Goal: Task Accomplishment & Management: Use online tool/utility

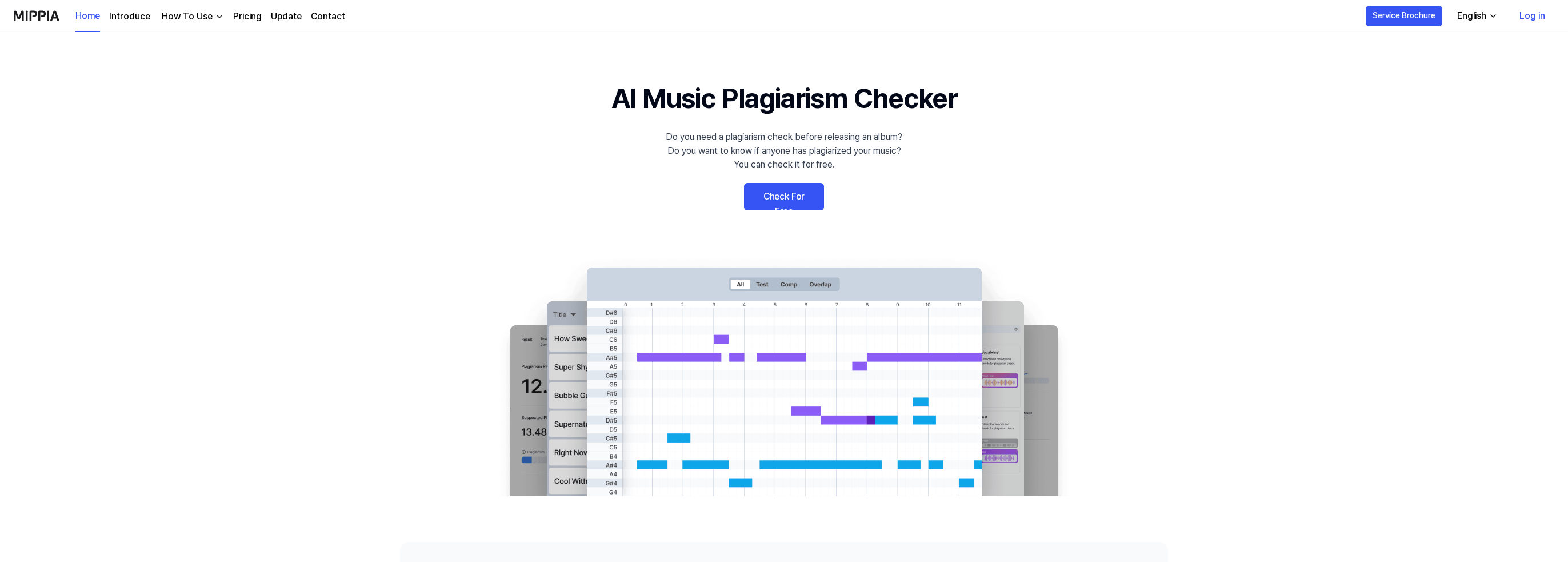
click at [1544, 16] on link "Log in" at bounding box center [1533, 16] width 44 height 32
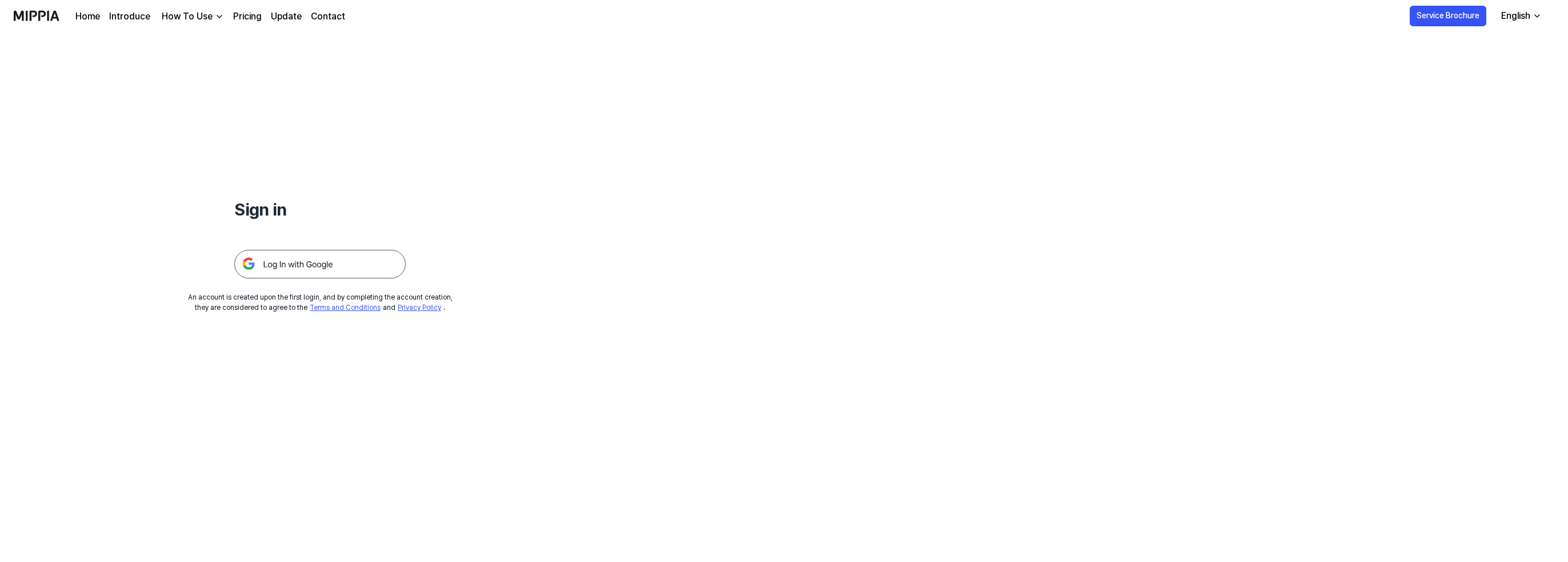
click at [372, 260] on img at bounding box center [320, 264] width 171 height 29
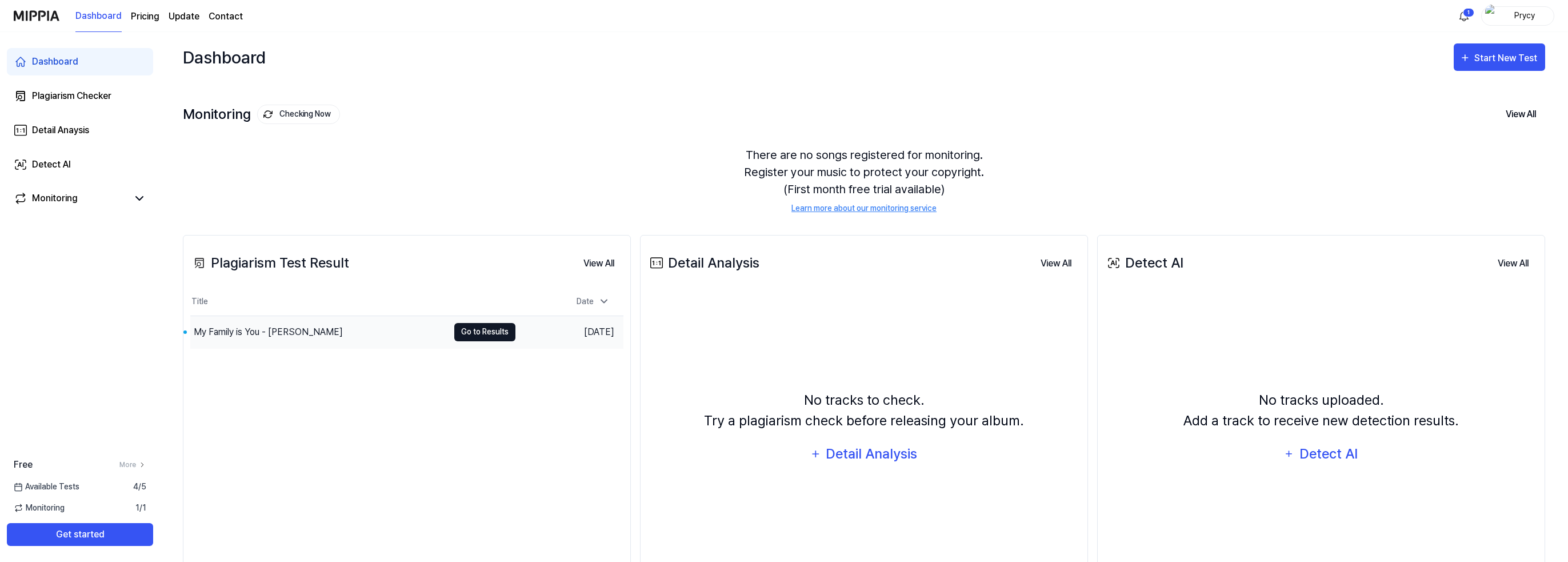
click at [466, 334] on button "Go to Results" at bounding box center [485, 332] width 61 height 18
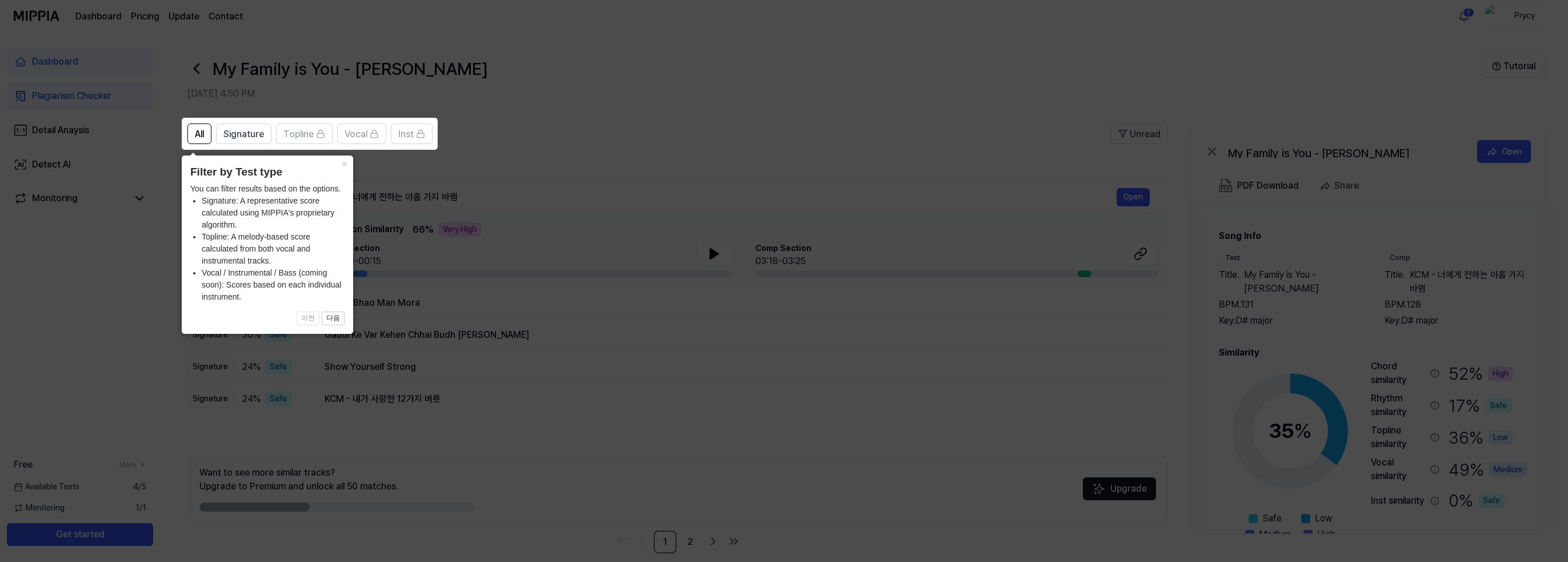
click at [768, 396] on icon at bounding box center [786, 281] width 1572 height 562
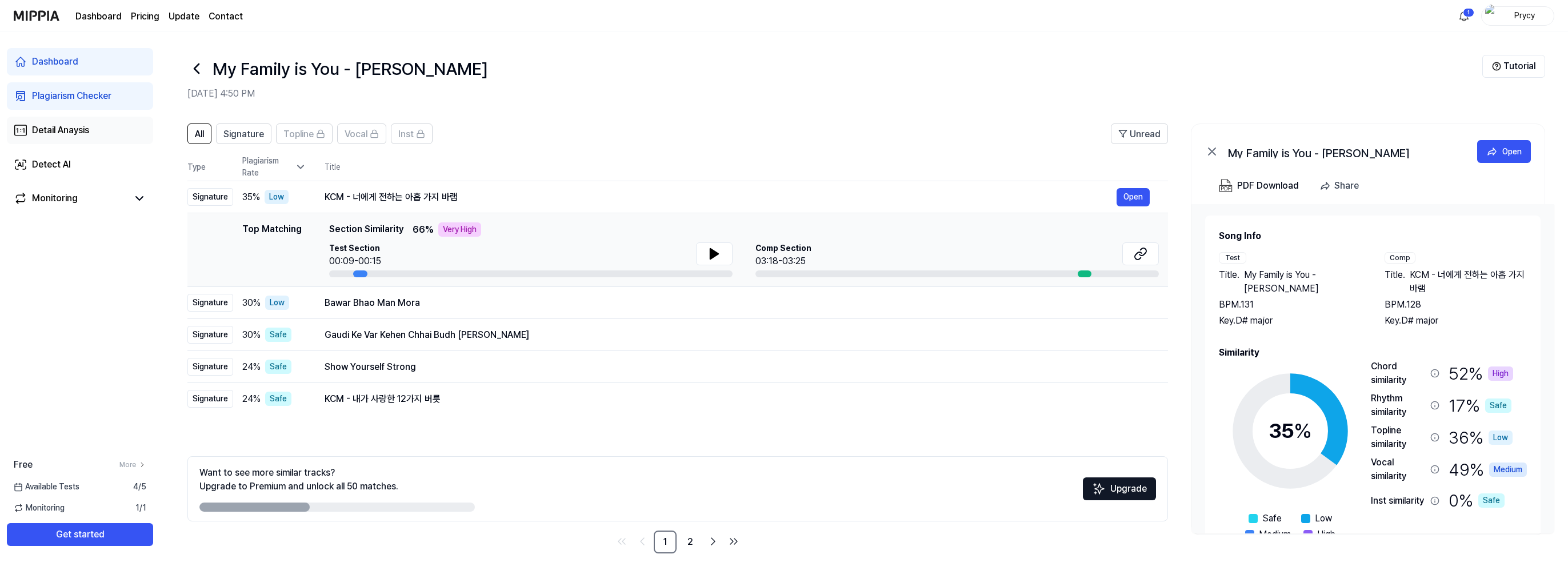
click at [60, 132] on div "Detail Anaysis" at bounding box center [60, 130] width 57 height 14
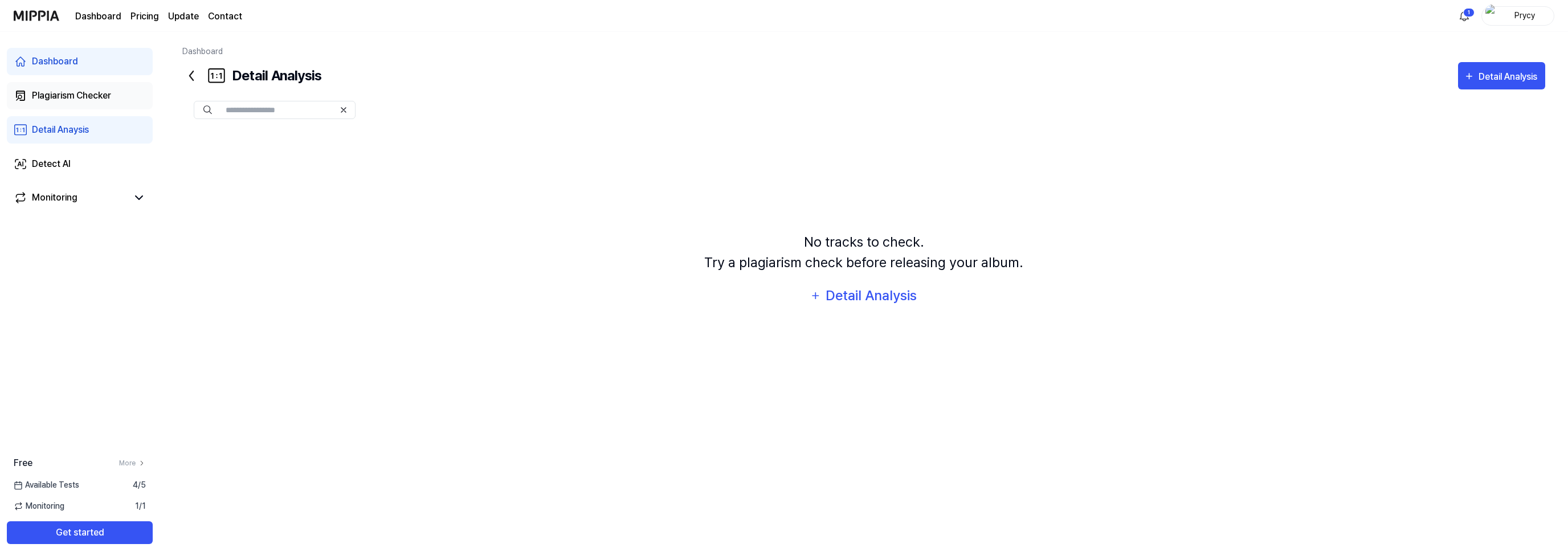
click at [83, 91] on div "Plagiarism Checker" at bounding box center [71, 96] width 79 height 14
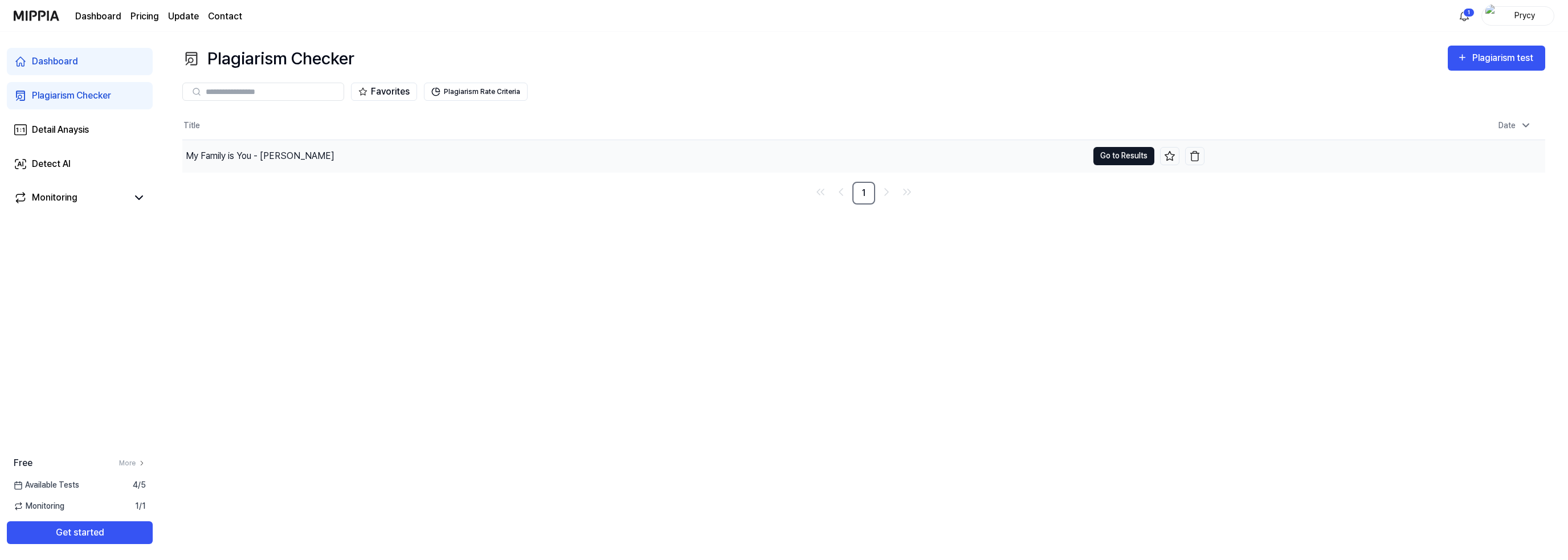
click at [1130, 157] on button "Go to Results" at bounding box center [1124, 156] width 61 height 18
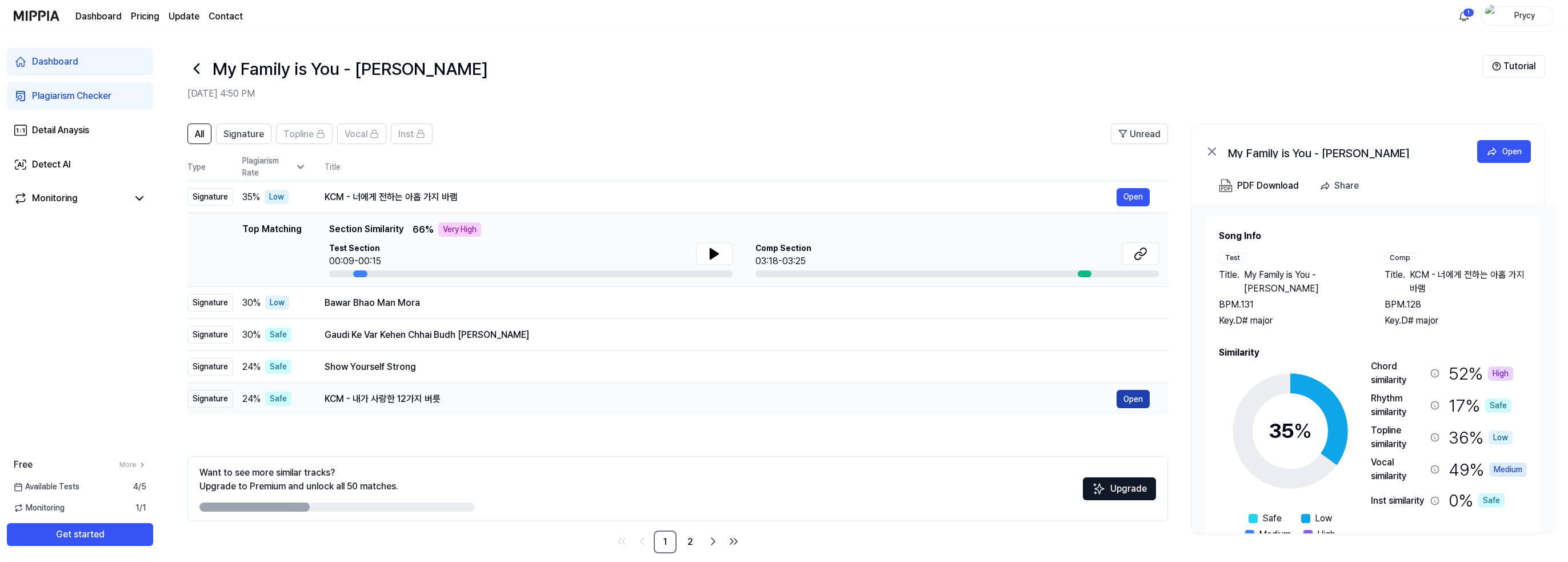
click at [1135, 404] on button "Open" at bounding box center [1133, 399] width 33 height 18
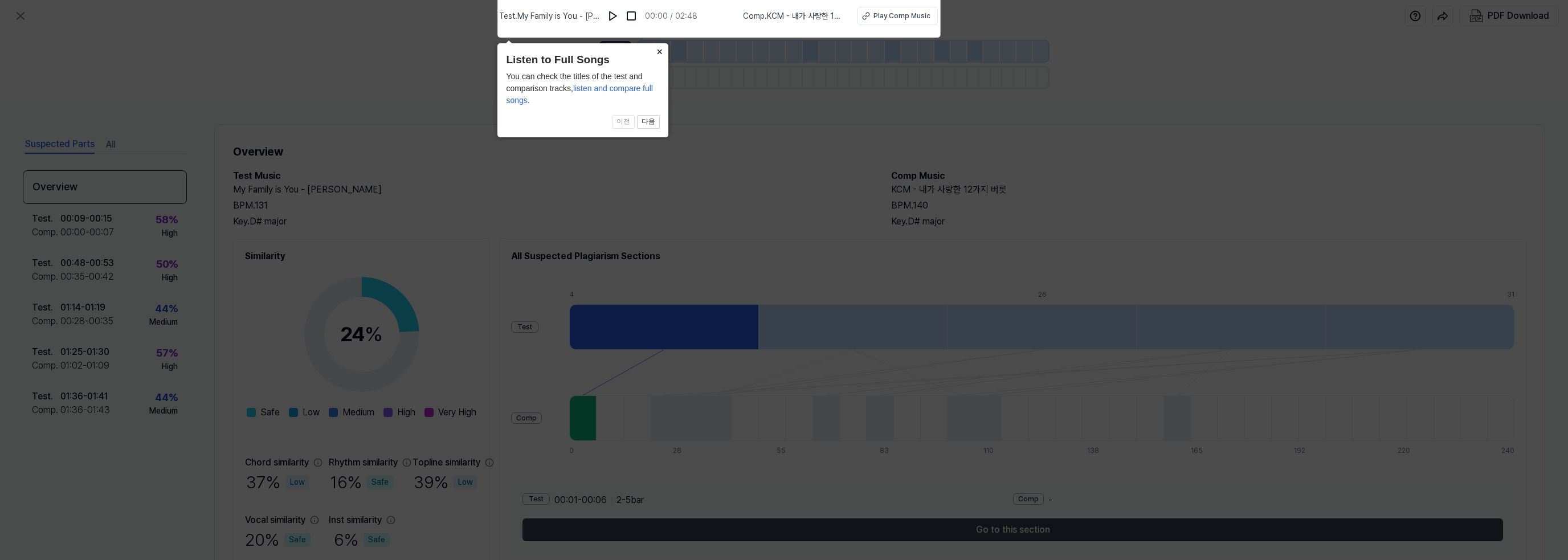
click at [654, 51] on button "×" at bounding box center [659, 52] width 18 height 16
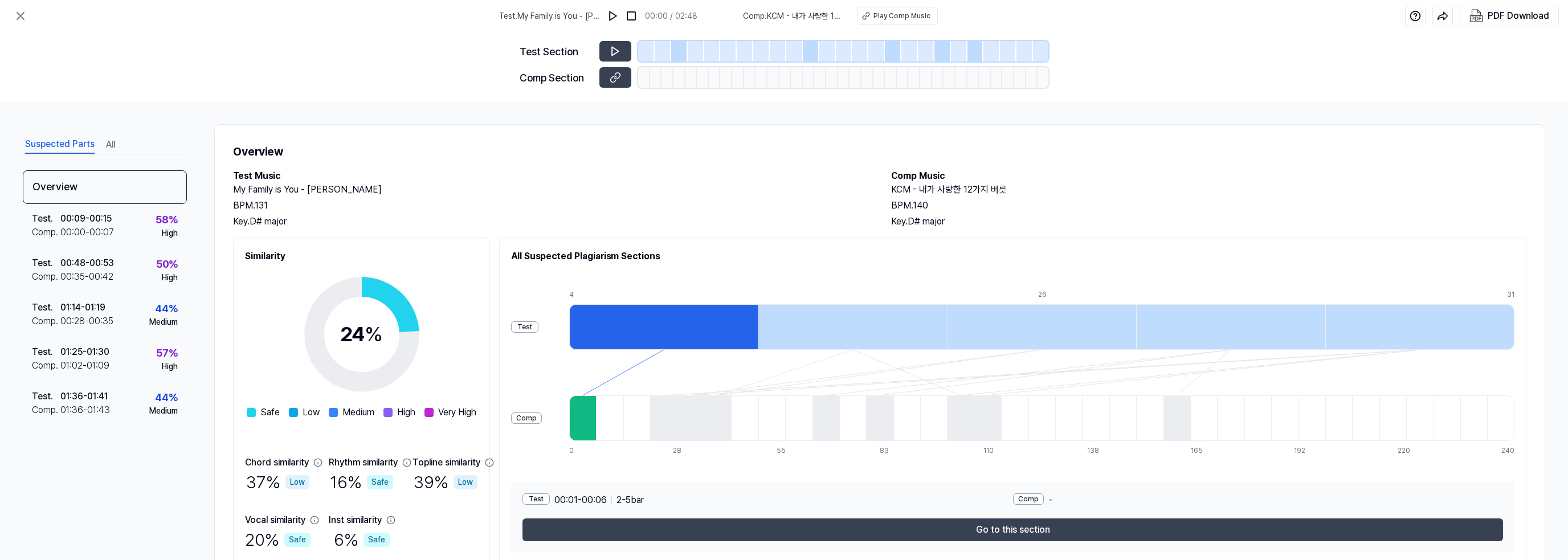
click at [758, 333] on div at bounding box center [664, 327] width 189 height 46
click at [620, 52] on icon at bounding box center [615, 51] width 11 height 11
click at [617, 49] on icon at bounding box center [615, 51] width 11 height 11
click at [618, 18] on img at bounding box center [612, 15] width 11 height 11
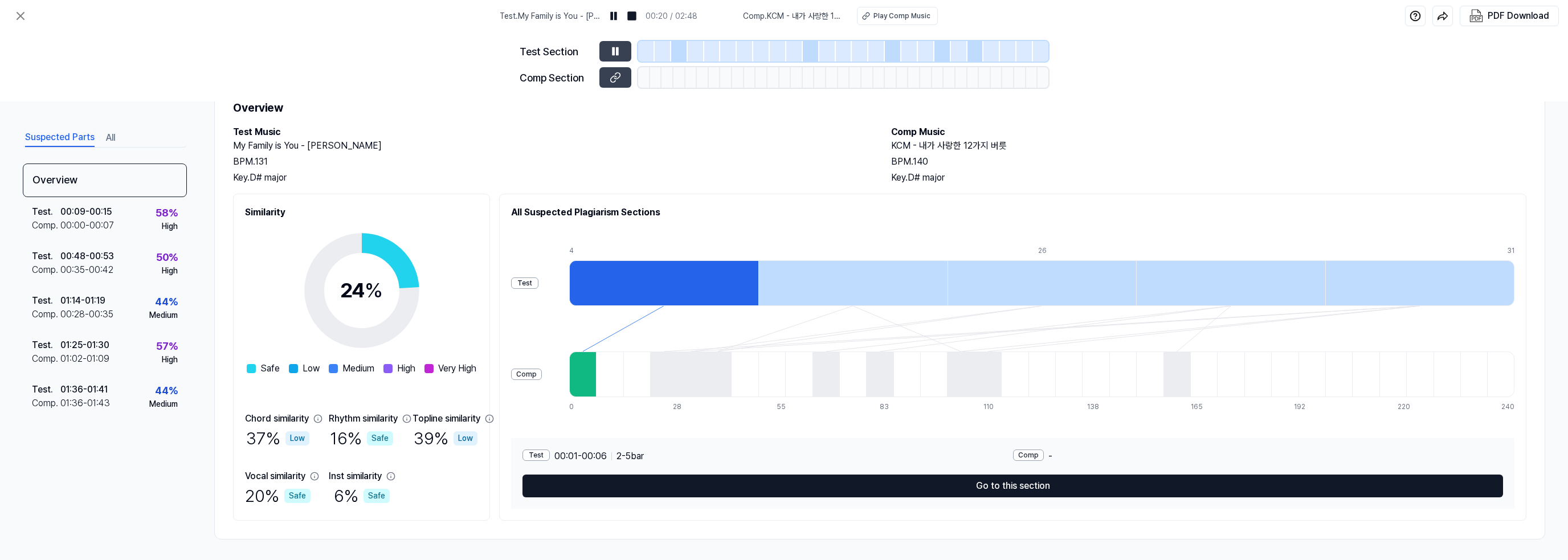
scroll to position [46, 0]
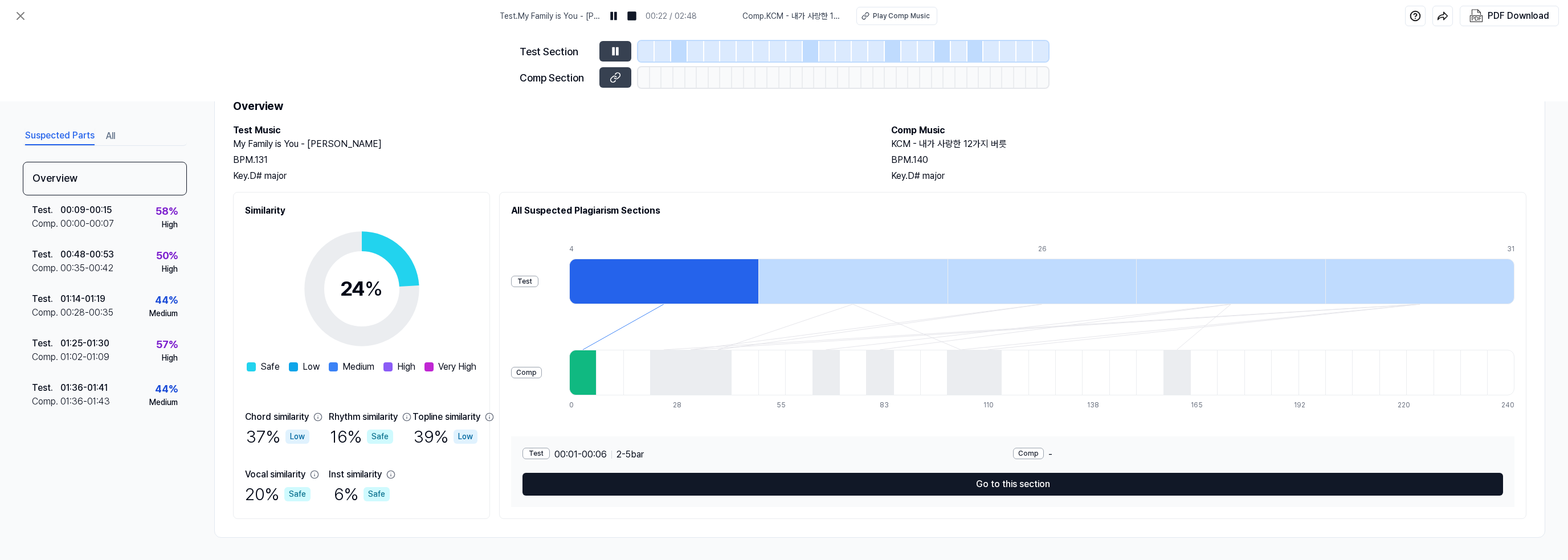
click at [1051, 478] on button "Go to this section" at bounding box center [1012, 484] width 981 height 23
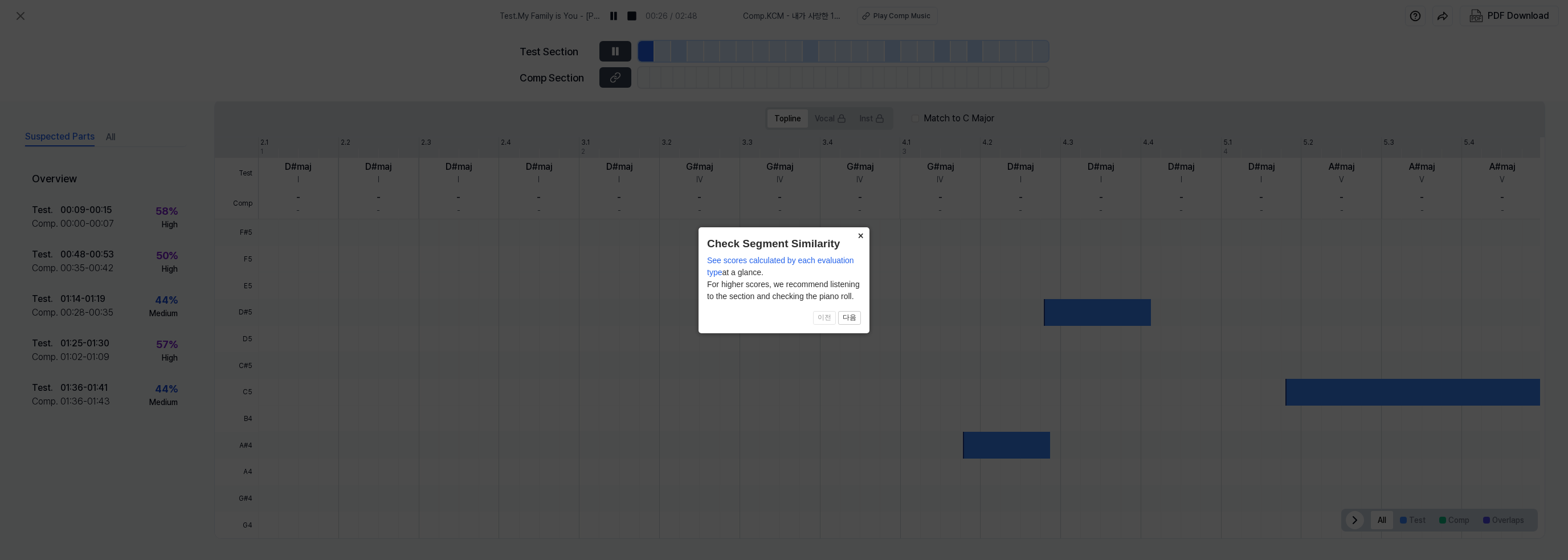
click at [864, 230] on button "×" at bounding box center [860, 236] width 18 height 16
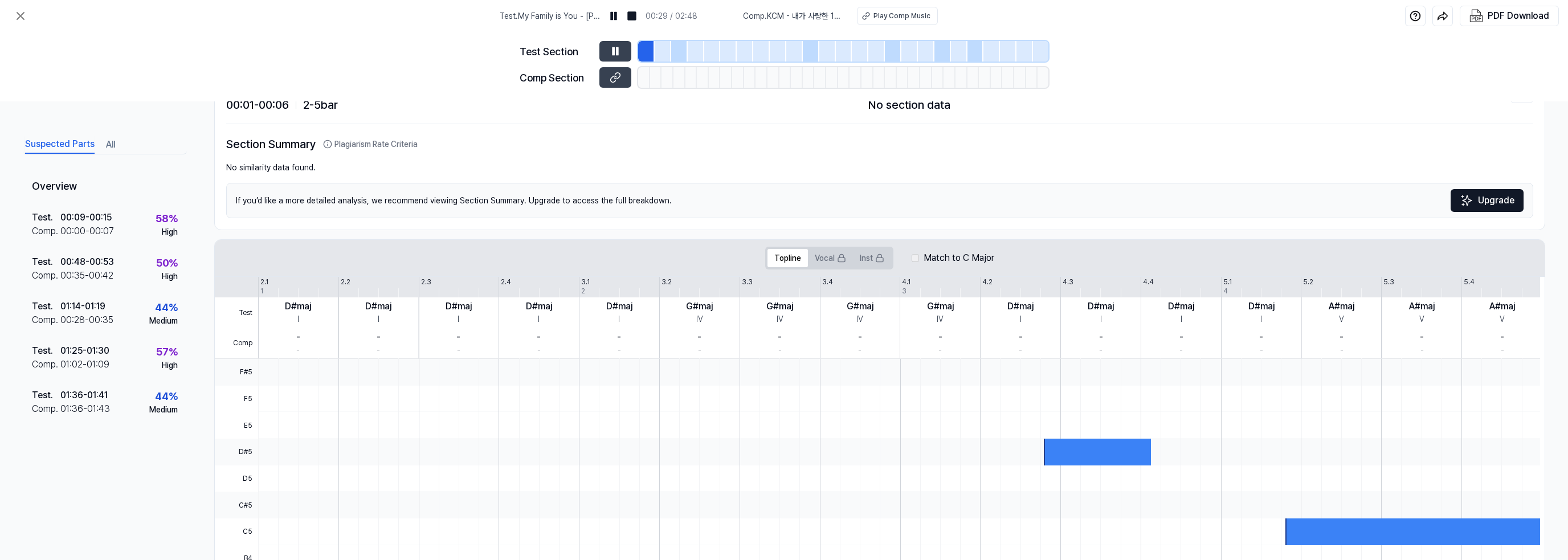
scroll to position [0, 0]
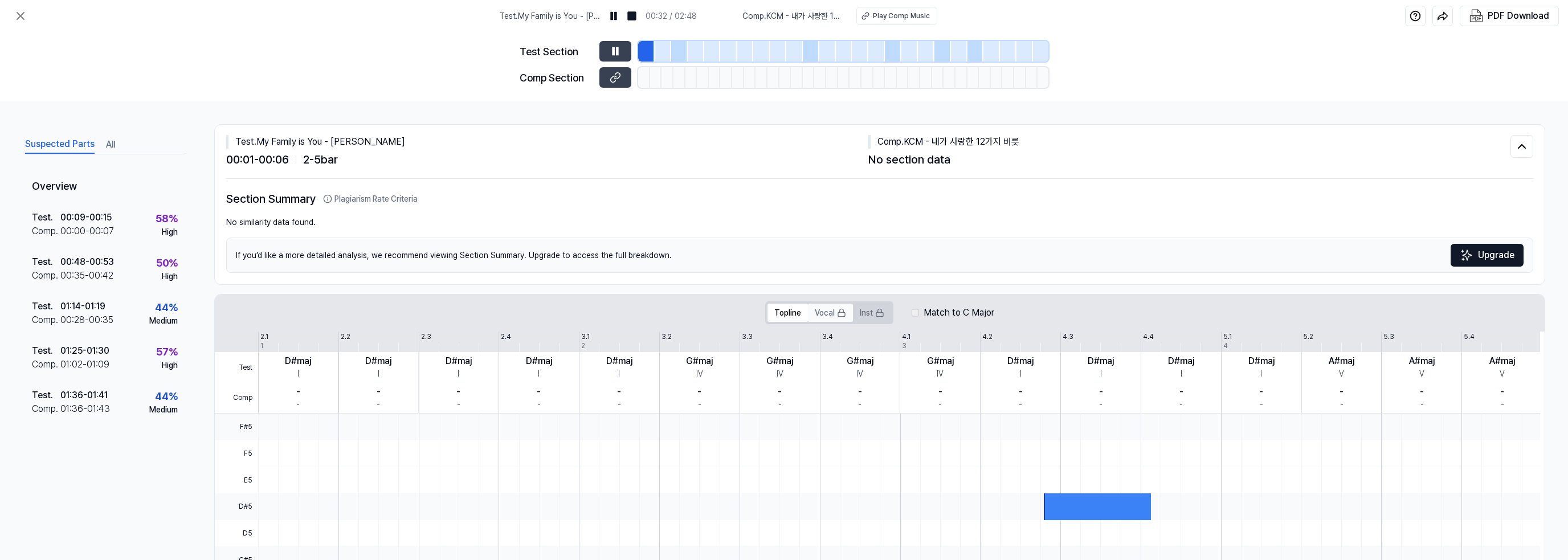
click at [816, 312] on button "Vocal" at bounding box center [830, 312] width 45 height 18
click at [836, 316] on button "Vocal" at bounding box center [830, 312] width 45 height 18
click at [878, 309] on icon at bounding box center [880, 312] width 9 height 9
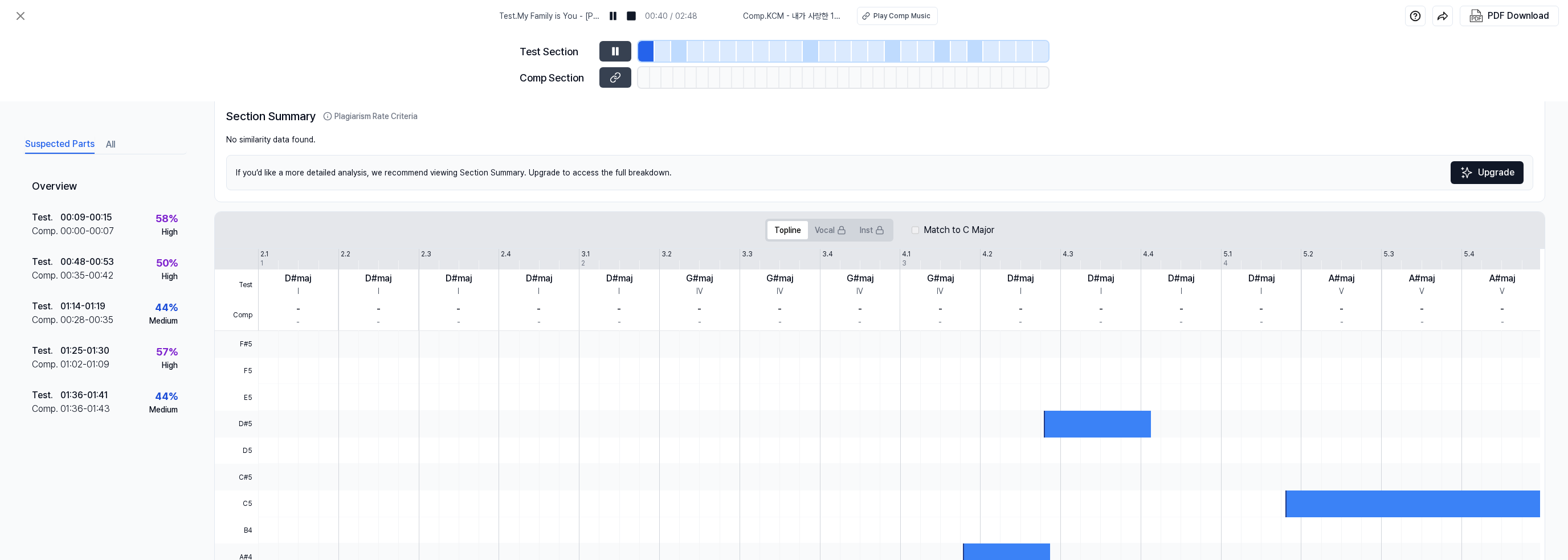
scroll to position [80, 0]
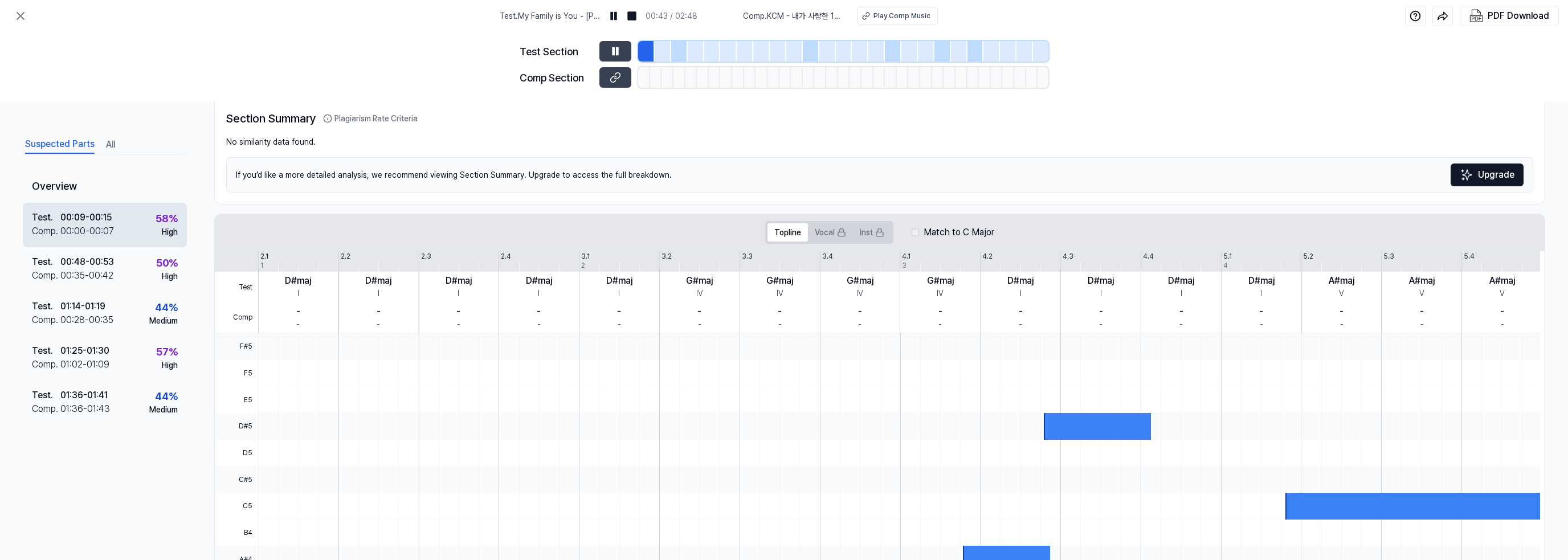
click at [114, 215] on div "Test . 00:09 - 00:15 Comp . 00:00 - 00:07 58 % High" at bounding box center [105, 225] width 164 height 44
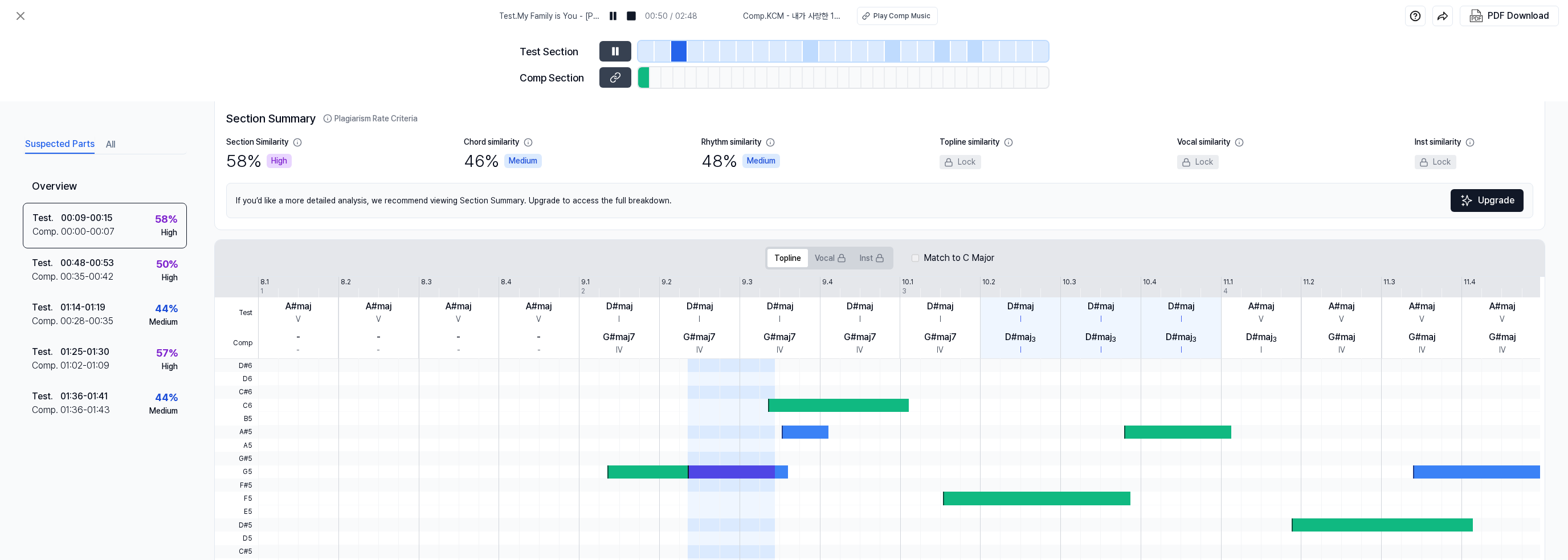
click at [643, 74] on div at bounding box center [644, 77] width 12 height 21
click at [652, 49] on div at bounding box center [646, 52] width 16 height 21
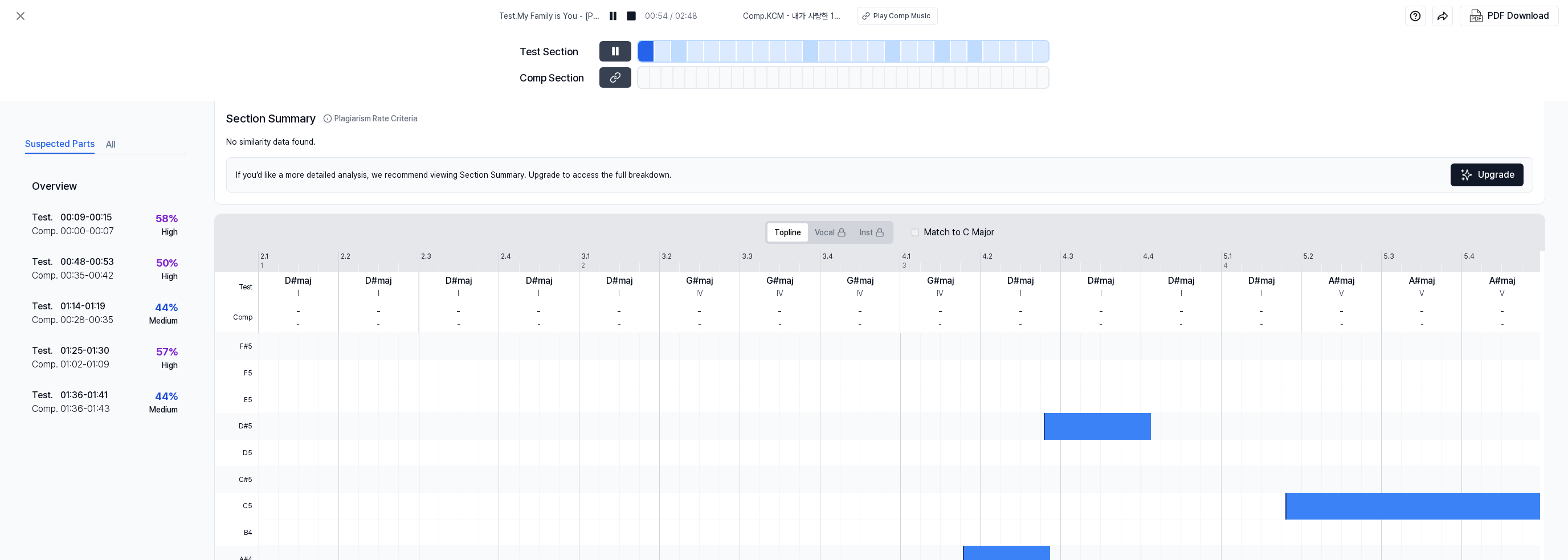
click at [677, 47] on div at bounding box center [679, 52] width 16 height 21
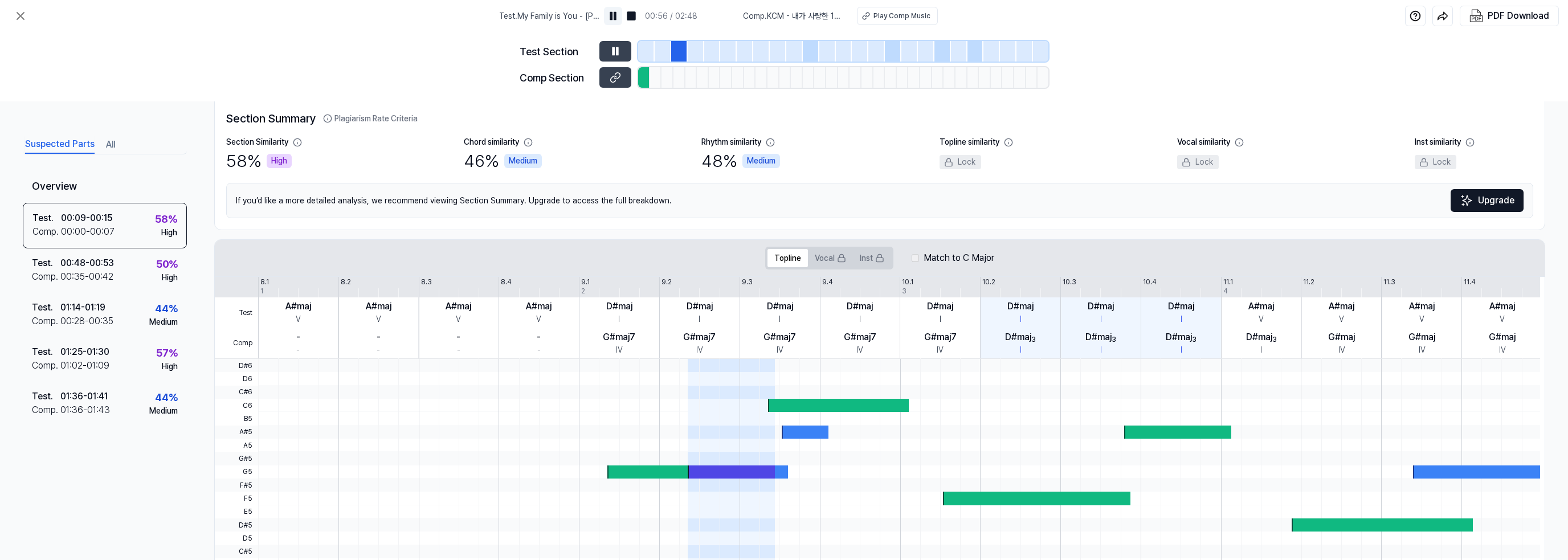
click at [616, 14] on img at bounding box center [612, 15] width 11 height 11
click at [107, 399] on div "01:36 - 01:41" at bounding box center [84, 396] width 47 height 14
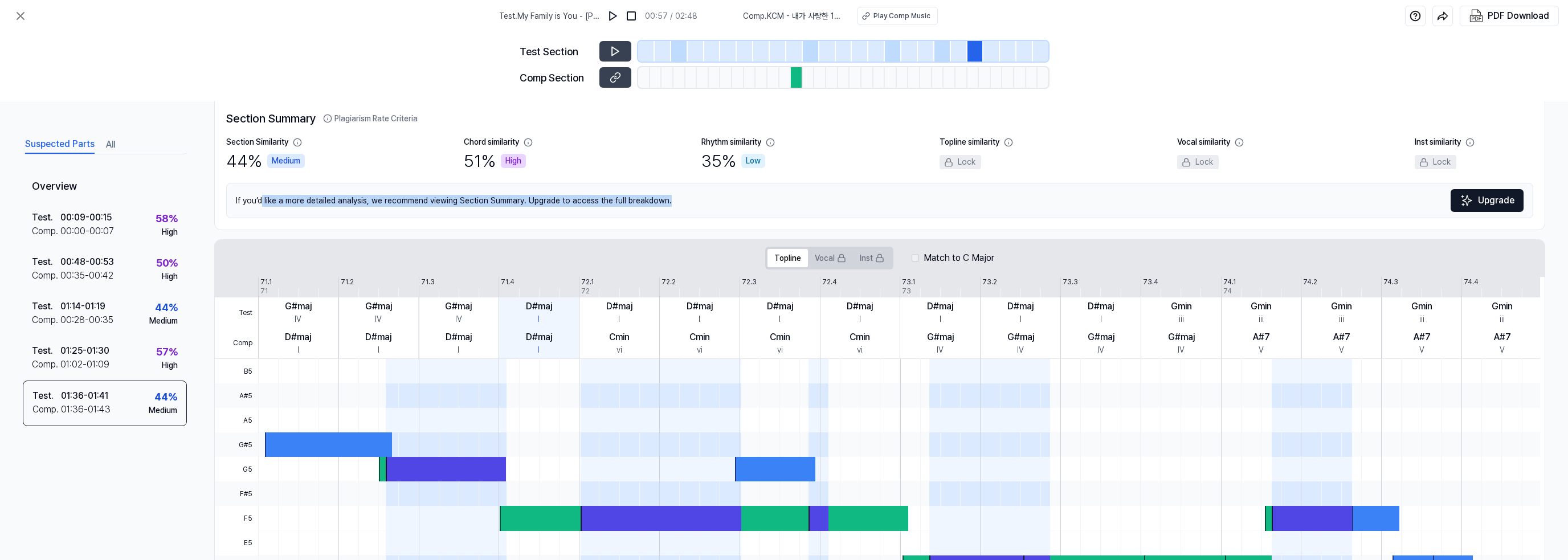
drag, startPoint x: 260, startPoint y: 193, endPoint x: 684, endPoint y: 203, distance: 424.1
click at [684, 203] on div "If you’d like a more detailed analysis, we recommend viewing Section Summary. U…" at bounding box center [880, 200] width 1307 height 35
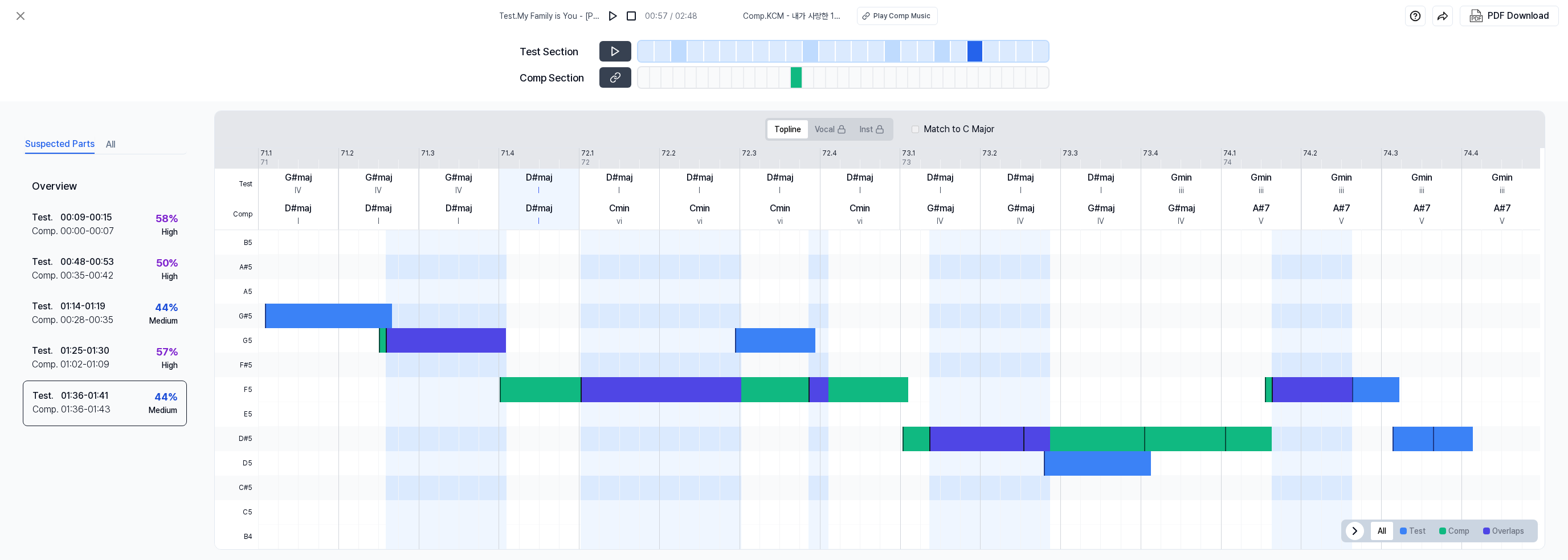
scroll to position [220, 0]
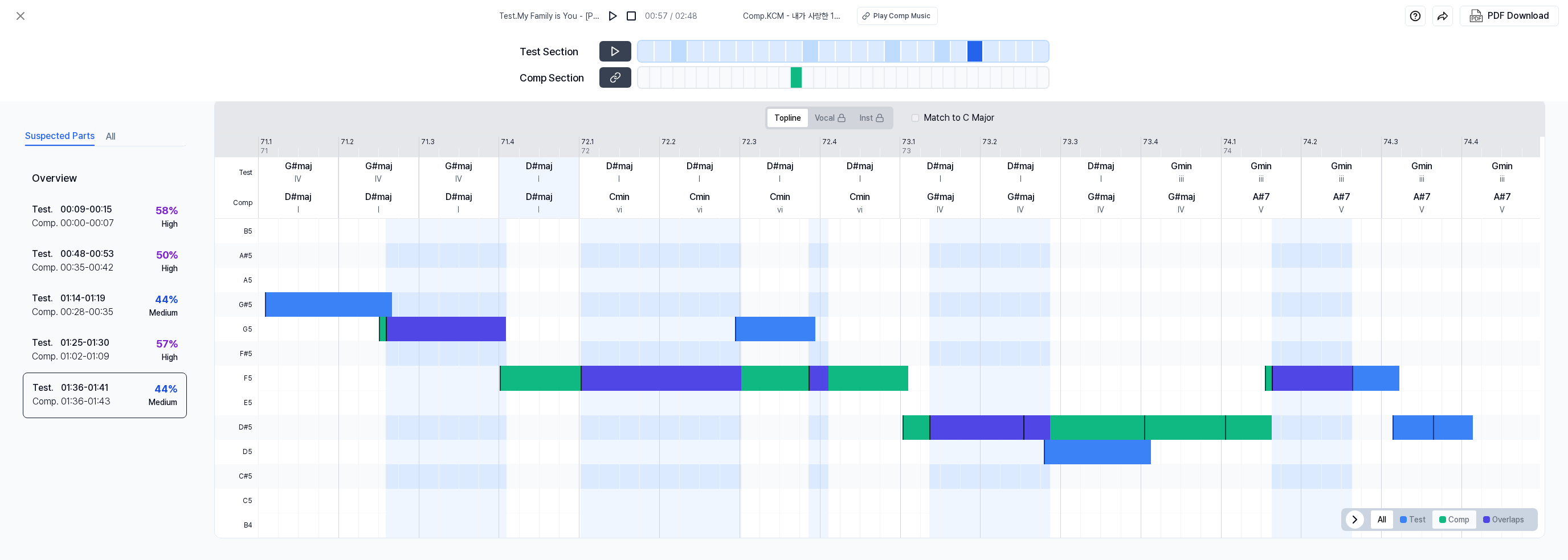
click at [1433, 517] on button "Comp" at bounding box center [1455, 519] width 44 height 18
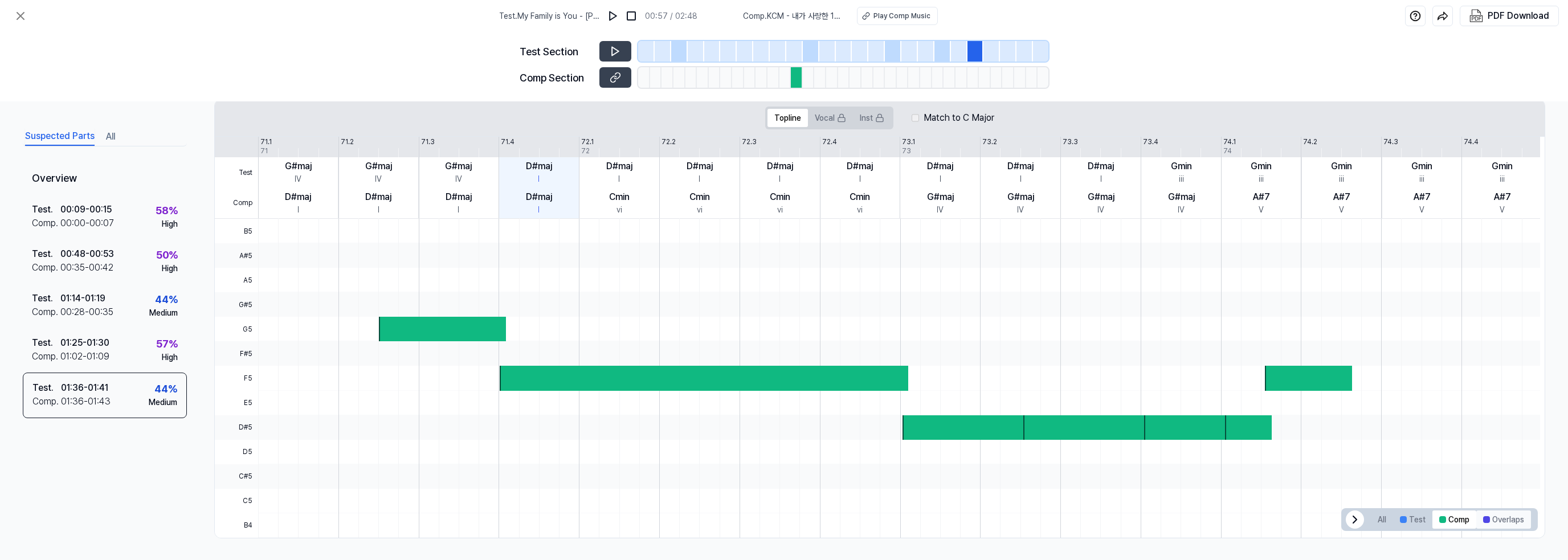
click at [1497, 514] on button "Overlaps" at bounding box center [1504, 519] width 55 height 18
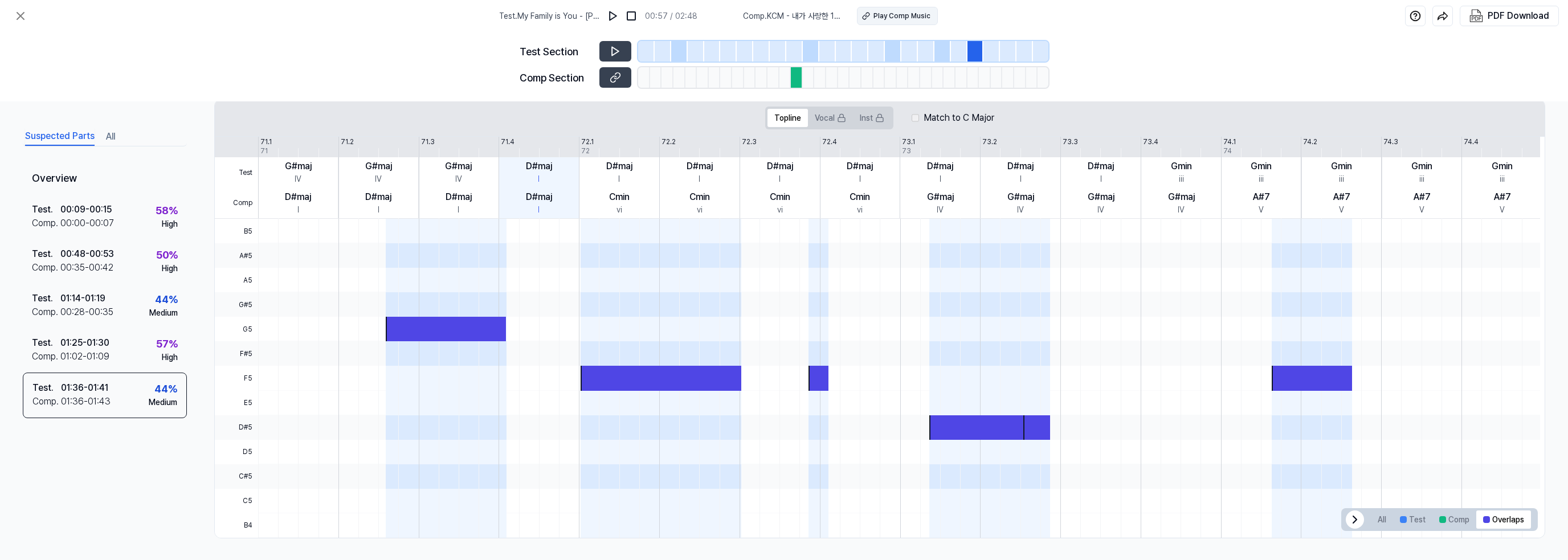
click at [886, 16] on div "Play Comp Music" at bounding box center [902, 16] width 57 height 10
click at [113, 340] on div "Test . 01:25 - 01:30 Comp . 01:02 - 01:09 57 % High" at bounding box center [105, 350] width 164 height 44
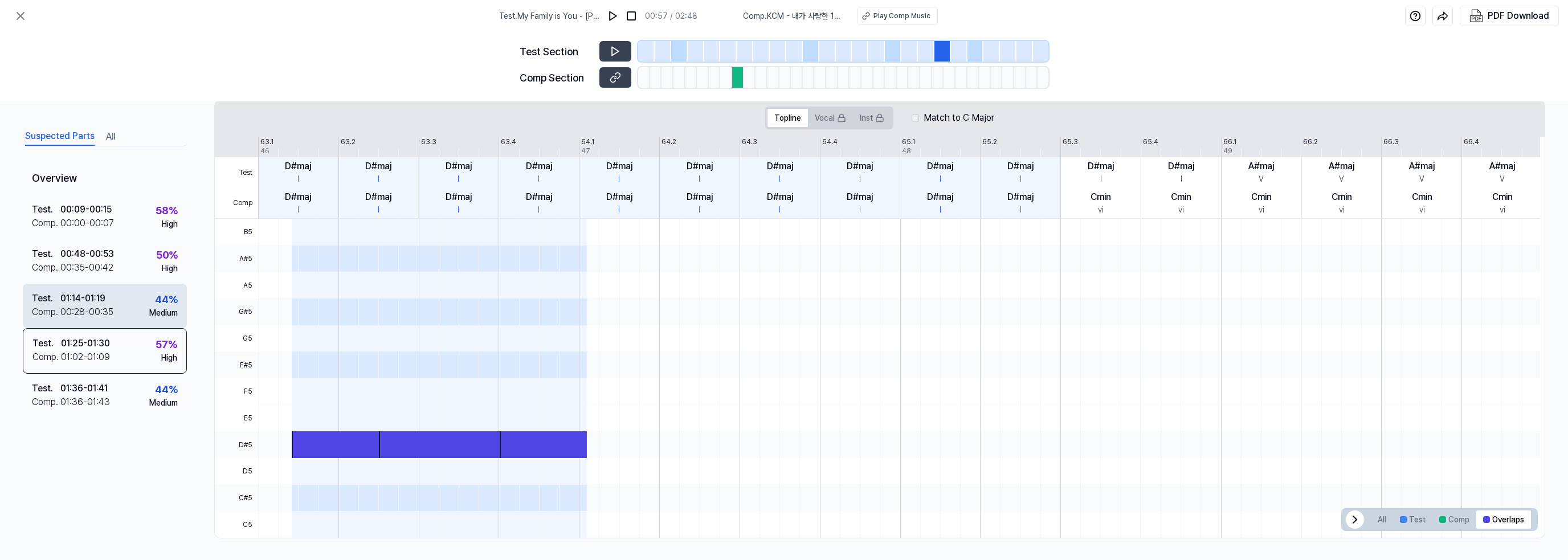
click at [105, 293] on div "01:14 - 01:19" at bounding box center [83, 298] width 45 height 14
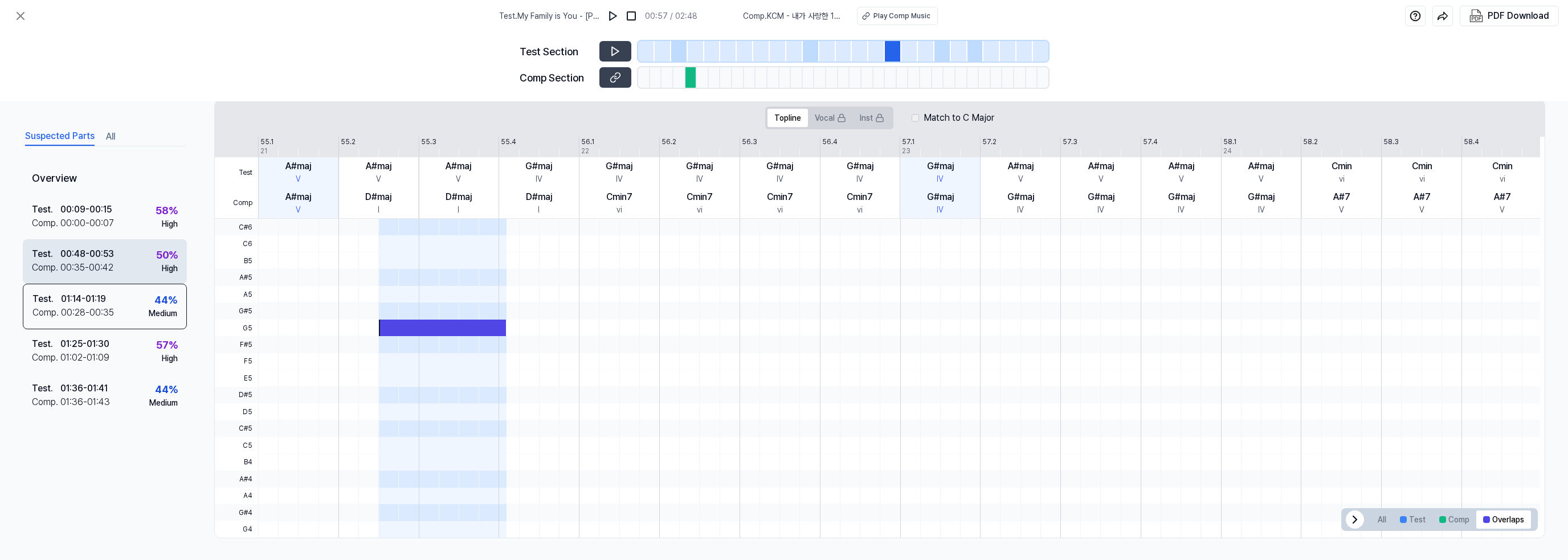
click at [114, 257] on div "Test . 00:48 - 00:53 Comp . 00:35 - 00:42 50 % High" at bounding box center [105, 262] width 164 height 44
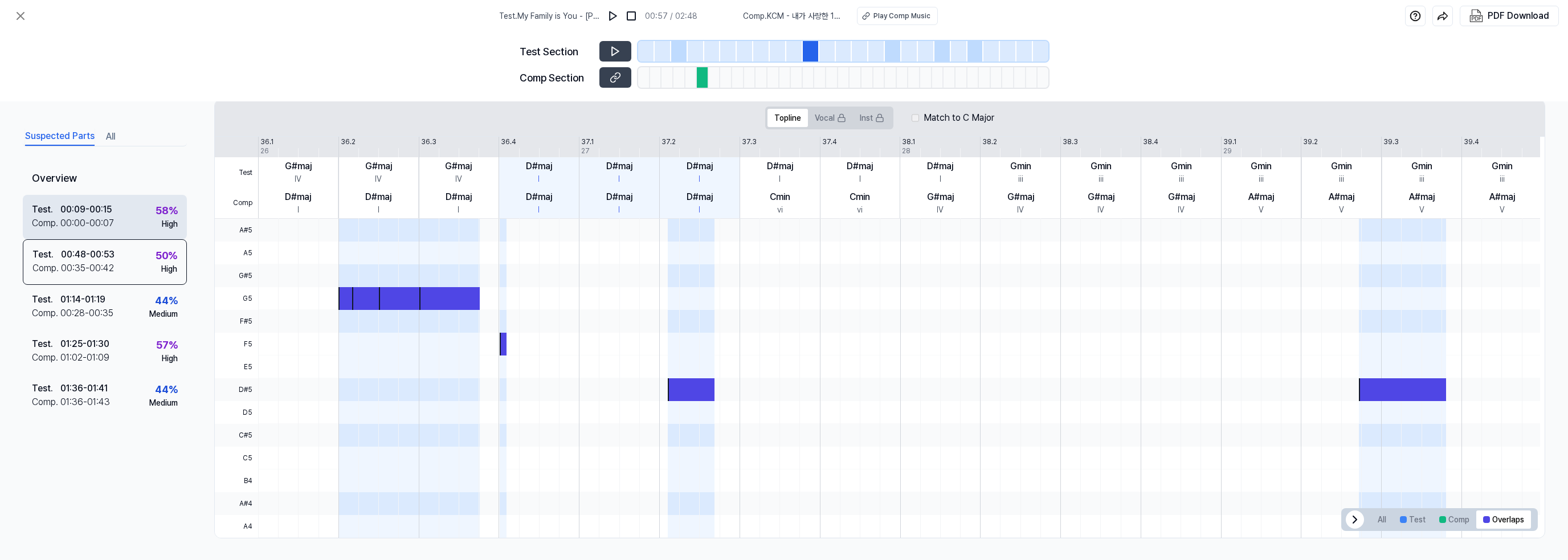
click at [116, 233] on div "Test . 00:09 - 00:15 Comp . 00:00 - 00:07 58 % High" at bounding box center [105, 217] width 164 height 44
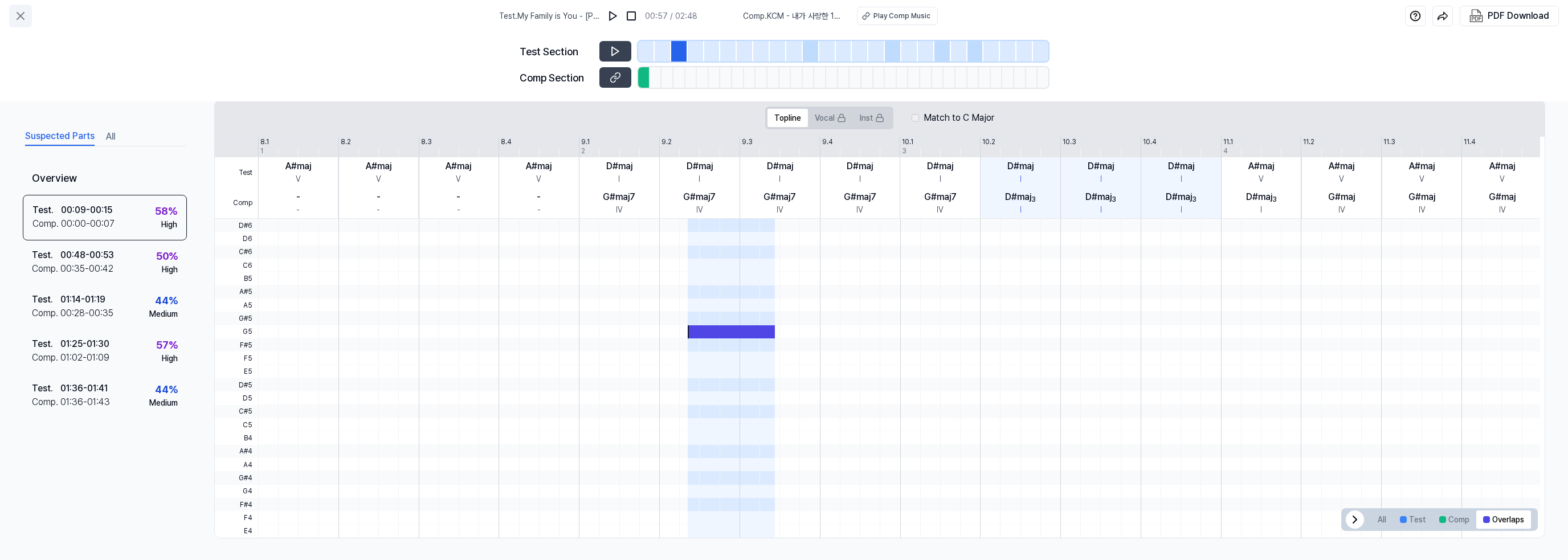
click at [17, 13] on icon at bounding box center [20, 15] width 7 height 7
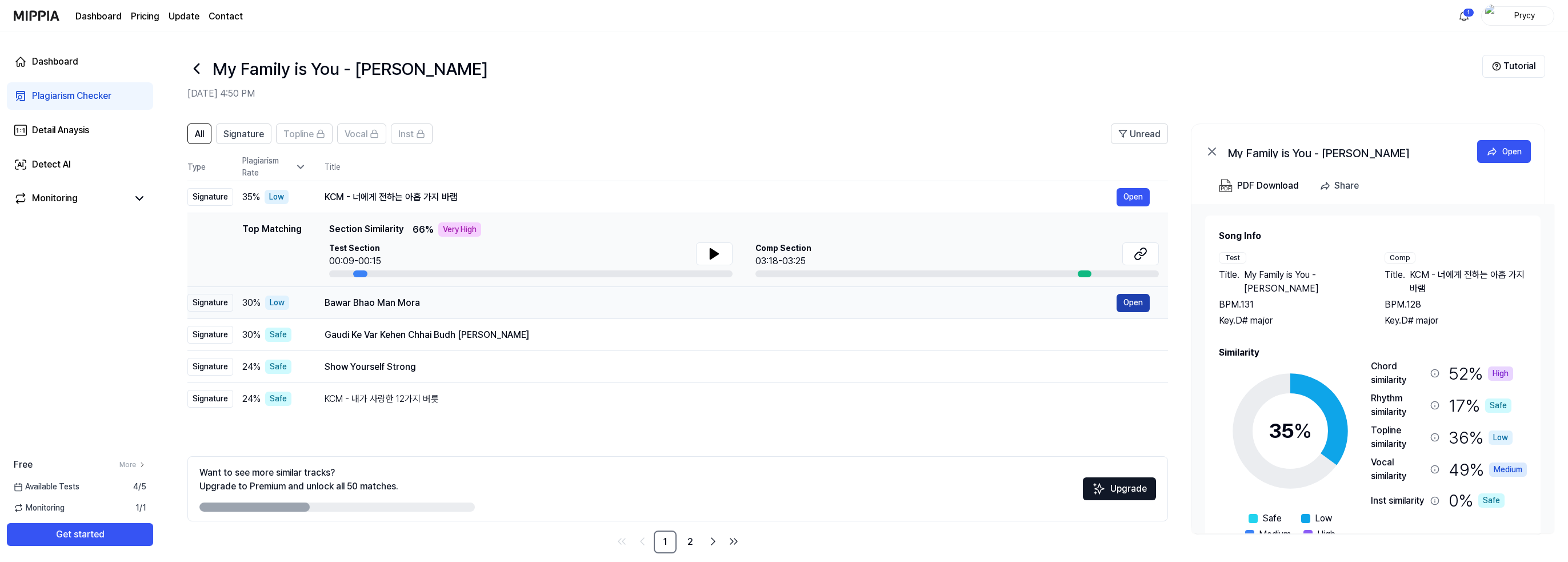
click at [1126, 297] on button "Open" at bounding box center [1133, 303] width 33 height 18
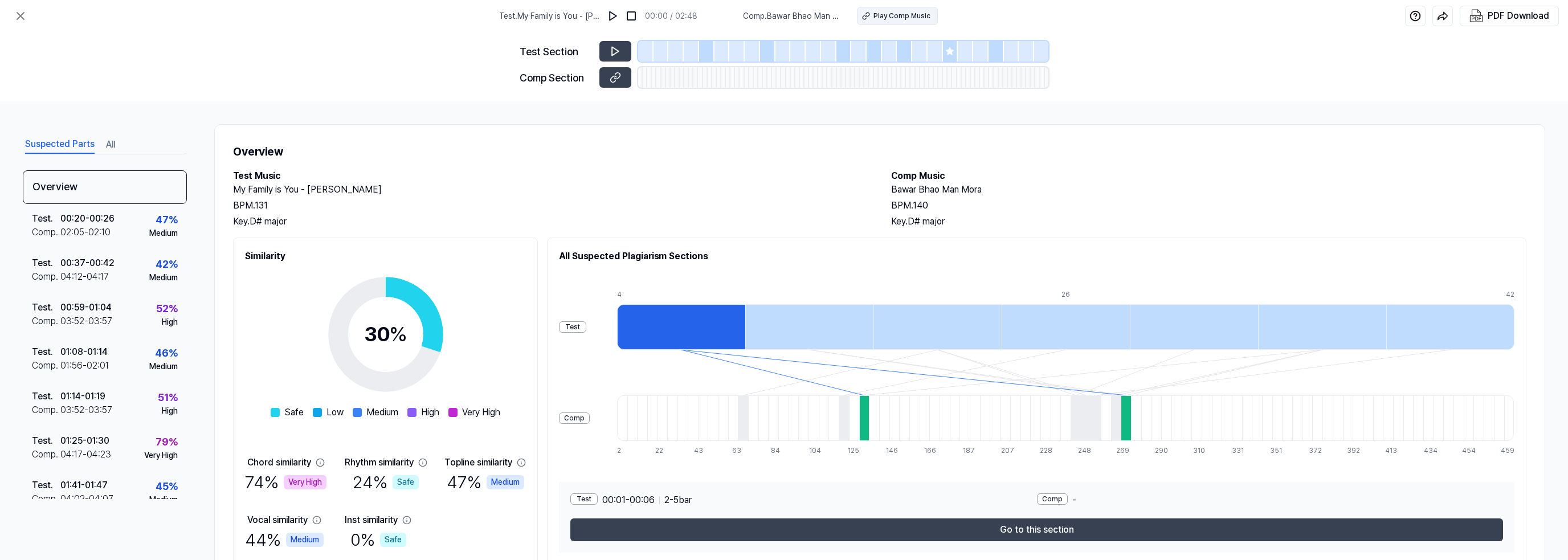
click at [894, 17] on div "Play Comp Music" at bounding box center [902, 16] width 57 height 10
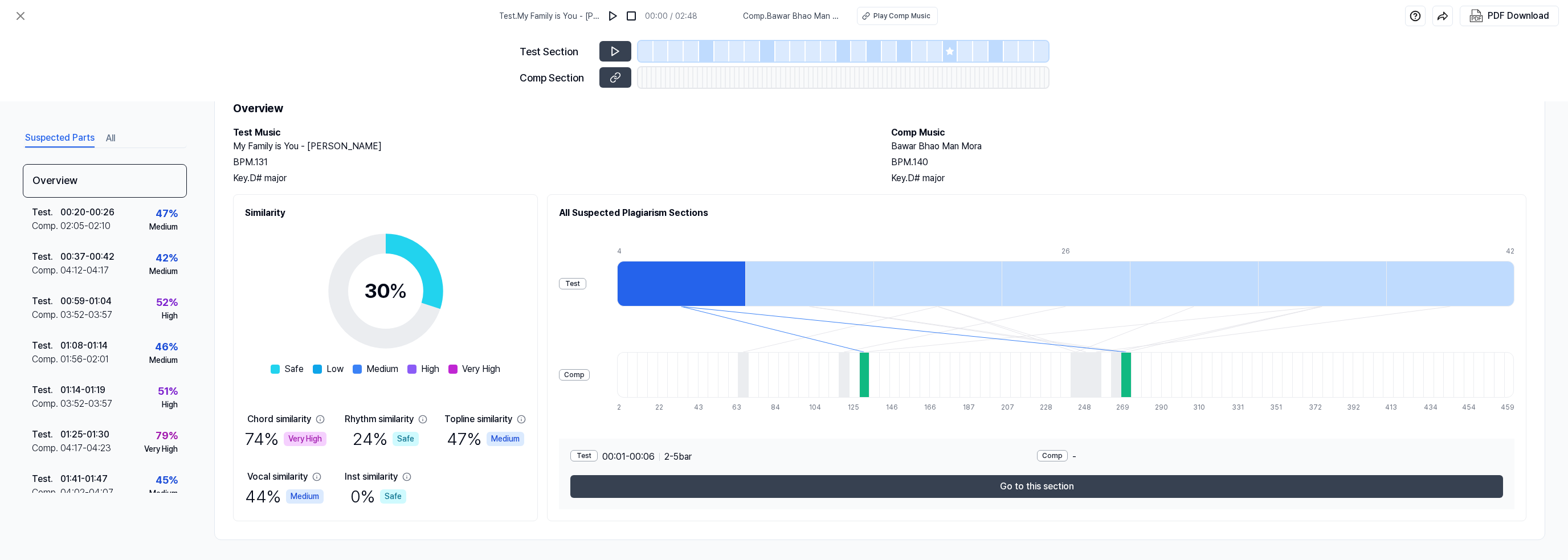
scroll to position [46, 0]
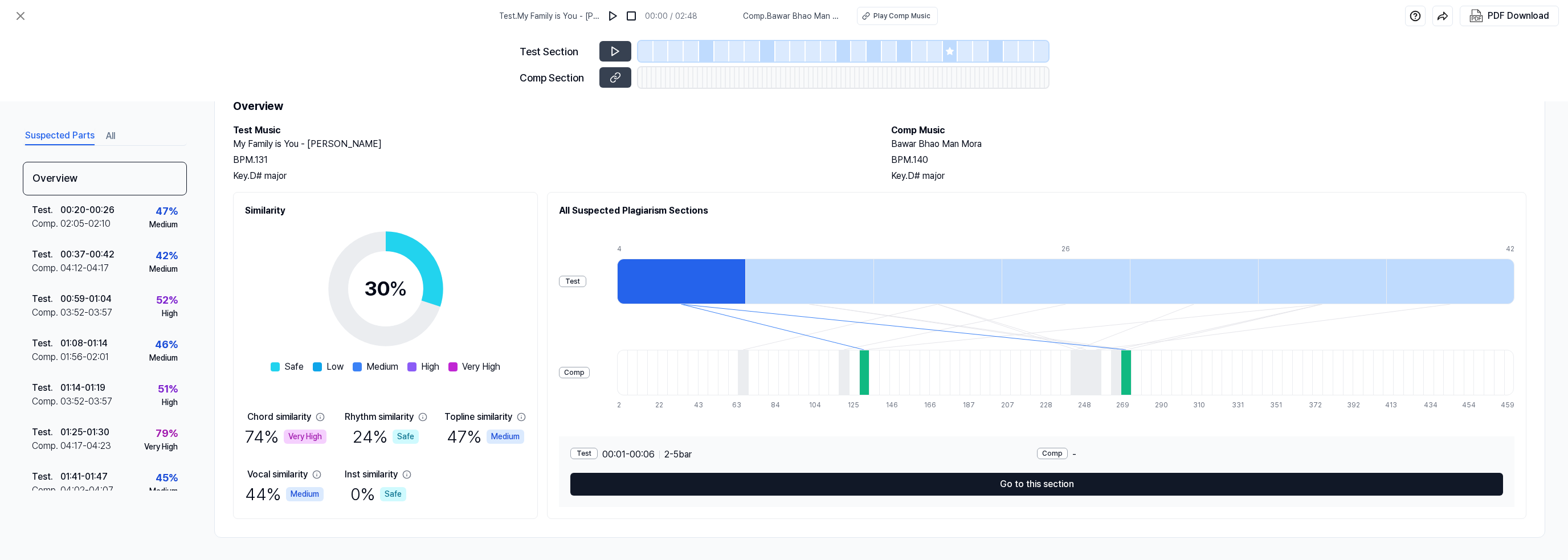
click at [904, 483] on button "Go to this section" at bounding box center [1037, 484] width 933 height 23
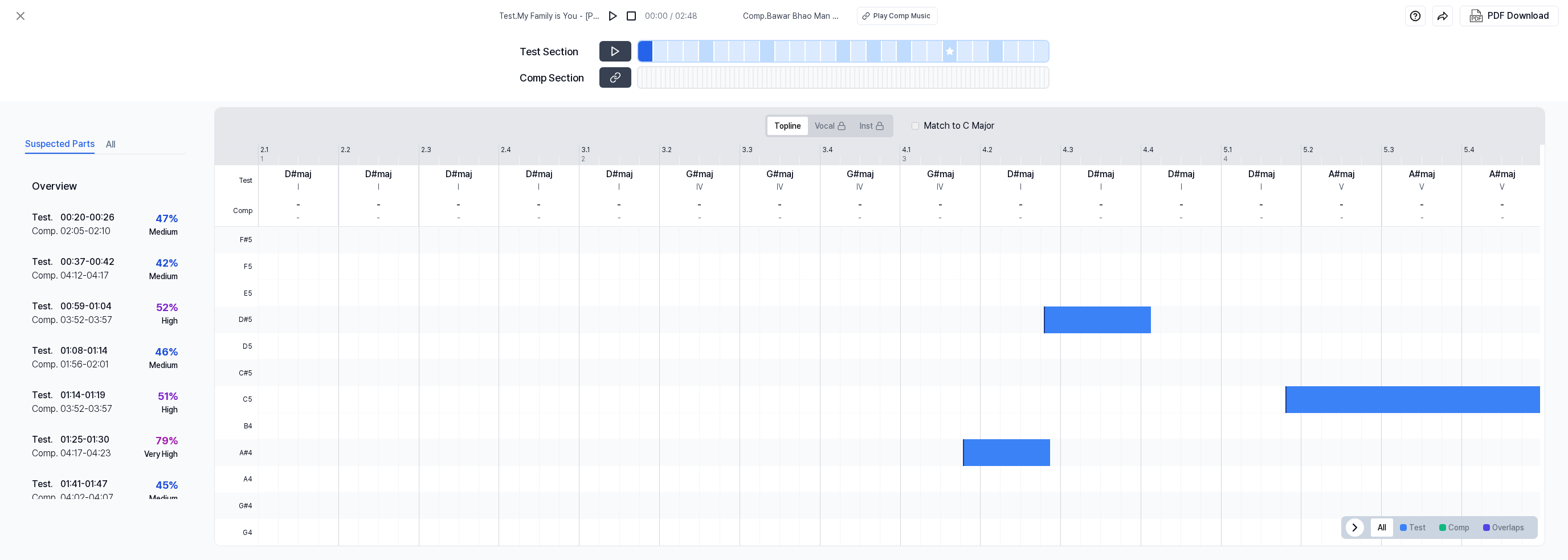
scroll to position [195, 0]
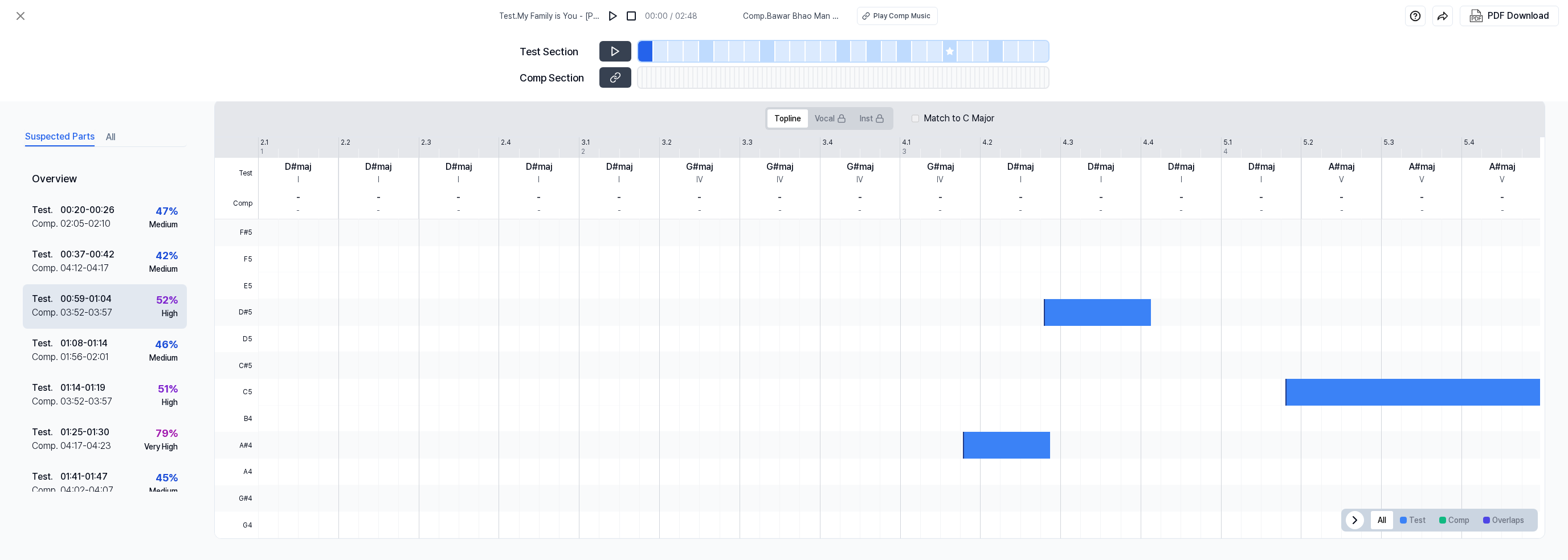
click at [99, 302] on div "00:59 - 01:04" at bounding box center [86, 299] width 52 height 14
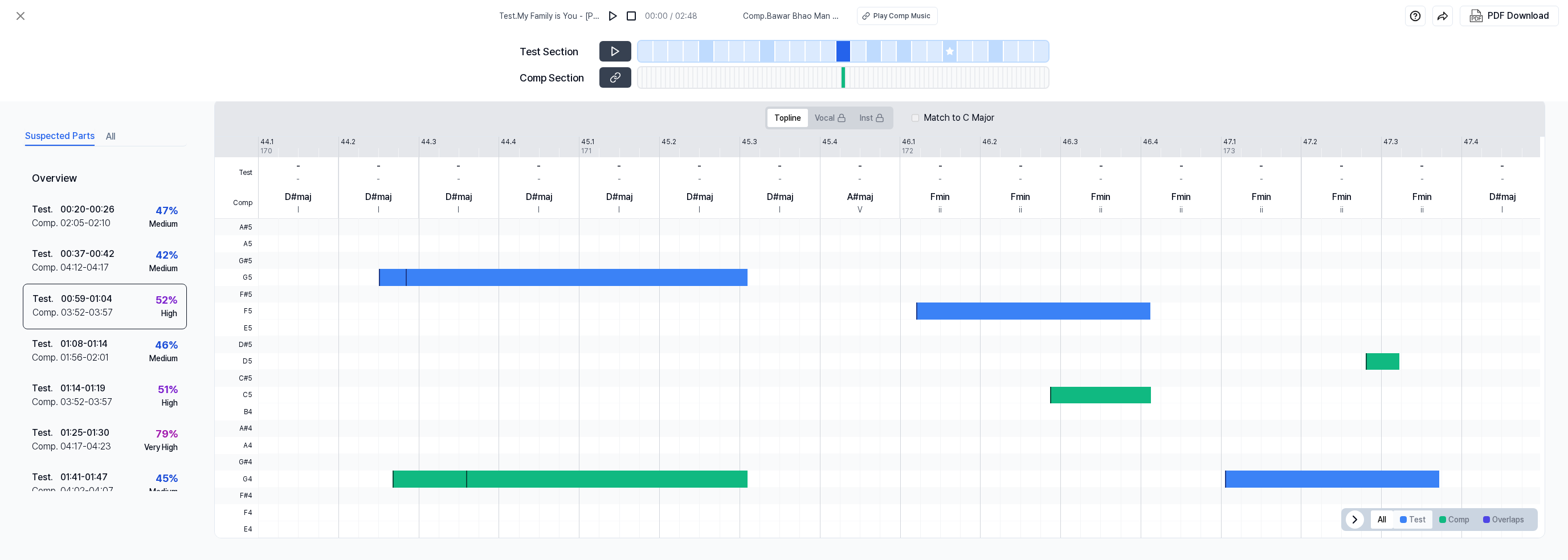
click at [1396, 514] on button "Test" at bounding box center [1413, 519] width 39 height 18
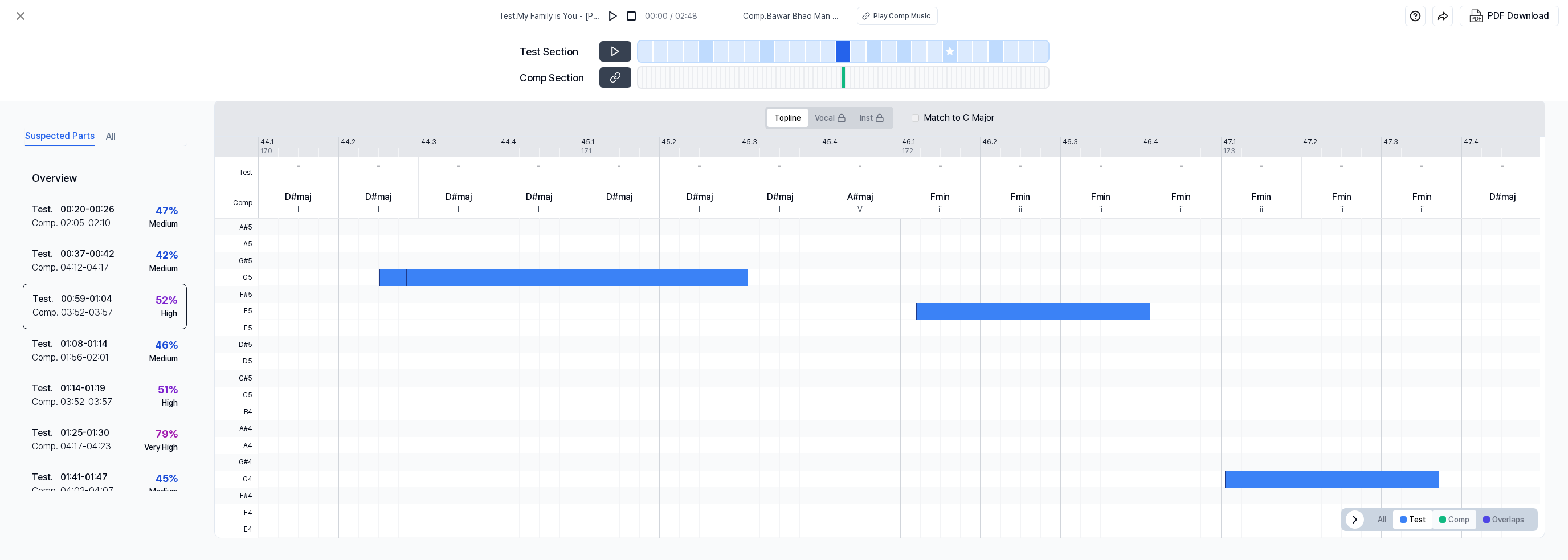
click at [1455, 512] on button "Comp" at bounding box center [1455, 519] width 44 height 18
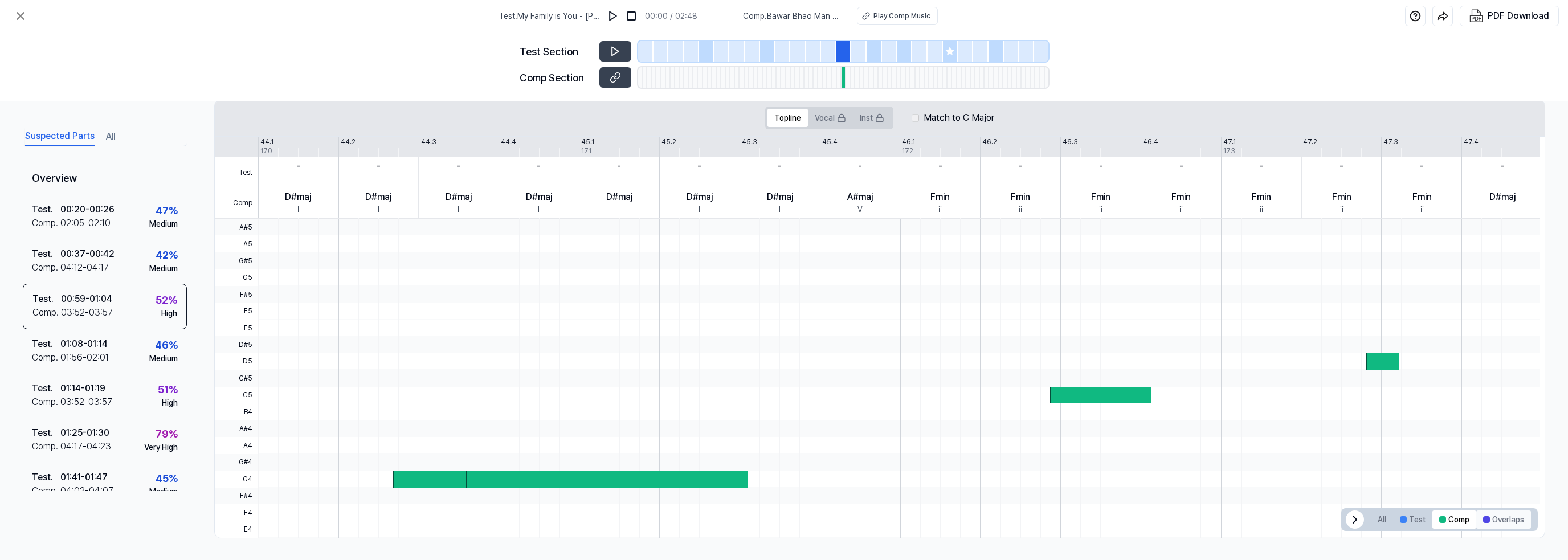
click at [1480, 511] on button "Overlaps" at bounding box center [1504, 519] width 55 height 18
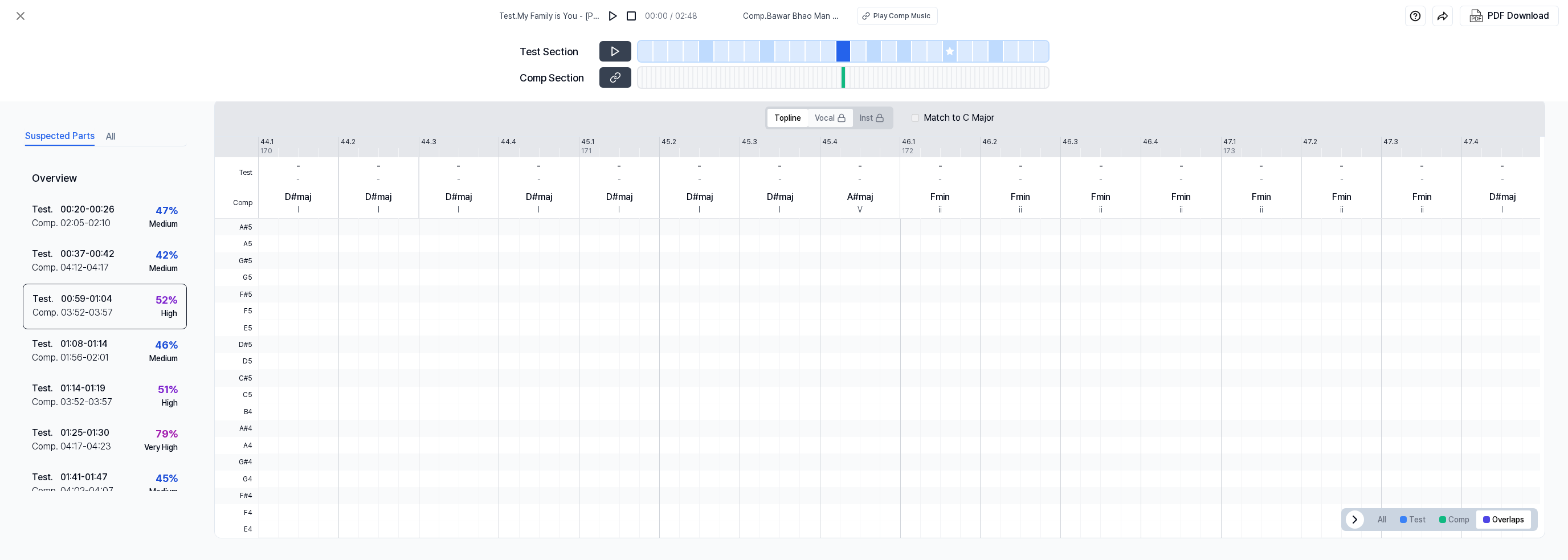
click at [834, 125] on button "Vocal" at bounding box center [830, 118] width 45 height 18
click at [1371, 516] on button "All" at bounding box center [1382, 519] width 22 height 18
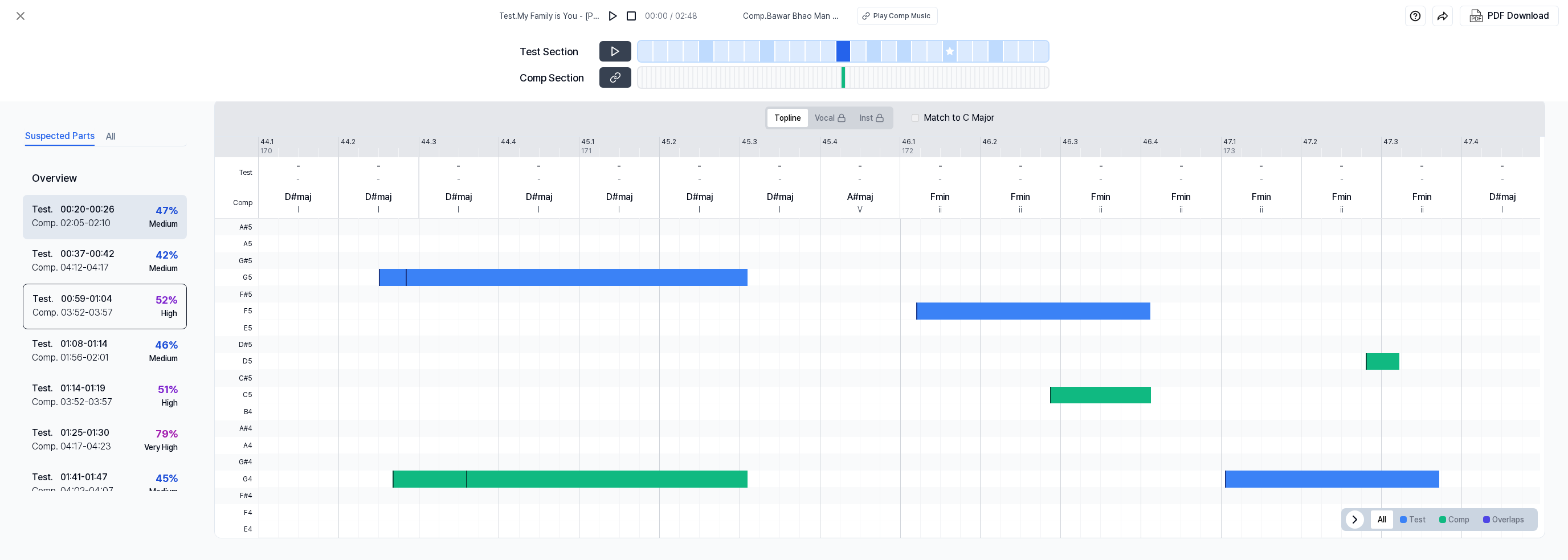
click at [113, 208] on div "00:20 - 00:26" at bounding box center [87, 209] width 54 height 14
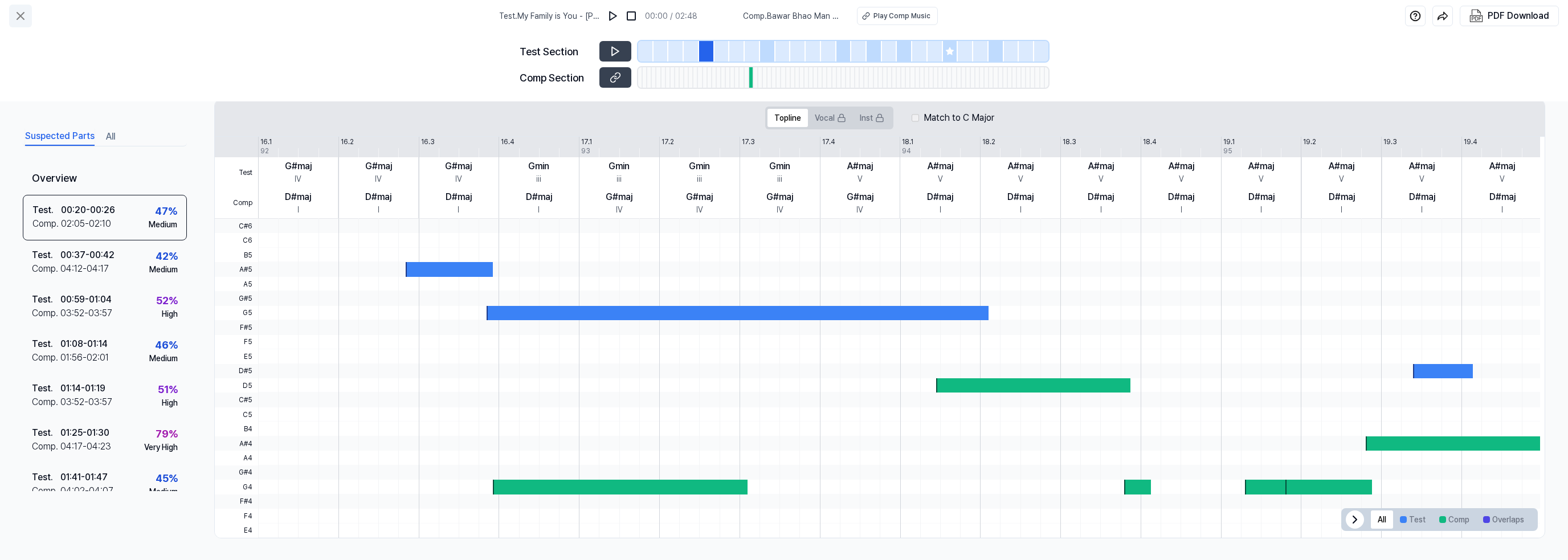
click at [14, 11] on icon at bounding box center [21, 15] width 14 height 14
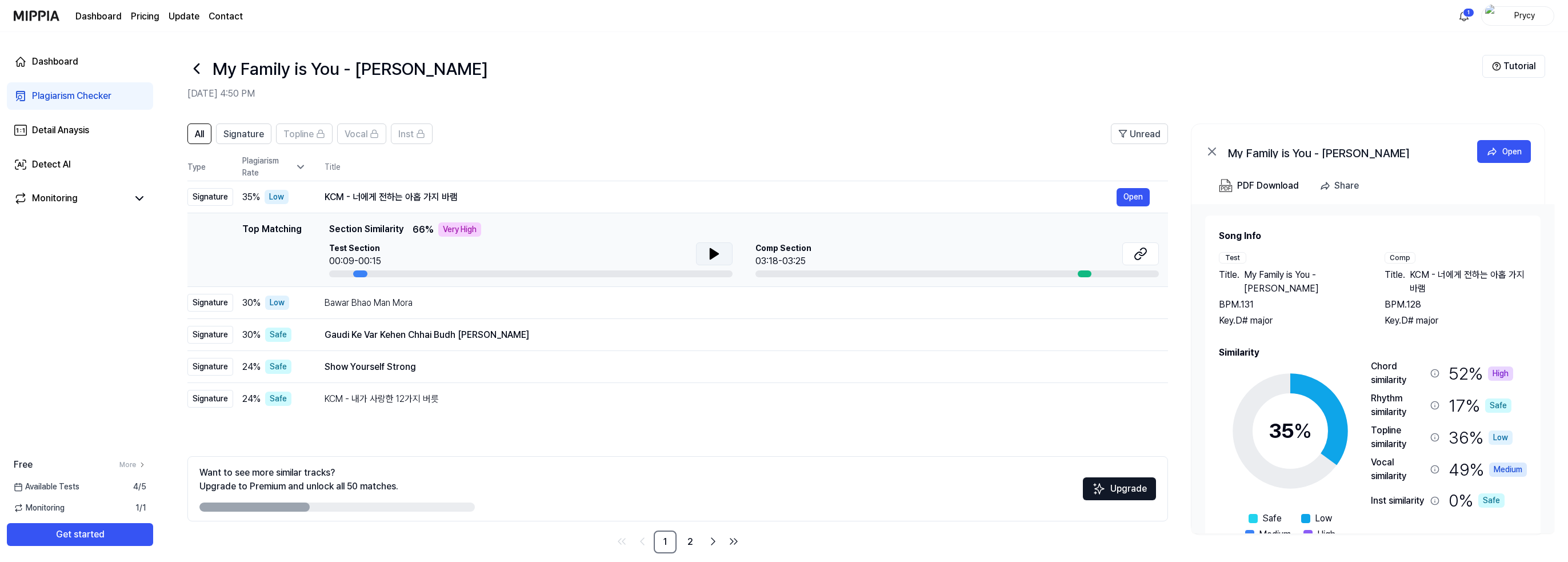
click at [715, 254] on icon at bounding box center [714, 254] width 8 height 10
click at [245, 132] on span "Signature" at bounding box center [243, 134] width 41 height 14
click at [205, 132] on button "All" at bounding box center [200, 134] width 24 height 21
click at [193, 66] on icon at bounding box center [197, 68] width 18 height 18
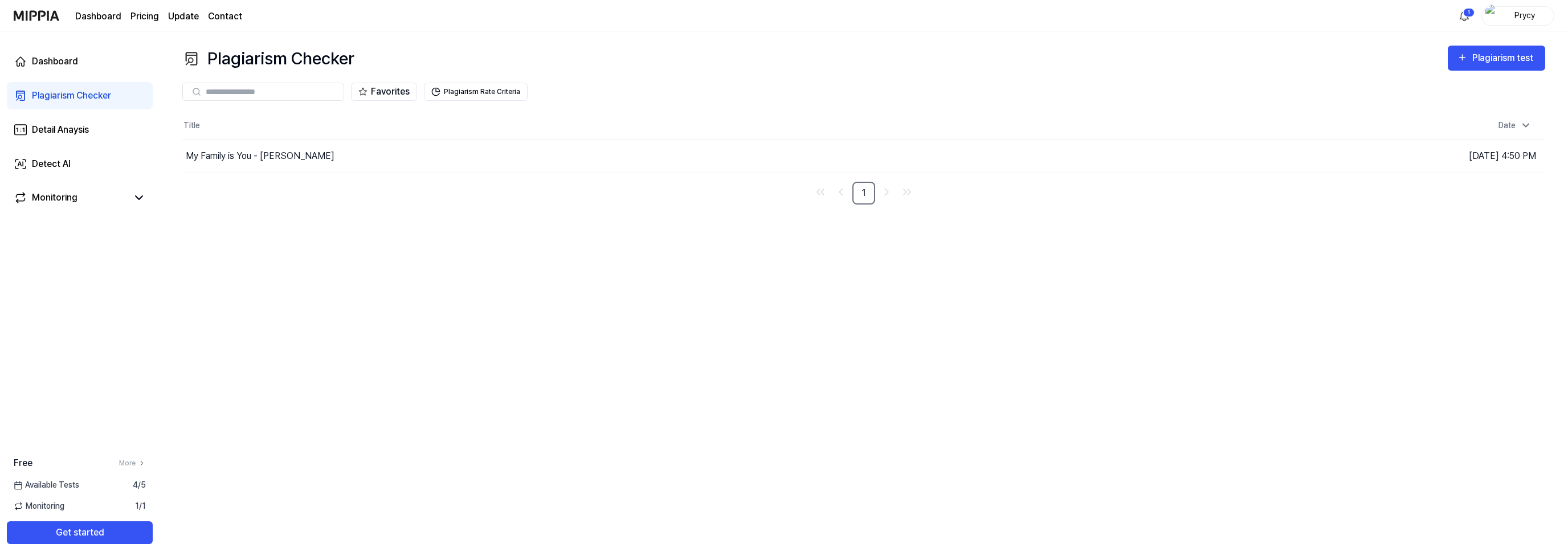
click at [69, 98] on div "Plagiarism Checker" at bounding box center [71, 96] width 79 height 14
click at [98, 18] on link "Dashboard" at bounding box center [98, 16] width 46 height 14
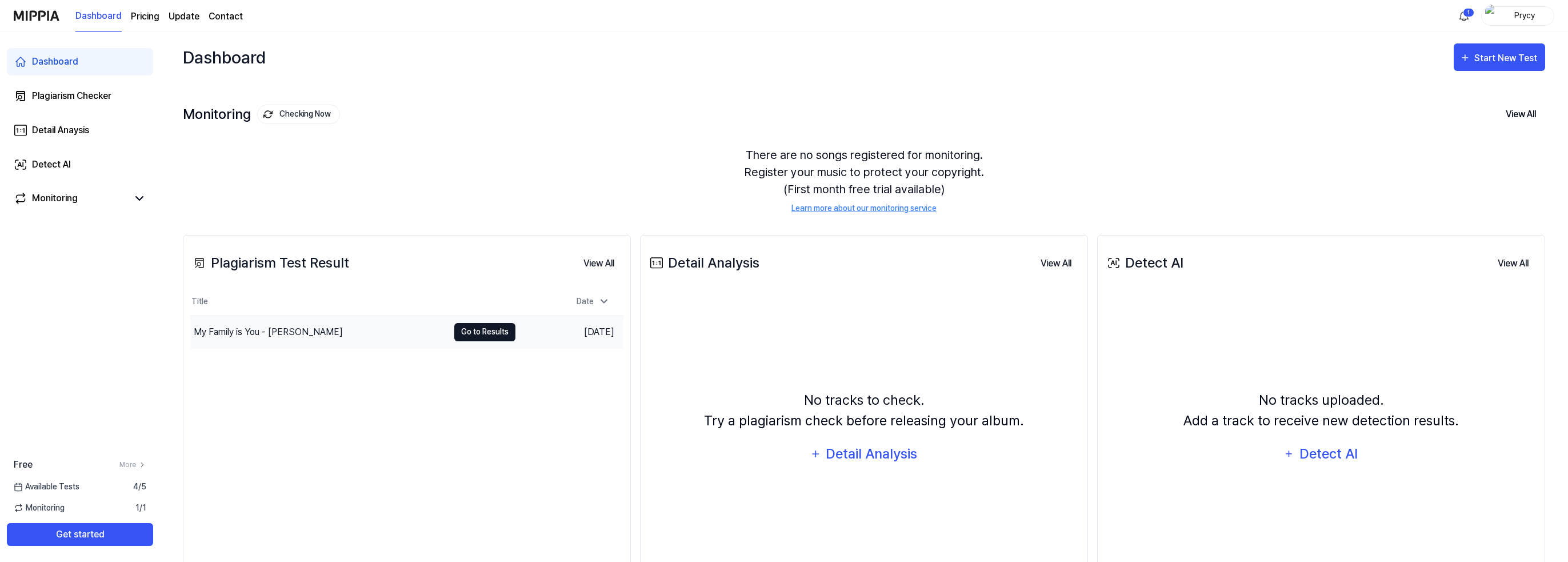
click at [460, 323] on button "Go to Results" at bounding box center [485, 332] width 61 height 18
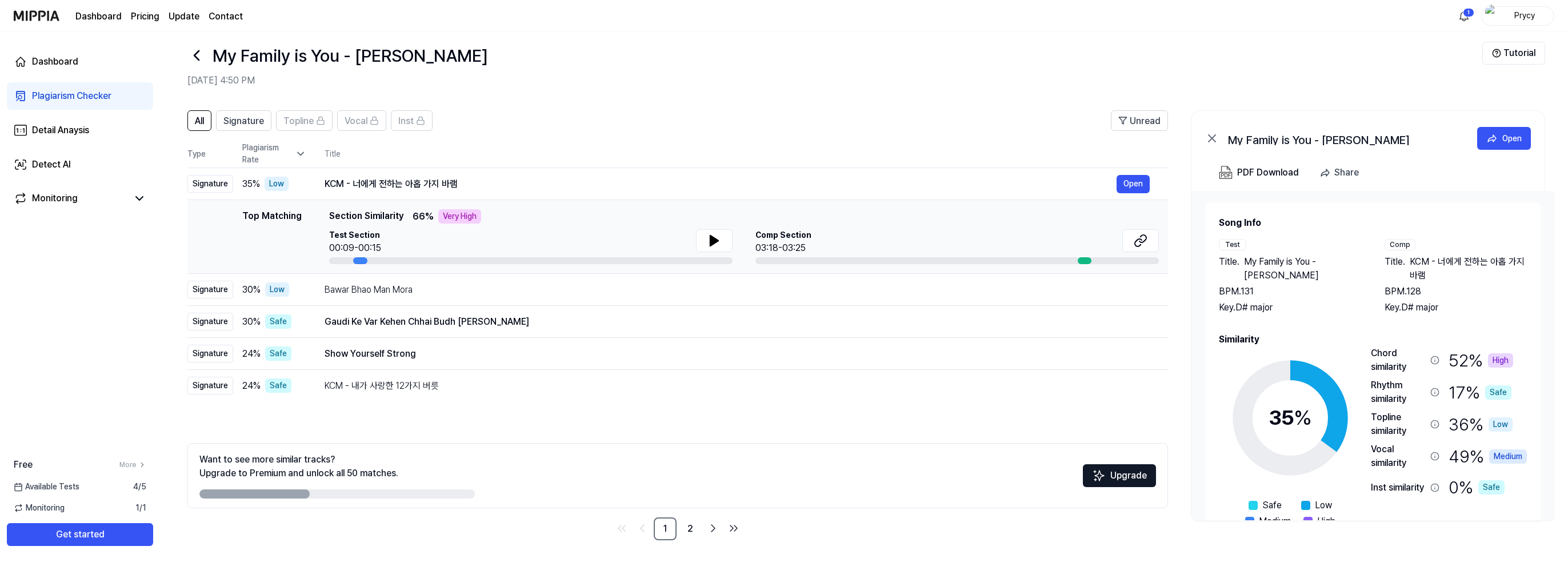
scroll to position [14, 0]
drag, startPoint x: 237, startPoint y: 464, endPoint x: 441, endPoint y: 470, distance: 204.1
click at [441, 470] on div "Want to see more similar tracks? Upgrade to Premium and unlock all 50 matches." at bounding box center [337, 475] width 276 height 46
drag, startPoint x: 231, startPoint y: 472, endPoint x: 395, endPoint y: 467, distance: 164.1
click at [395, 467] on div "Want to see more similar tracks? Upgrade to Premium and unlock all 50 matches." at bounding box center [299, 466] width 199 height 27
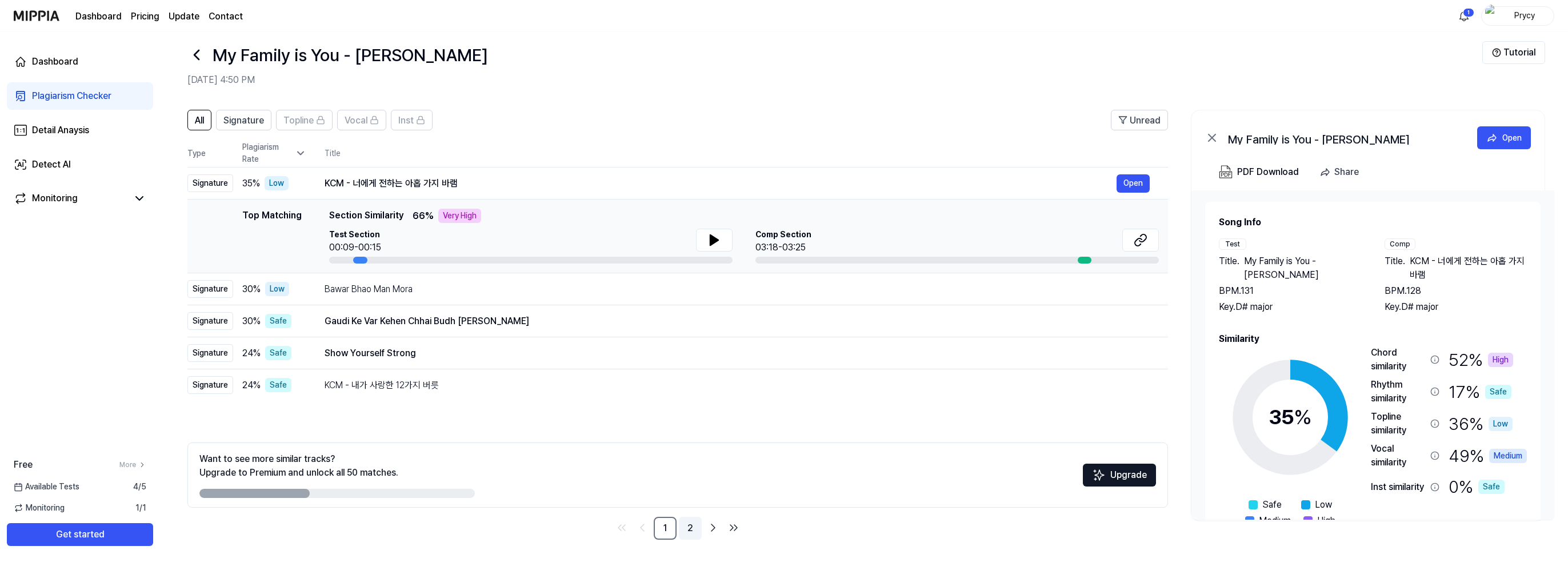
click at [690, 522] on link "2" at bounding box center [690, 528] width 23 height 23
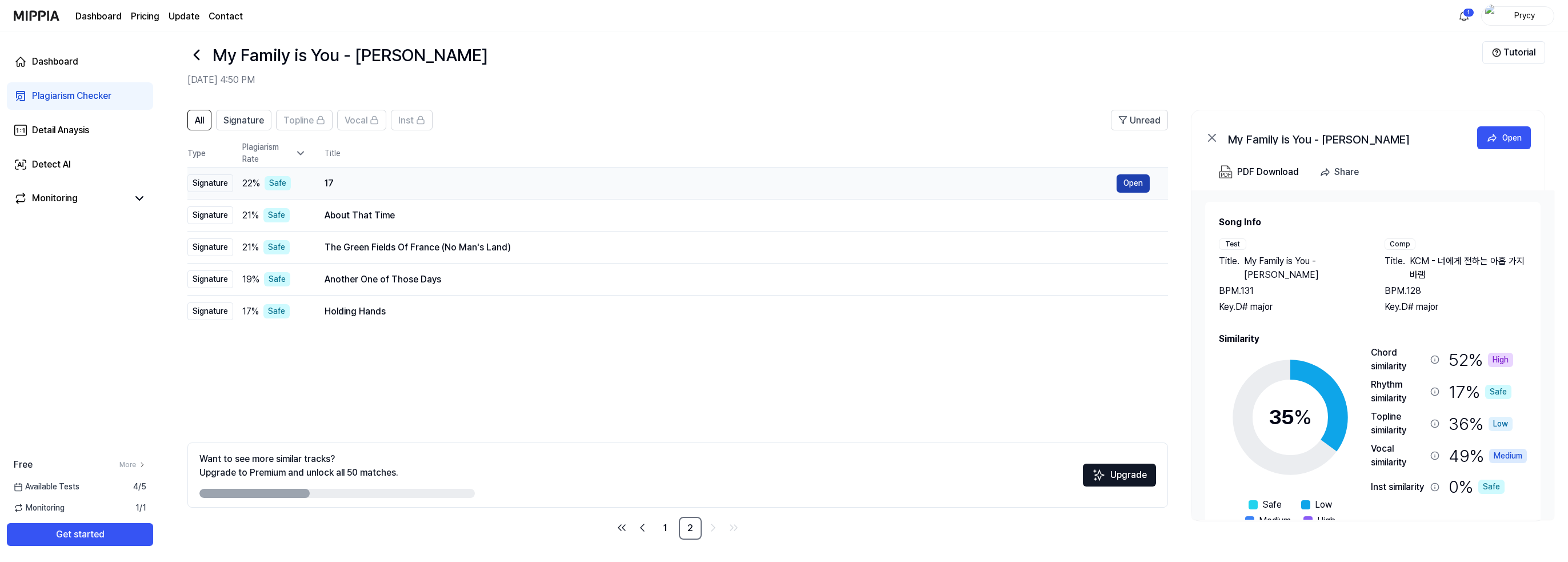
click at [1134, 180] on button "Open" at bounding box center [1133, 183] width 33 height 18
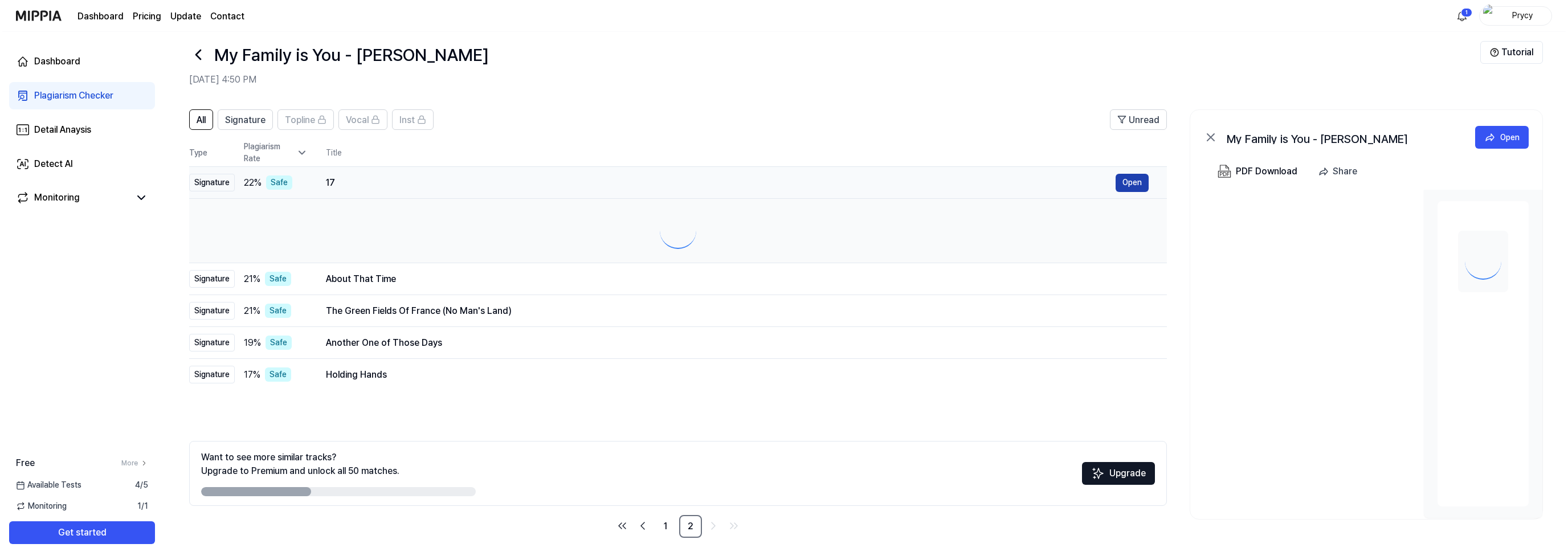
scroll to position [0, 0]
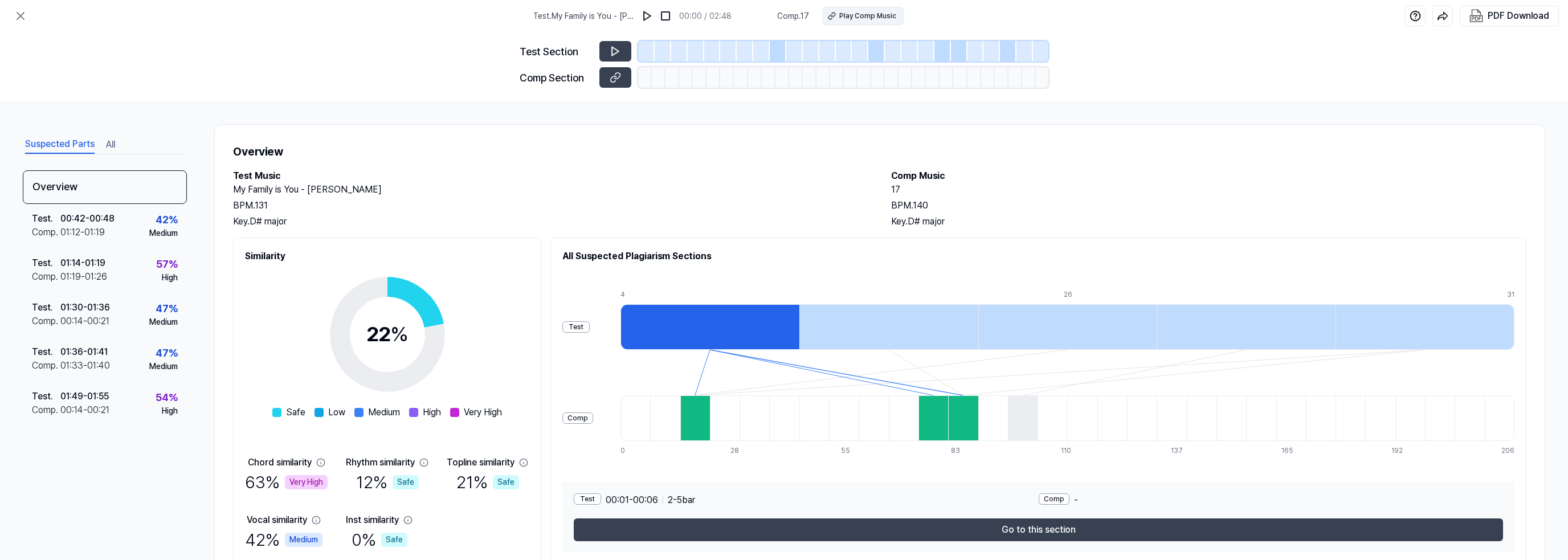
click at [846, 19] on div "Play Comp Music" at bounding box center [867, 16] width 57 height 10
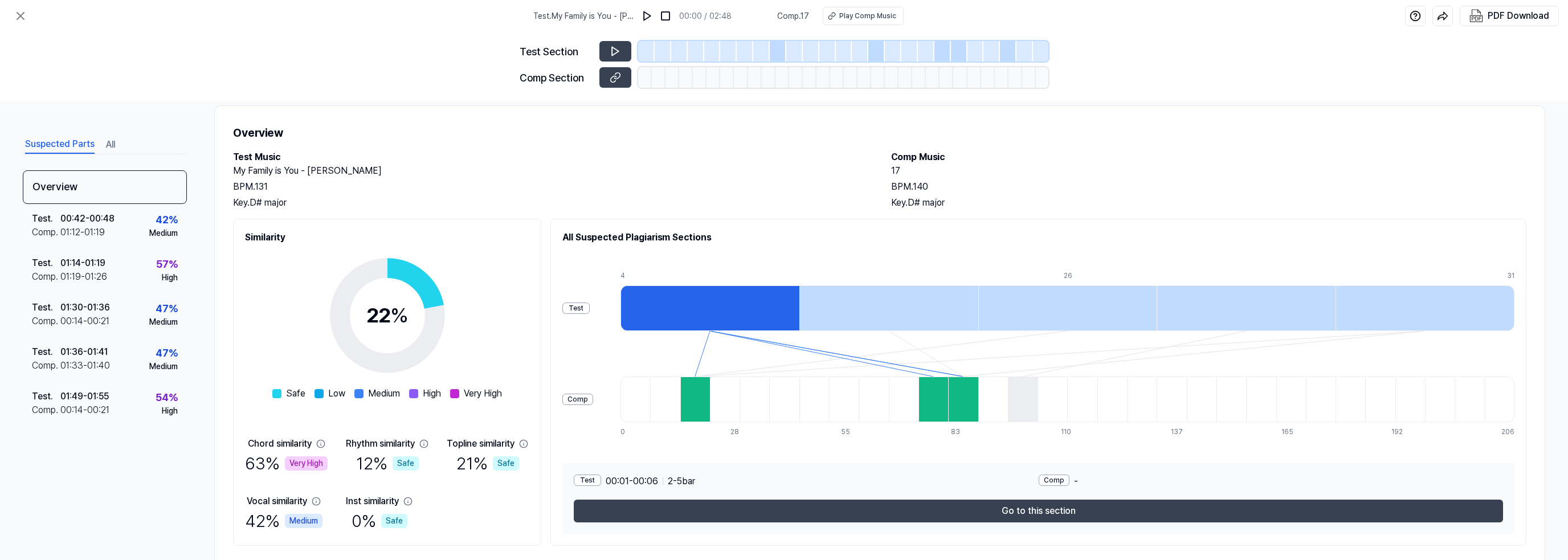
scroll to position [46, 0]
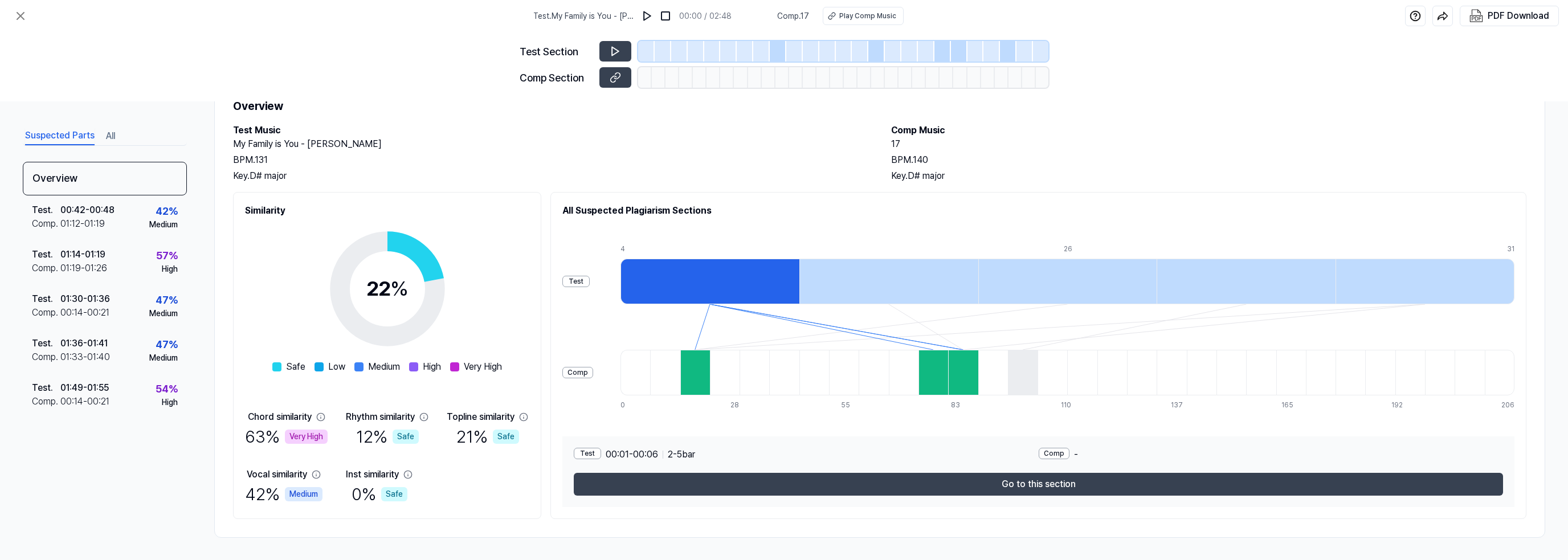
click at [584, 282] on div "Test" at bounding box center [575, 281] width 27 height 11
click at [587, 368] on div "Comp" at bounding box center [578, 372] width 31 height 11
click at [1058, 451] on div "Comp" at bounding box center [1054, 453] width 31 height 11
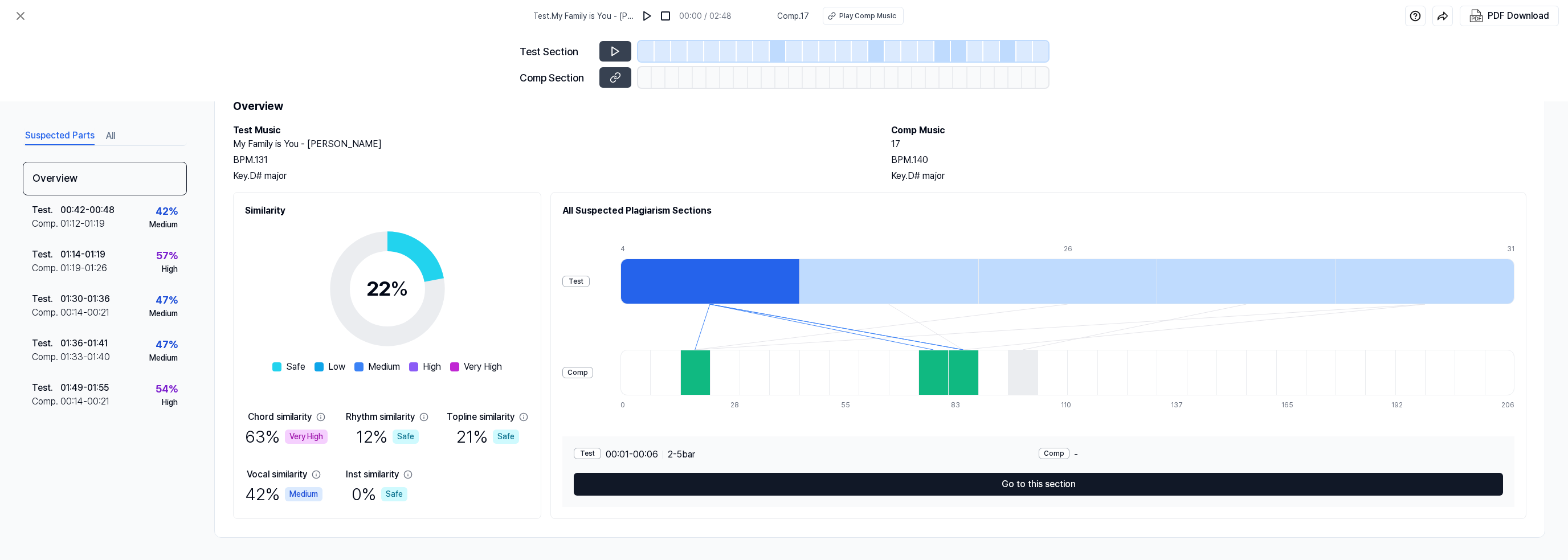
click at [1044, 480] on button "Go to this section" at bounding box center [1038, 484] width 929 height 23
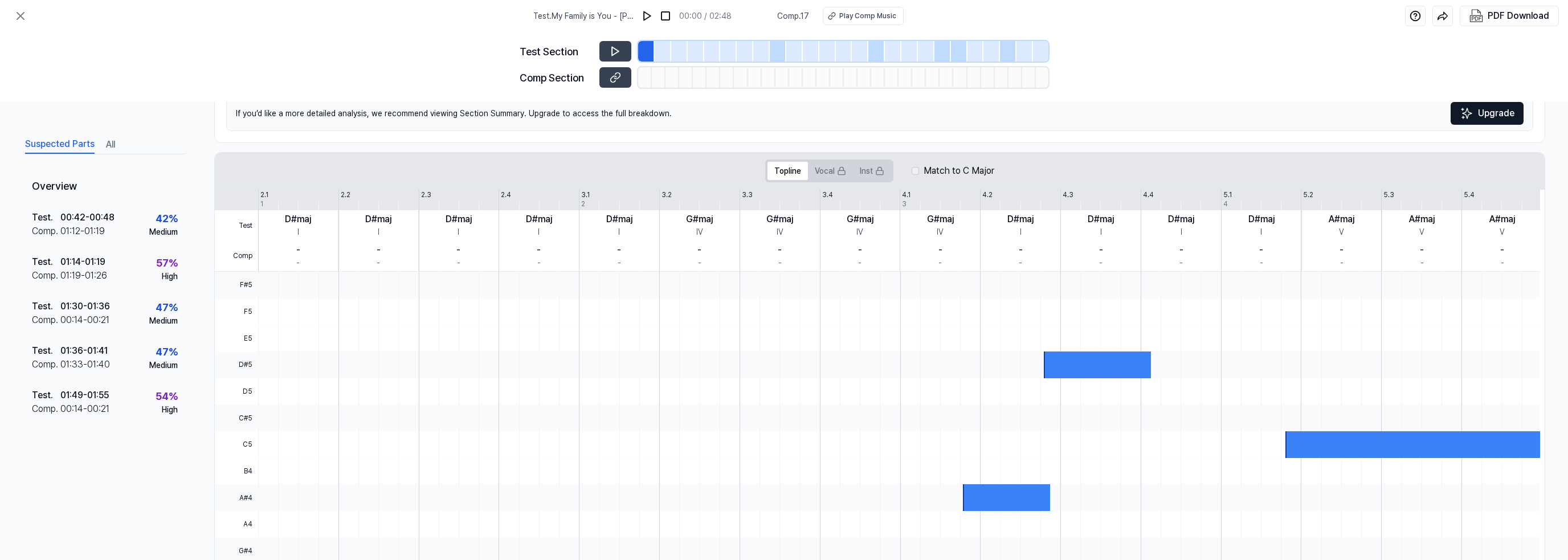
scroll to position [0, 0]
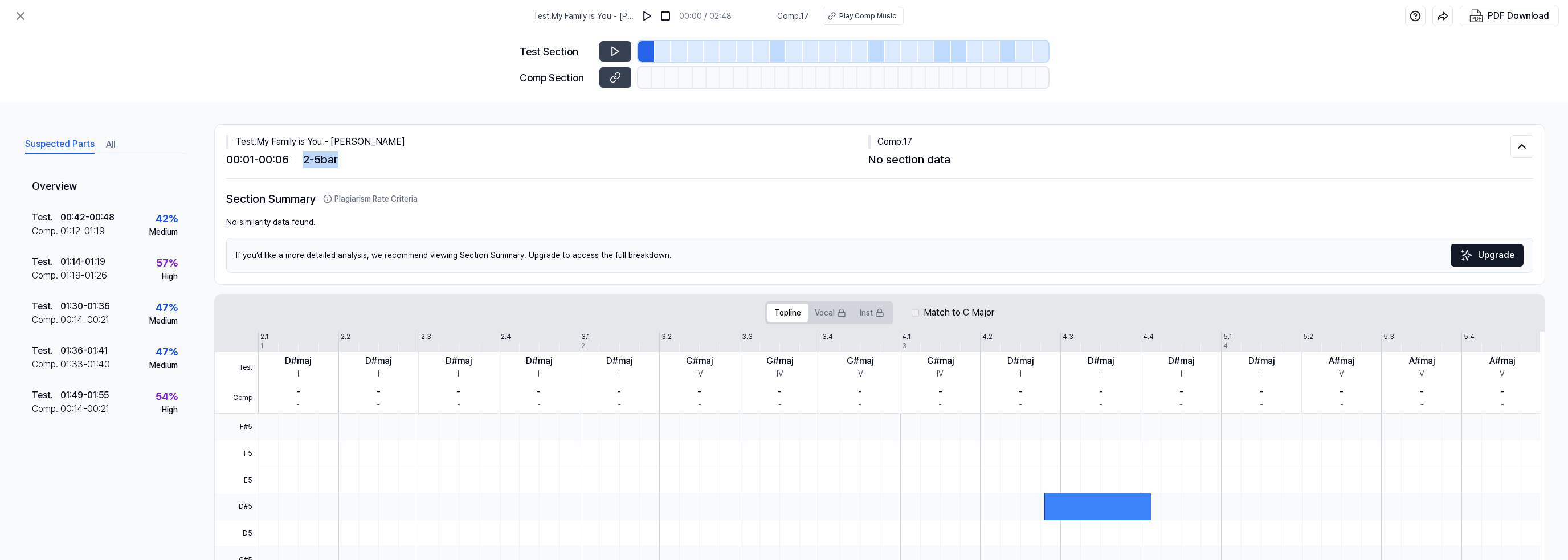
drag, startPoint x: 308, startPoint y: 157, endPoint x: 355, endPoint y: 164, distance: 47.5
click at [351, 162] on div "00:01 - 00:06 2 - 5 bar" at bounding box center [547, 159] width 643 height 17
click at [424, 164] on div "00:01 - 00:06 2 - 5 bar" at bounding box center [547, 159] width 643 height 17
click at [109, 150] on button "All" at bounding box center [111, 144] width 9 height 18
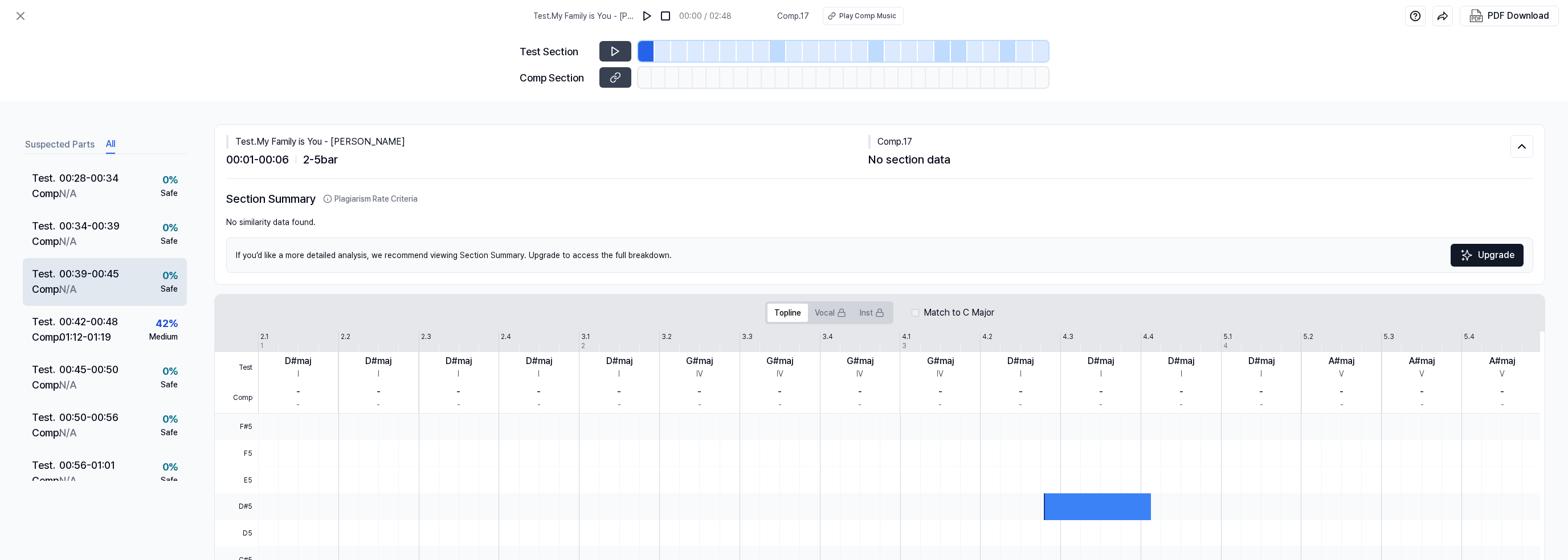
scroll to position [285, 0]
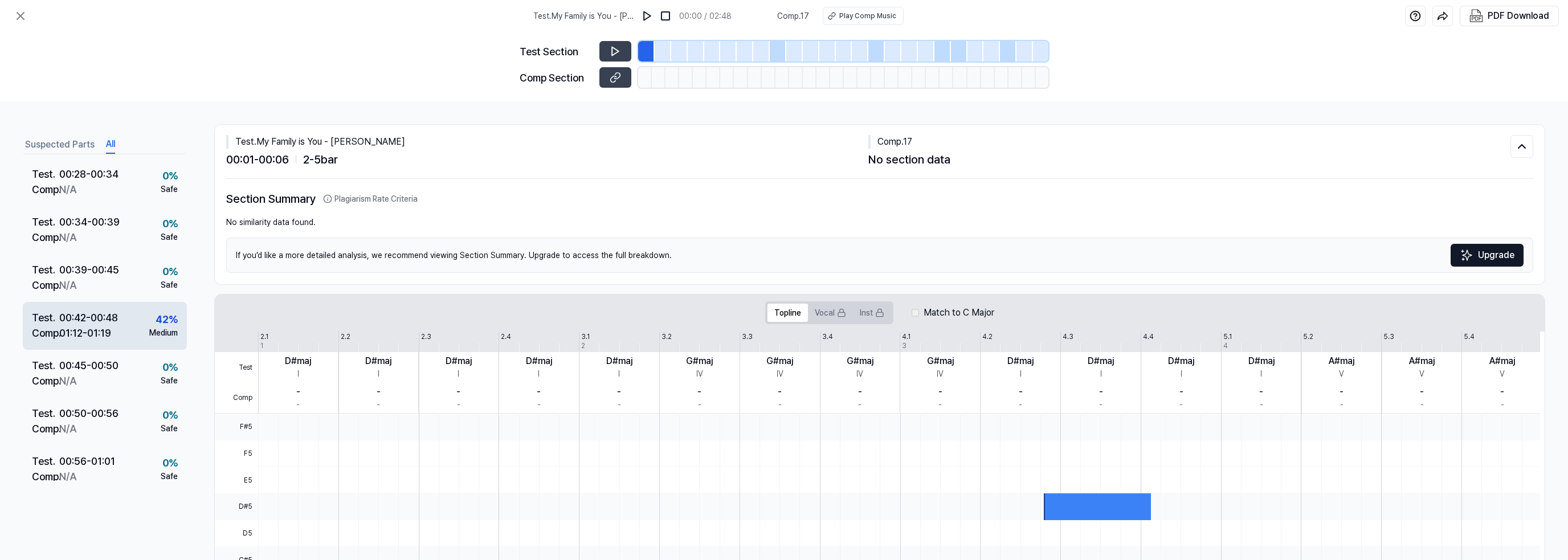
click at [107, 319] on div "00:42 - 00:48" at bounding box center [88, 318] width 59 height 15
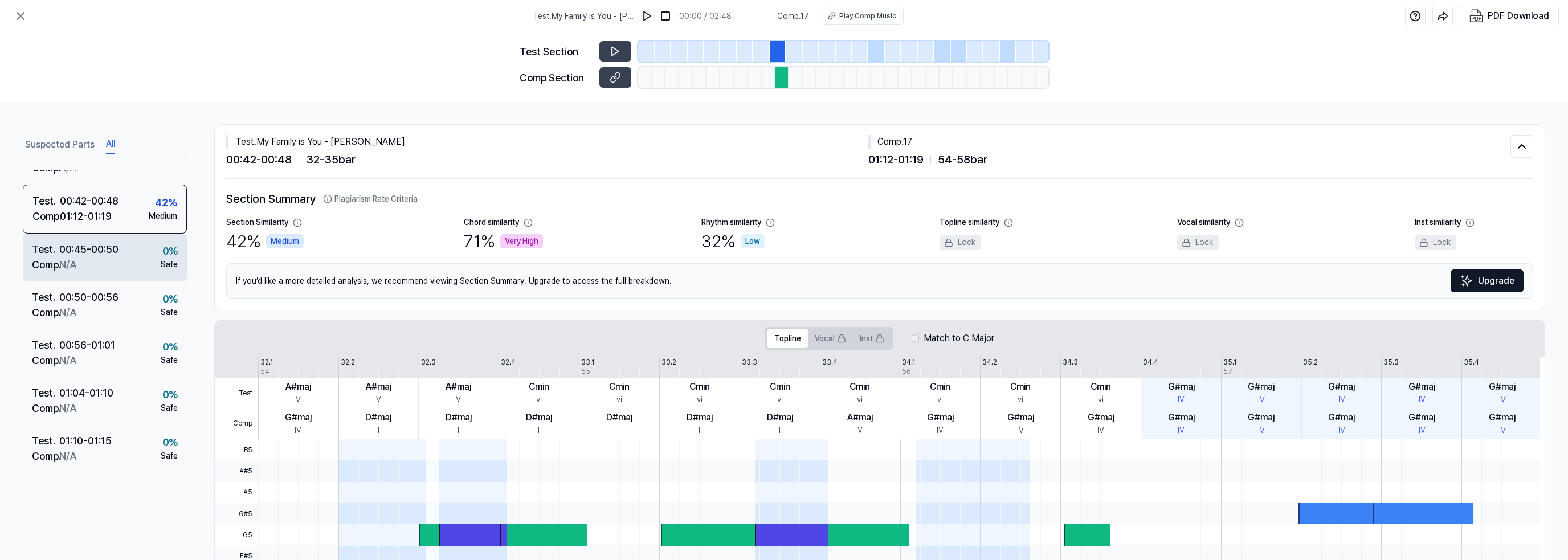
scroll to position [398, 0]
click at [111, 262] on div "Comp . N/A" at bounding box center [75, 267] width 87 height 15
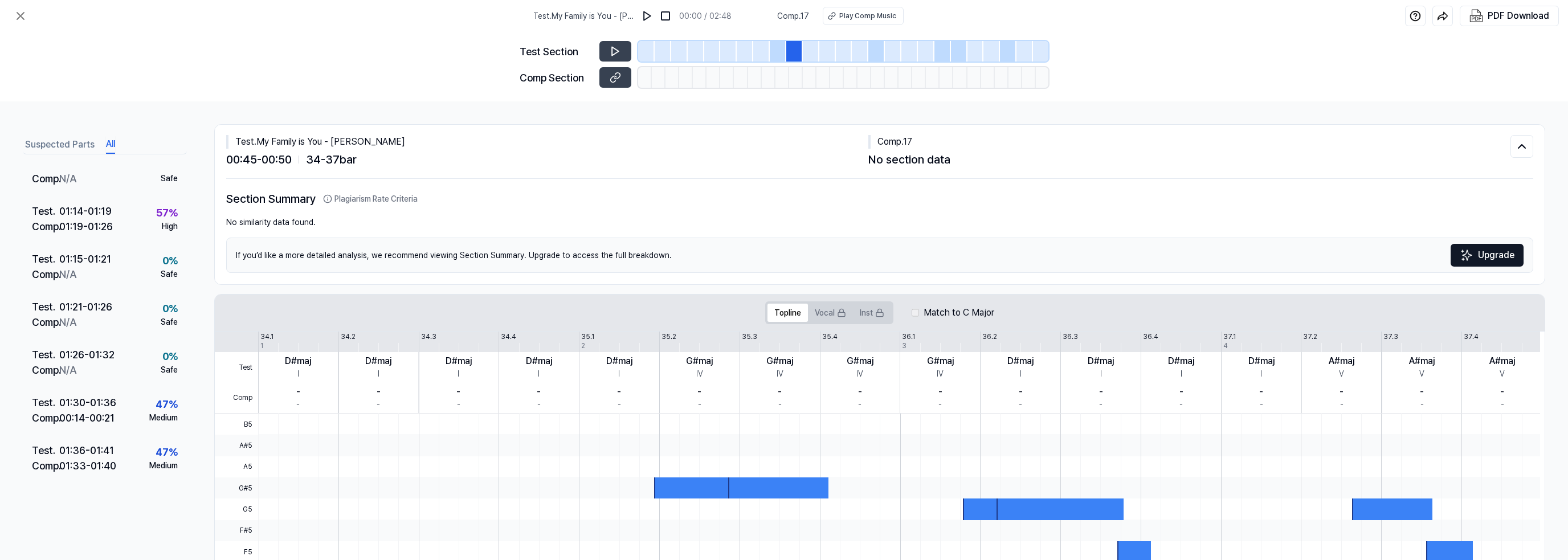
scroll to position [682, 0]
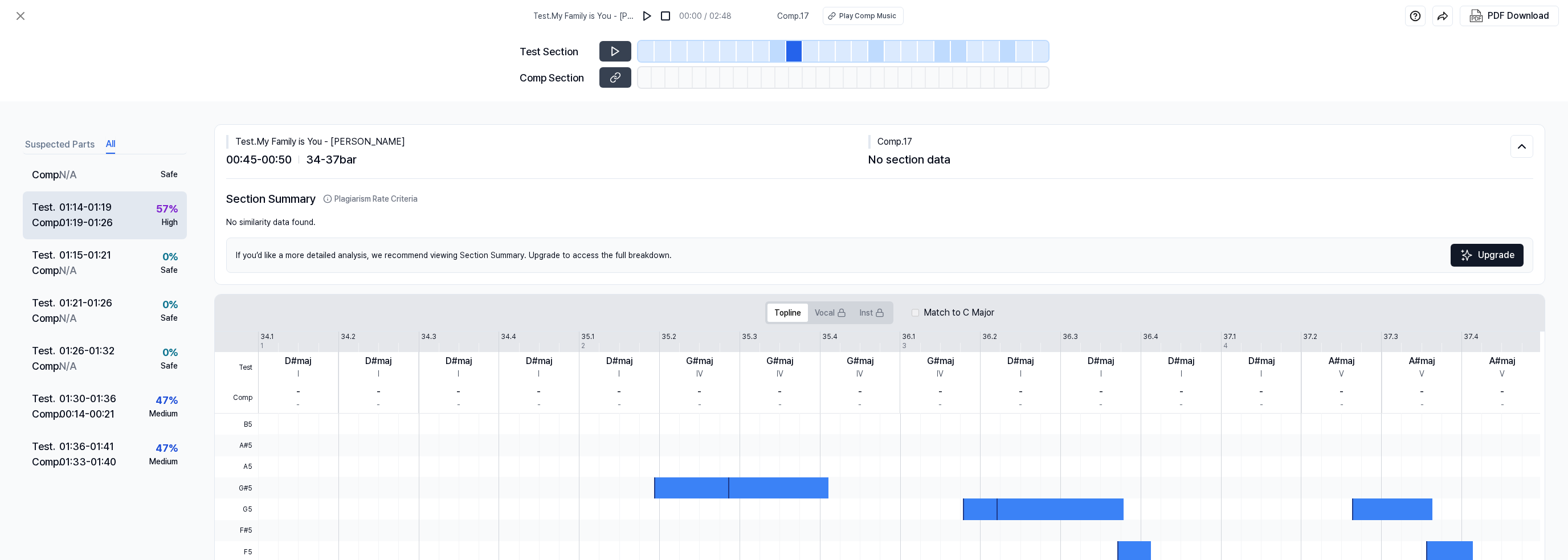
click at [121, 211] on div "Test . 01:14 - 01:19 Comp . 01:19 - 01:26 57 % High" at bounding box center [105, 215] width 164 height 48
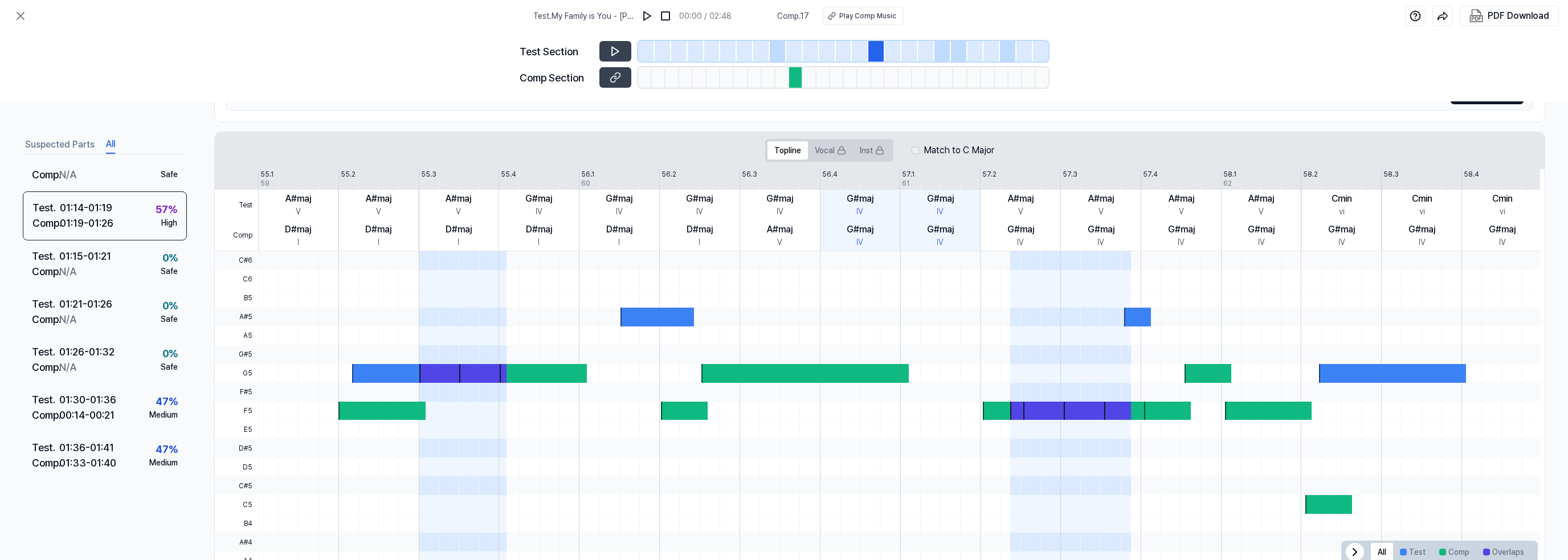
scroll to position [220, 0]
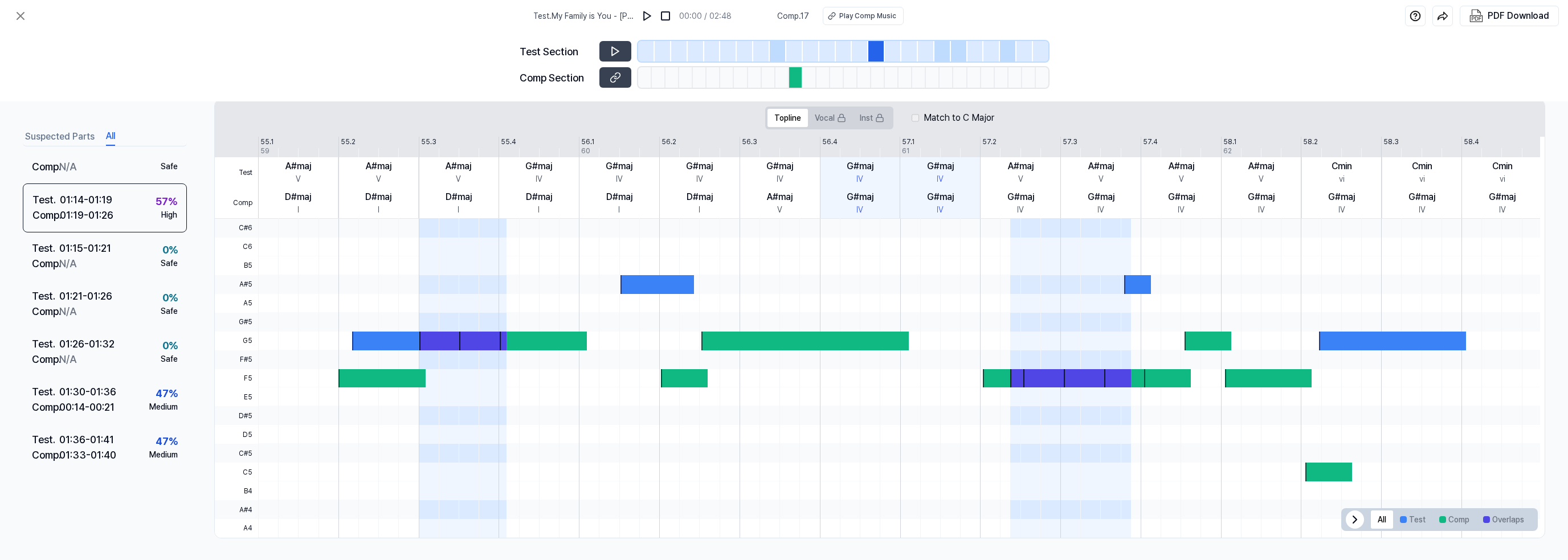
click at [71, 136] on button "Suspected Parts" at bounding box center [60, 136] width 69 height 18
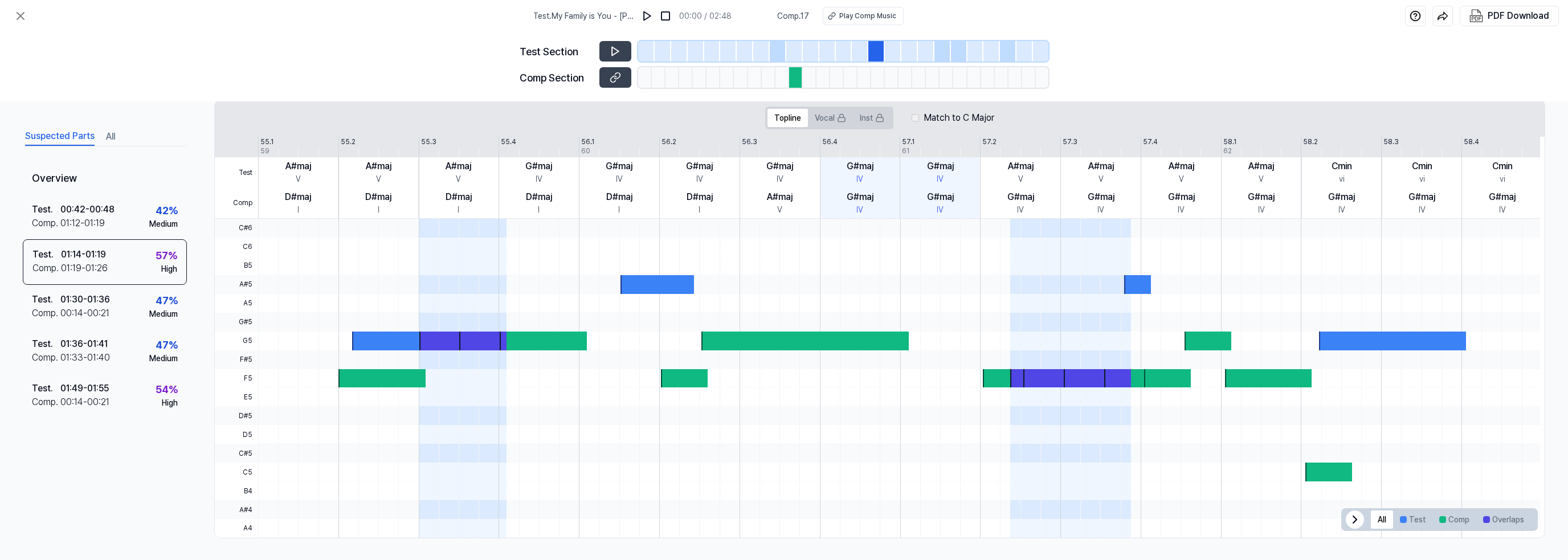
click at [106, 455] on div "Overview Test . 00:42 - 00:48 Comp . 01:12 - 01:19 42 % Medium Test . 01:14 - 0…" at bounding box center [105, 326] width 164 height 329
click at [1522, 14] on div "PDF Download" at bounding box center [1519, 16] width 62 height 15
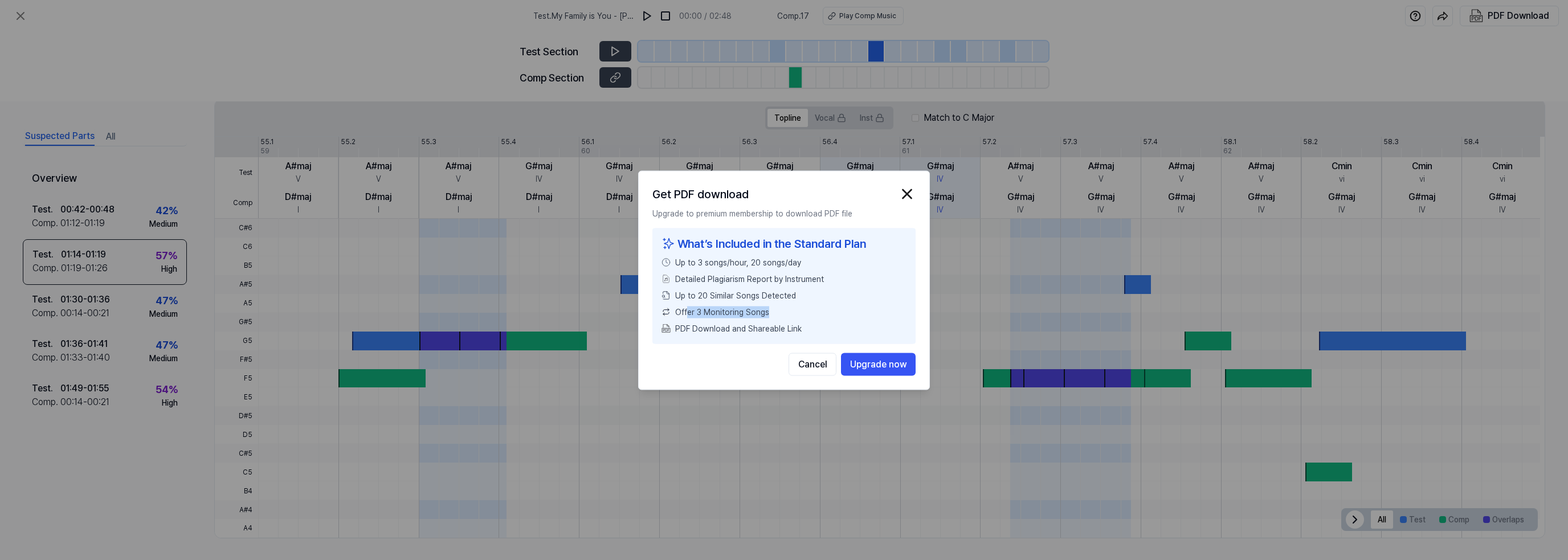
drag, startPoint x: 685, startPoint y: 309, endPoint x: 783, endPoint y: 318, distance: 98.4
click at [783, 318] on div "Offer 3 Monitoring Songs" at bounding box center [784, 312] width 245 height 12
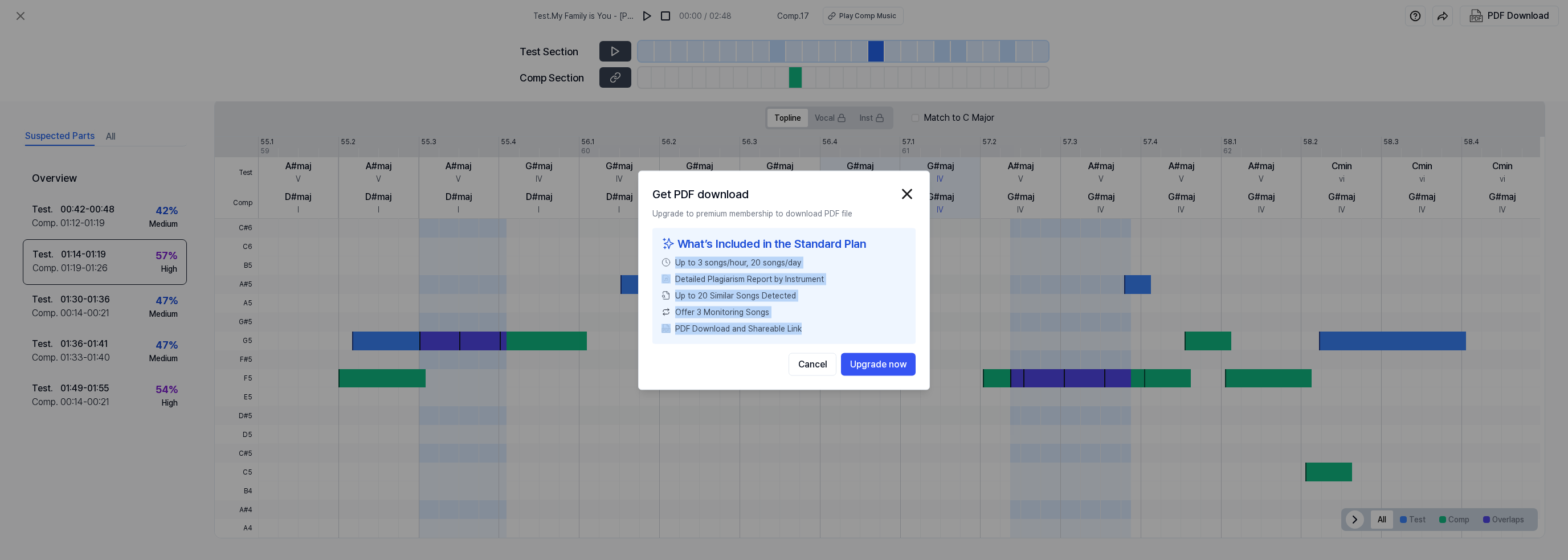
drag, startPoint x: 797, startPoint y: 330, endPoint x: 666, endPoint y: 256, distance: 150.5
click at [667, 255] on div "What’s Included in the Standard Plan Up to 3 songs/hour, 20 songs/day Detailed …" at bounding box center [783, 285] width 263 height 116
click at [771, 287] on div "What’s Included in the Standard Plan Up to 3 songs/hour, 20 songs/day Detailed …" at bounding box center [783, 285] width 263 height 116
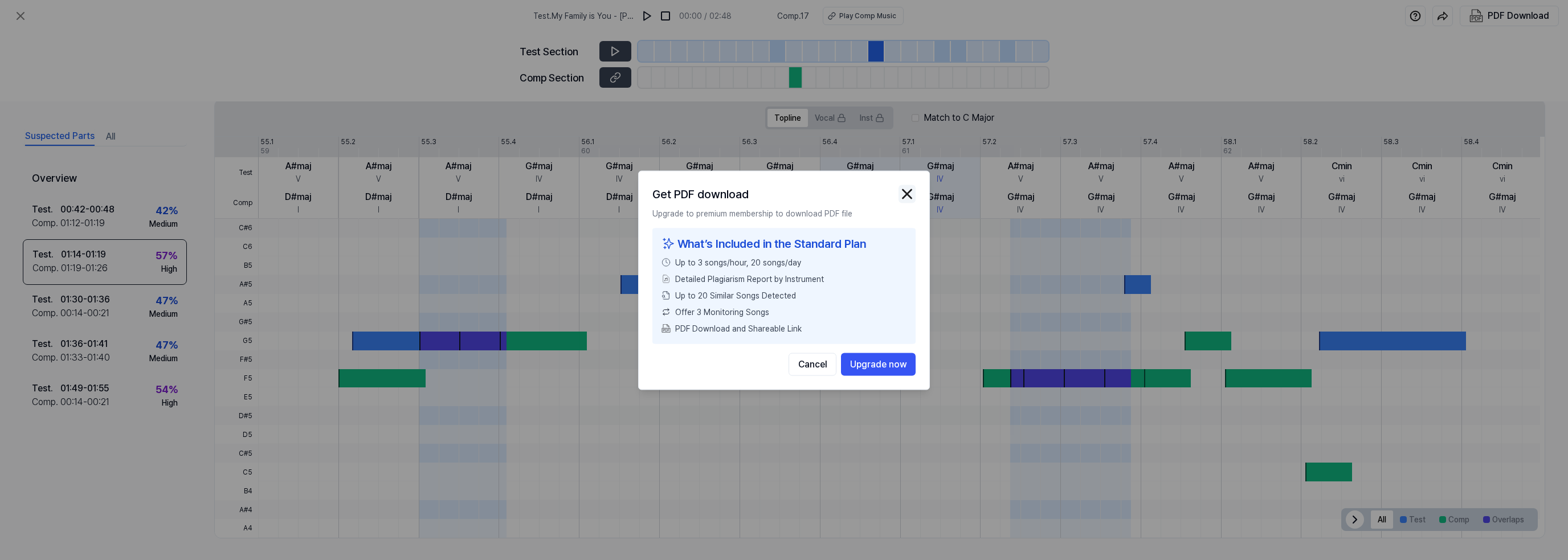
click at [905, 187] on img "button" at bounding box center [907, 193] width 17 height 17
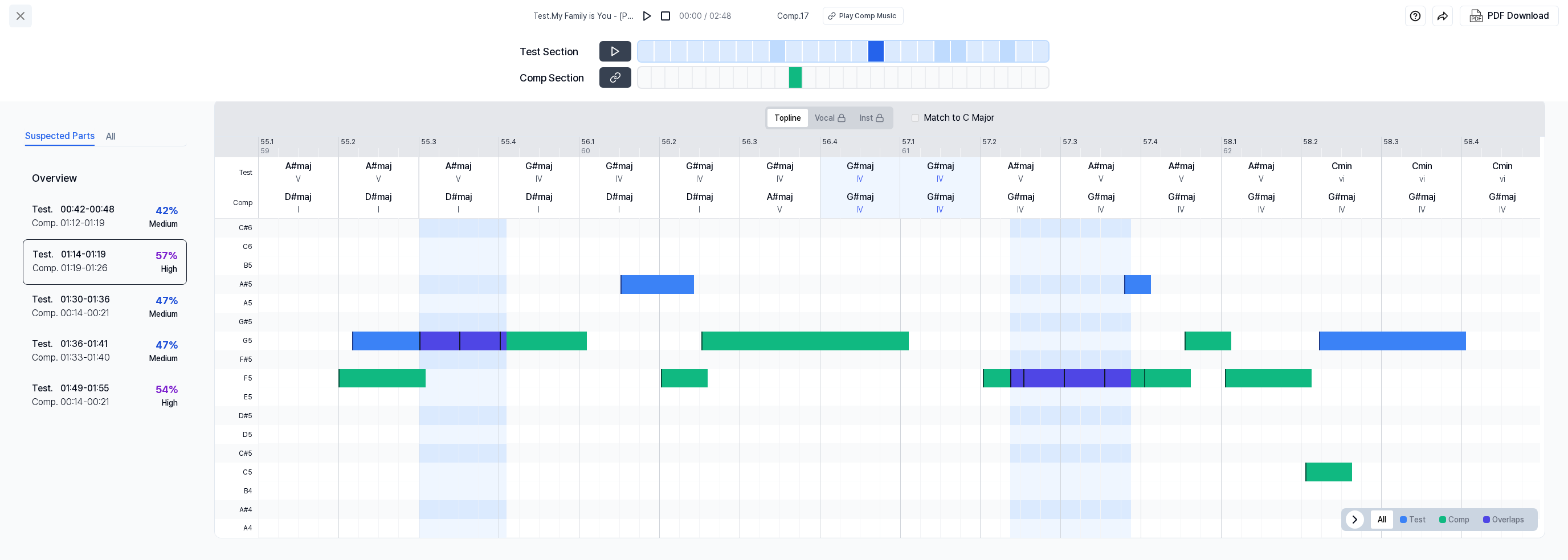
click at [22, 15] on icon at bounding box center [21, 15] width 14 height 14
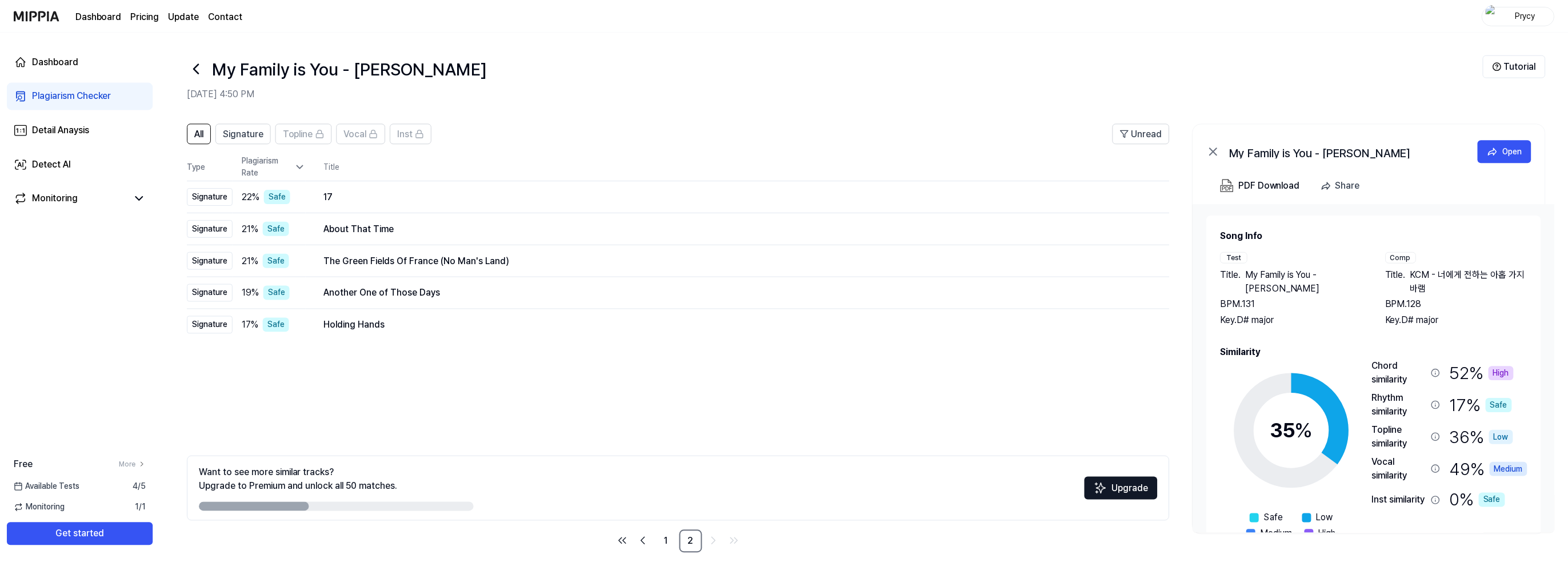
scroll to position [14, 0]
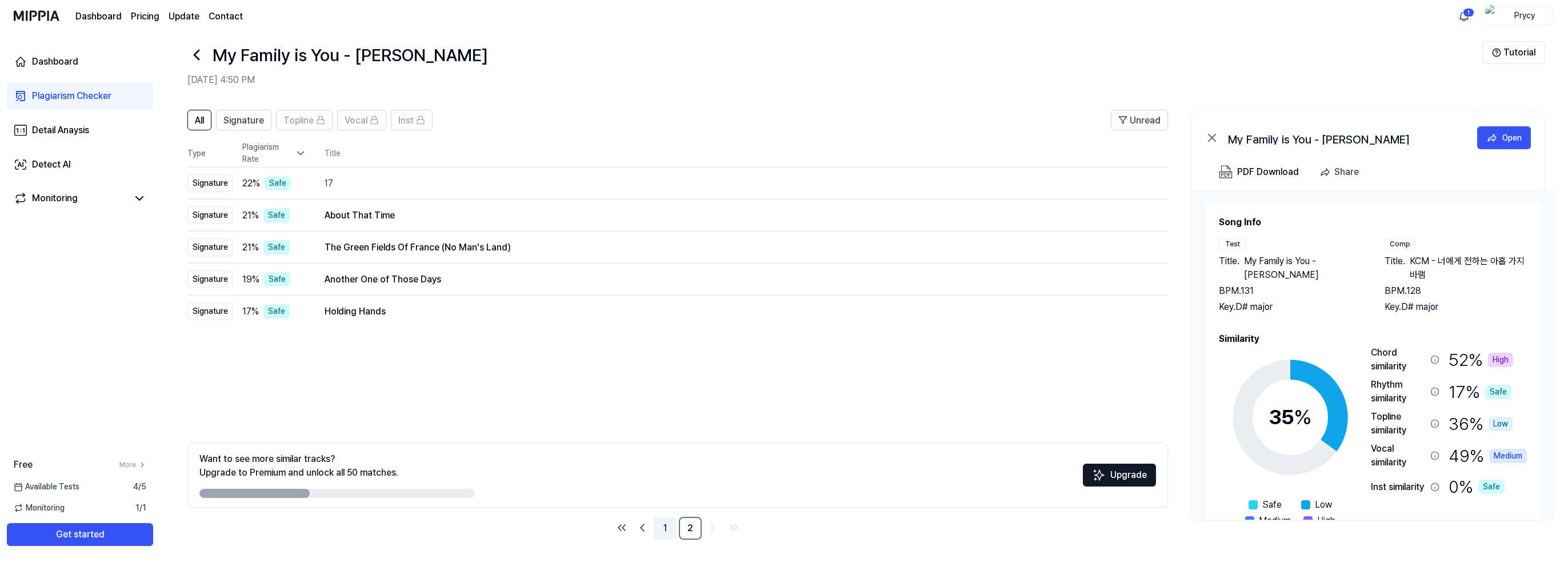
click at [664, 527] on link "1" at bounding box center [665, 528] width 23 height 23
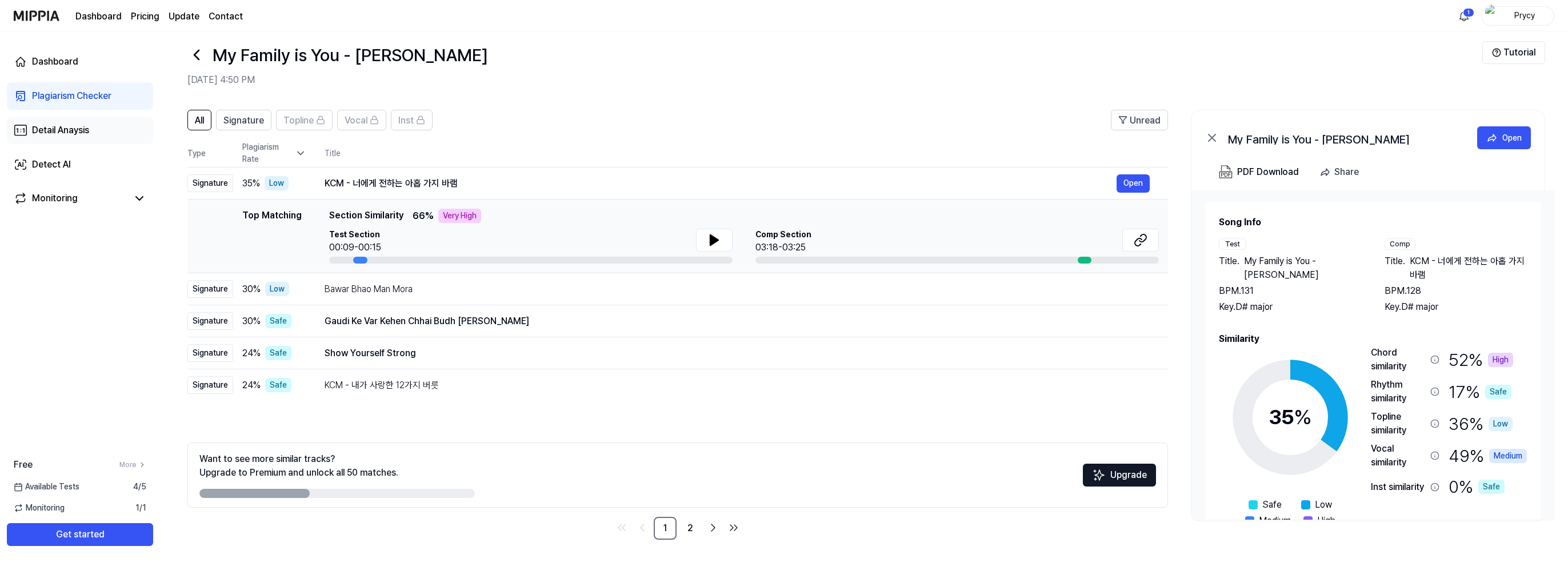
click at [69, 127] on div "Detail Anaysis" at bounding box center [60, 130] width 57 height 14
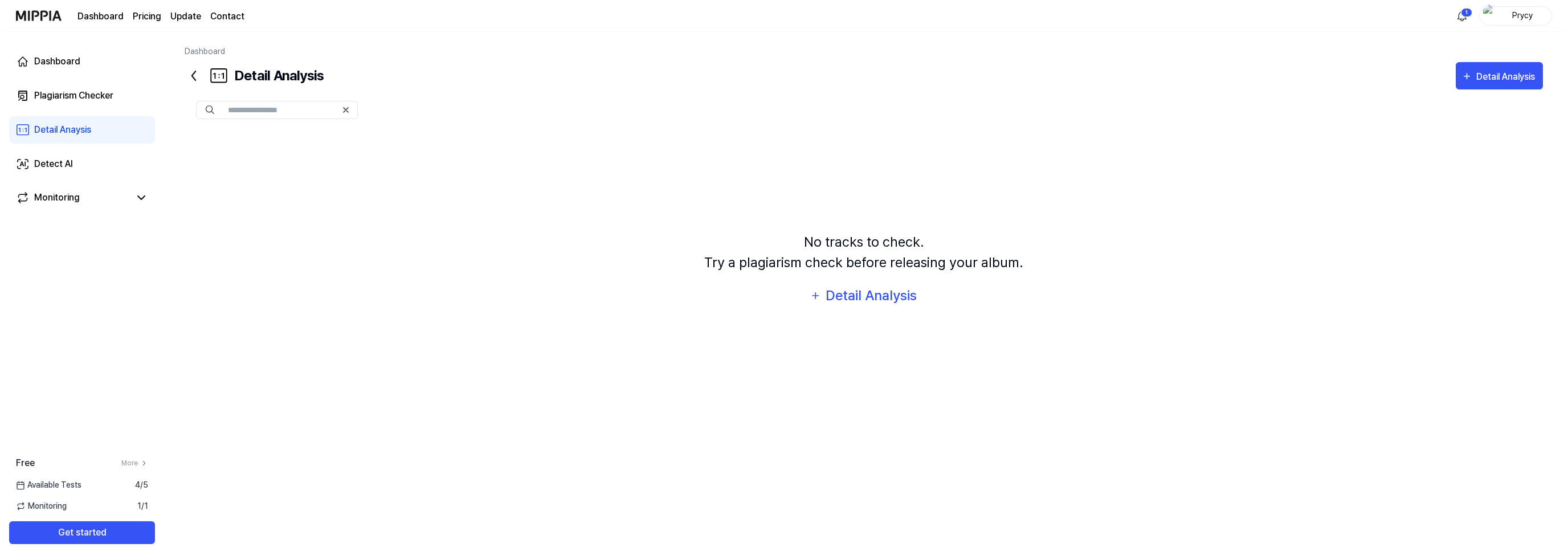
scroll to position [0, 0]
click at [858, 297] on div "Detail Analysis" at bounding box center [872, 295] width 93 height 21
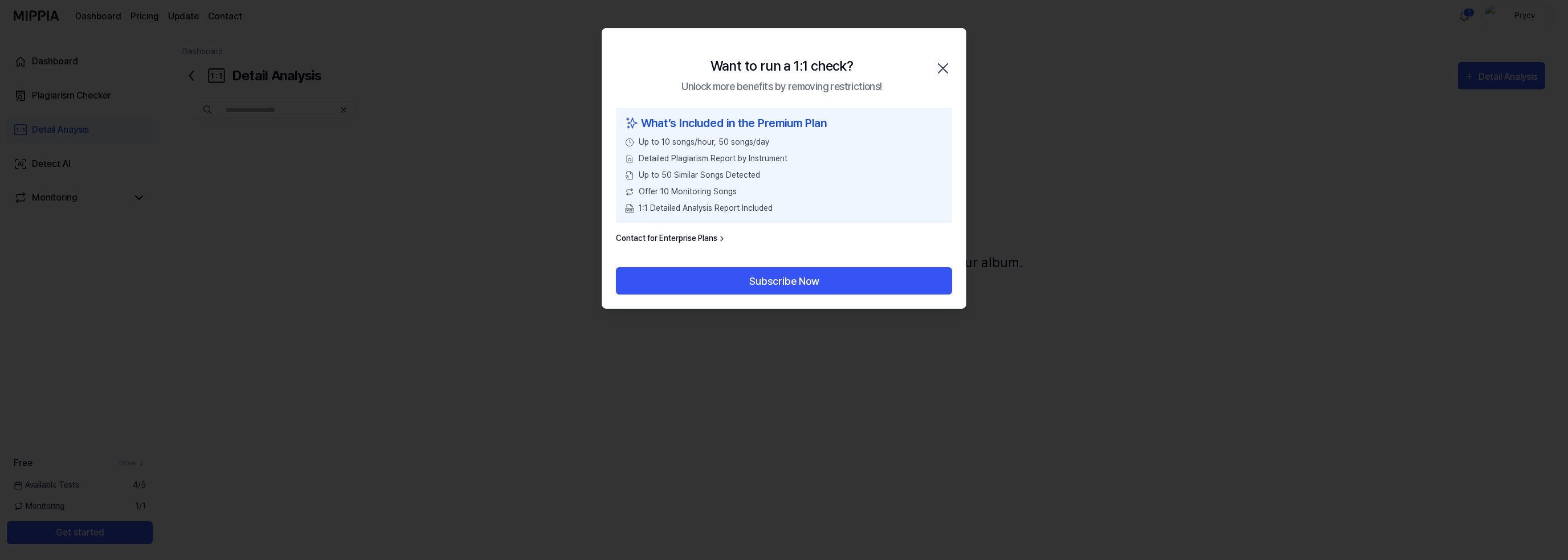
click at [426, 248] on div at bounding box center [784, 280] width 1568 height 560
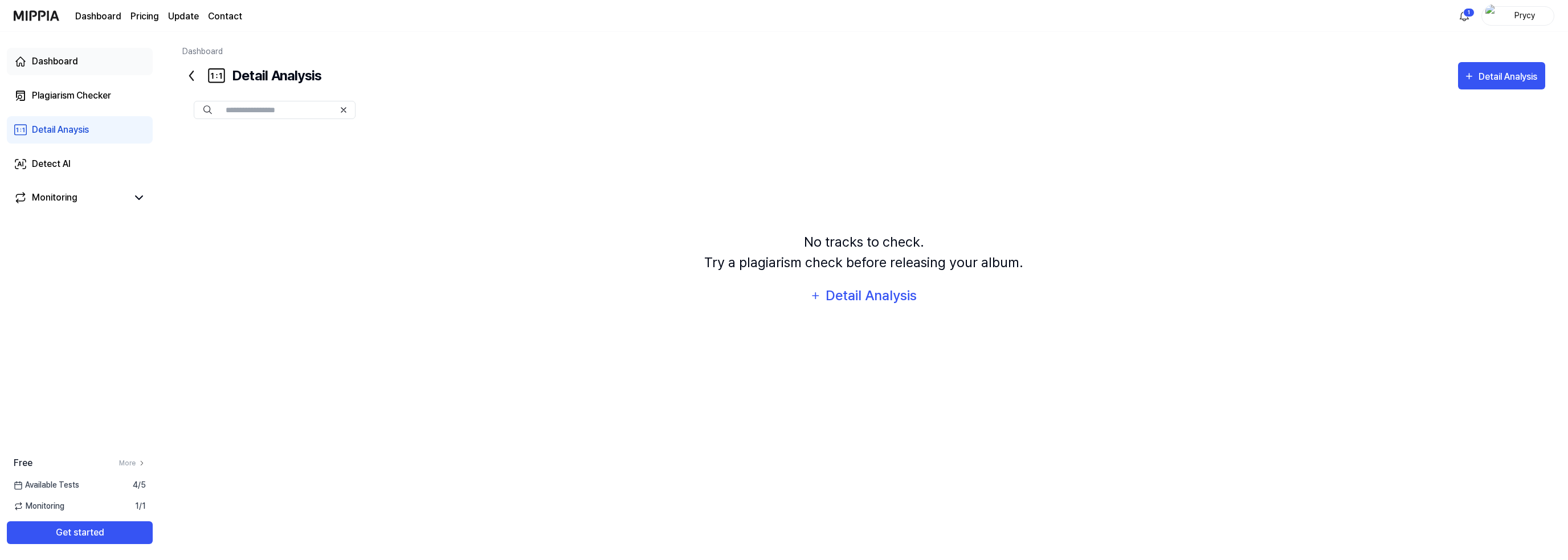
click at [49, 65] on div "Dashboard" at bounding box center [55, 61] width 46 height 14
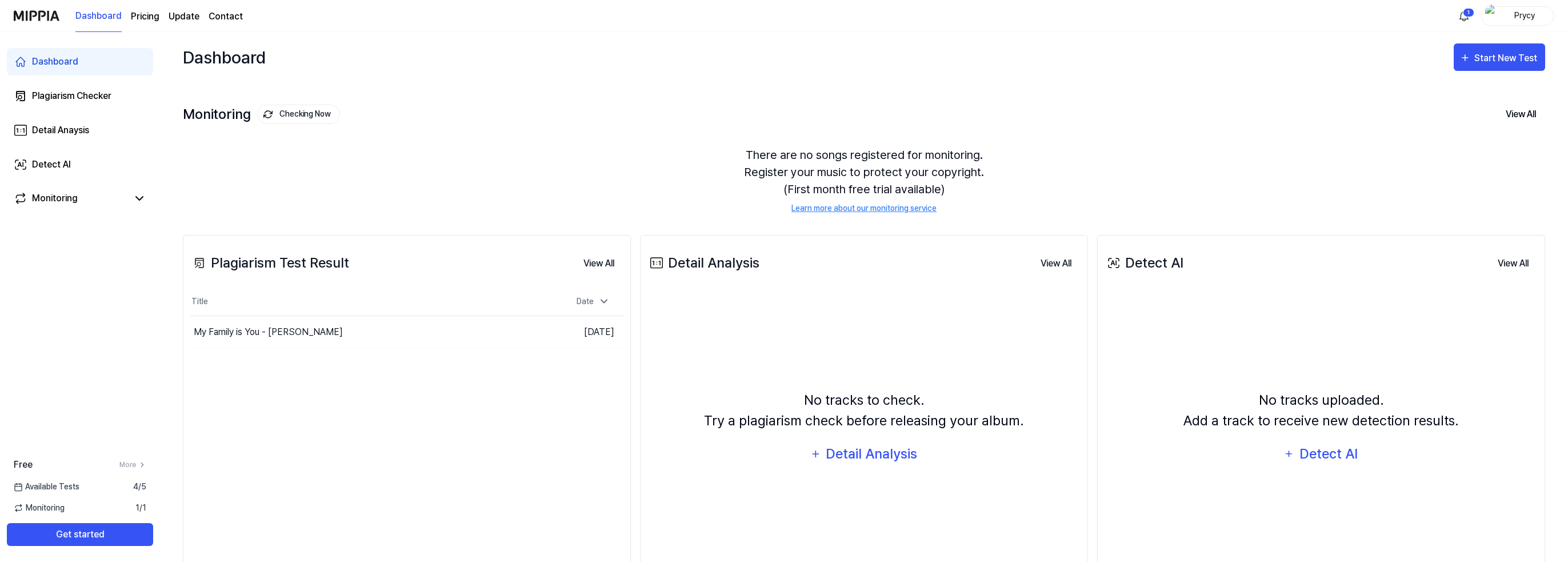
click at [1077, 490] on div "No tracks to check. Try a plagiarism check before releasing your album. Detail …" at bounding box center [864, 429] width 433 height 263
click at [1316, 455] on div "Detect AI" at bounding box center [1328, 453] width 61 height 21
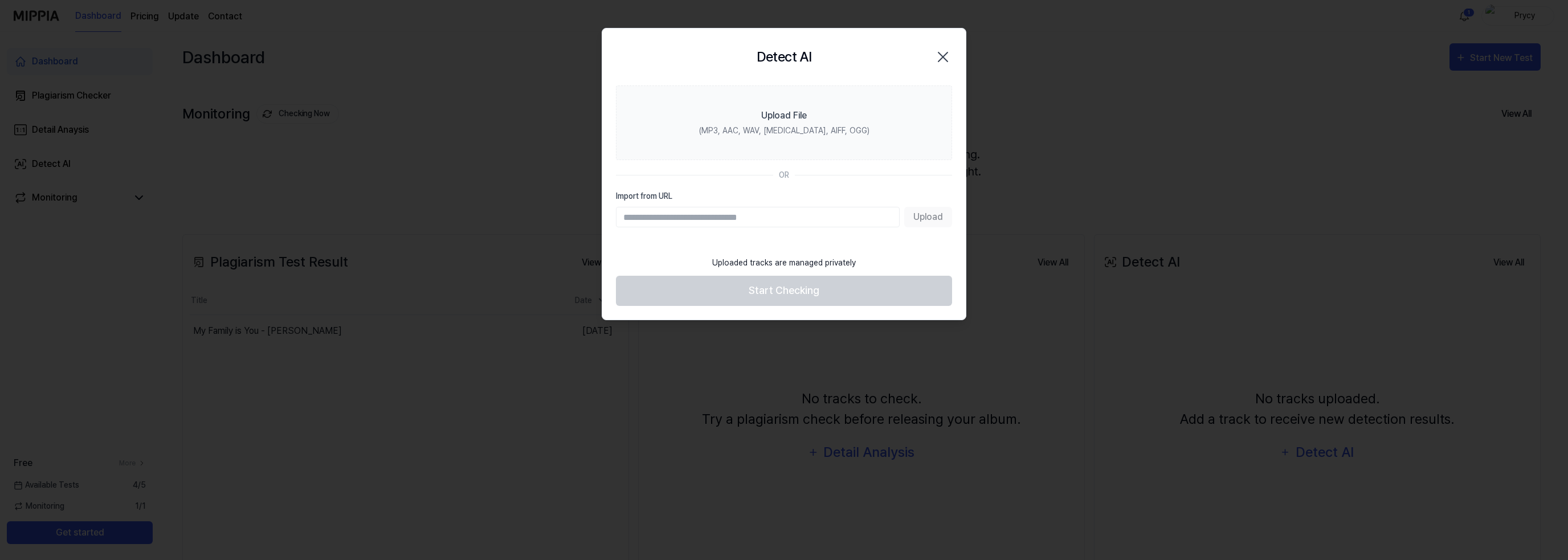
click at [948, 60] on icon "button" at bounding box center [943, 57] width 18 height 18
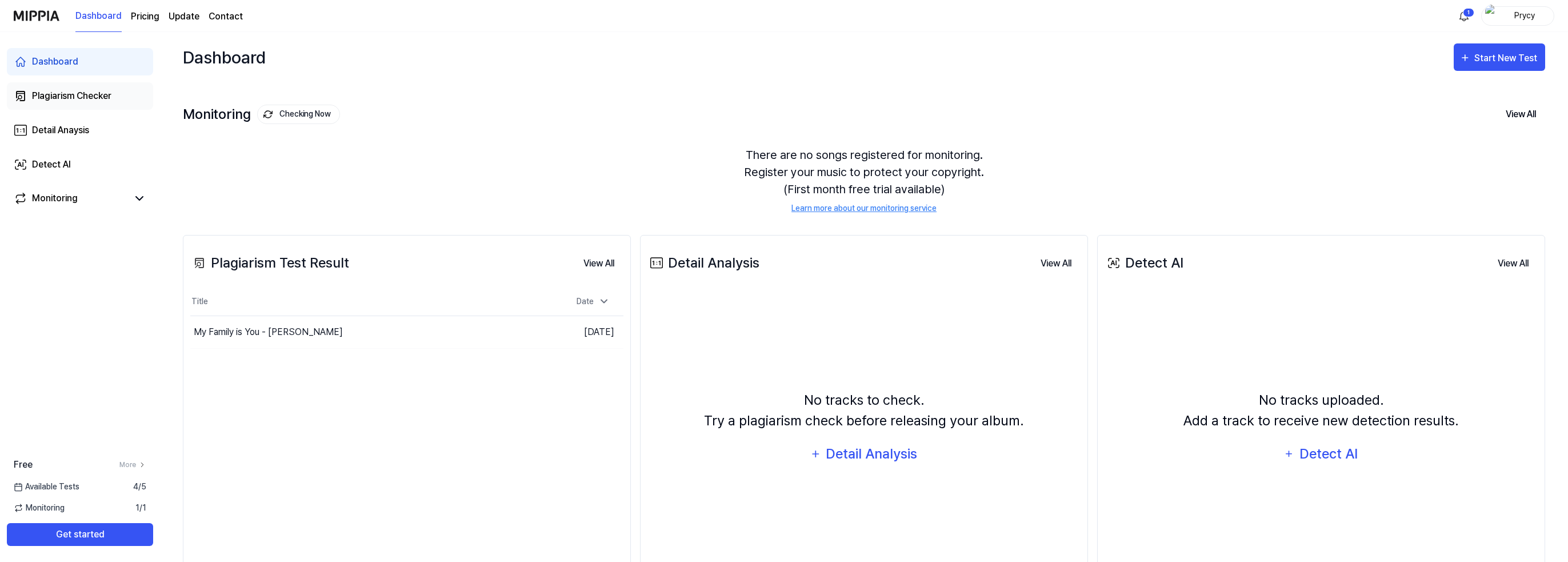
click at [95, 93] on div "Plagiarism Checker" at bounding box center [71, 96] width 79 height 14
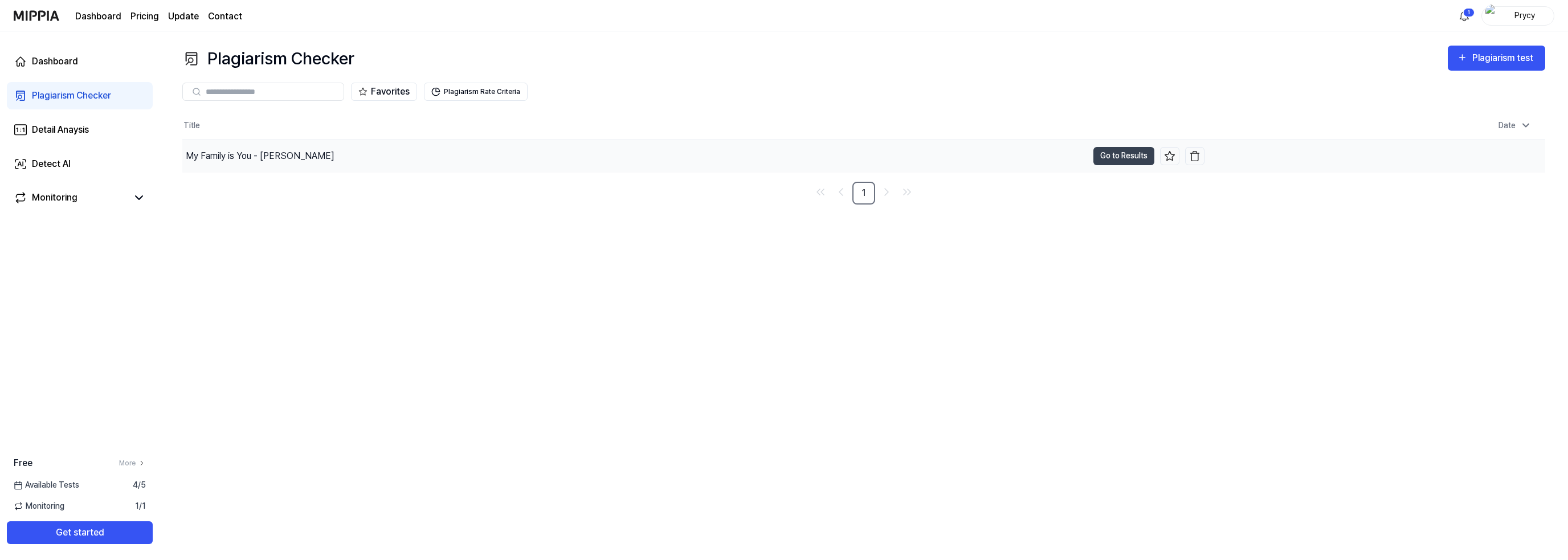
click at [446, 161] on div "My Family is You - [PERSON_NAME]" at bounding box center [634, 155] width 906 height 32
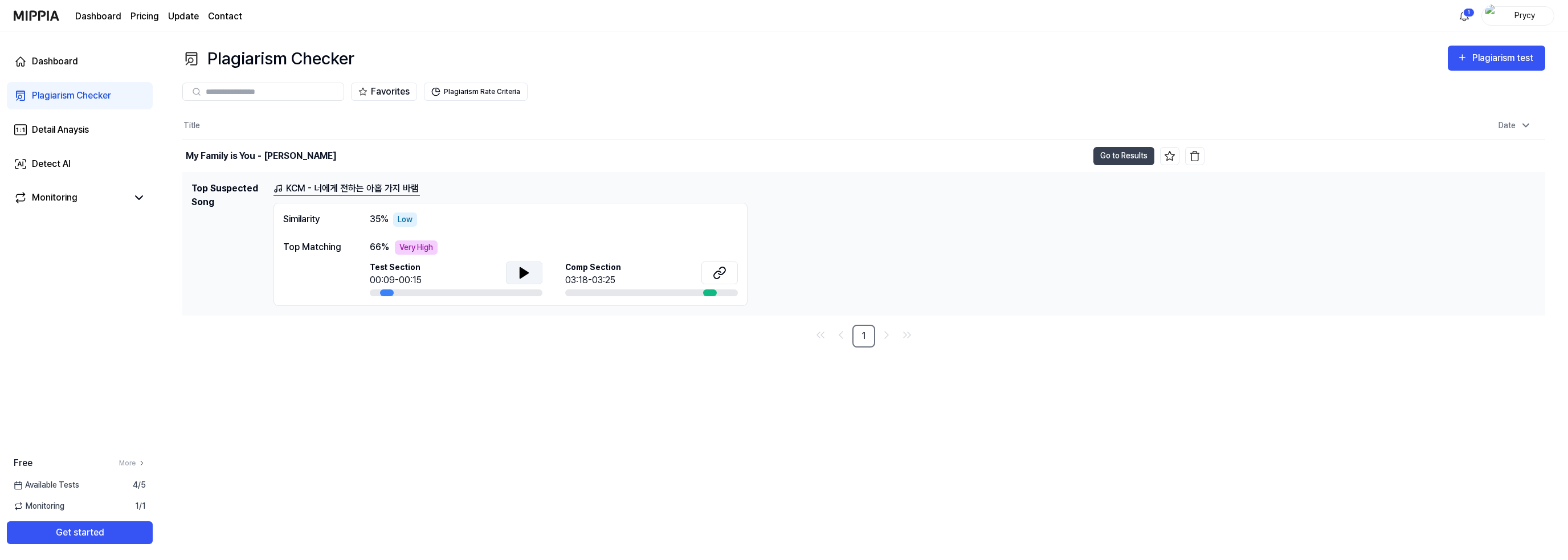
click at [516, 266] on button at bounding box center [524, 273] width 36 height 23
click at [539, 271] on button at bounding box center [524, 273] width 36 height 23
click at [340, 190] on link "KCM - 너에게 전하는 아홉 가지 바램" at bounding box center [346, 189] width 147 height 14
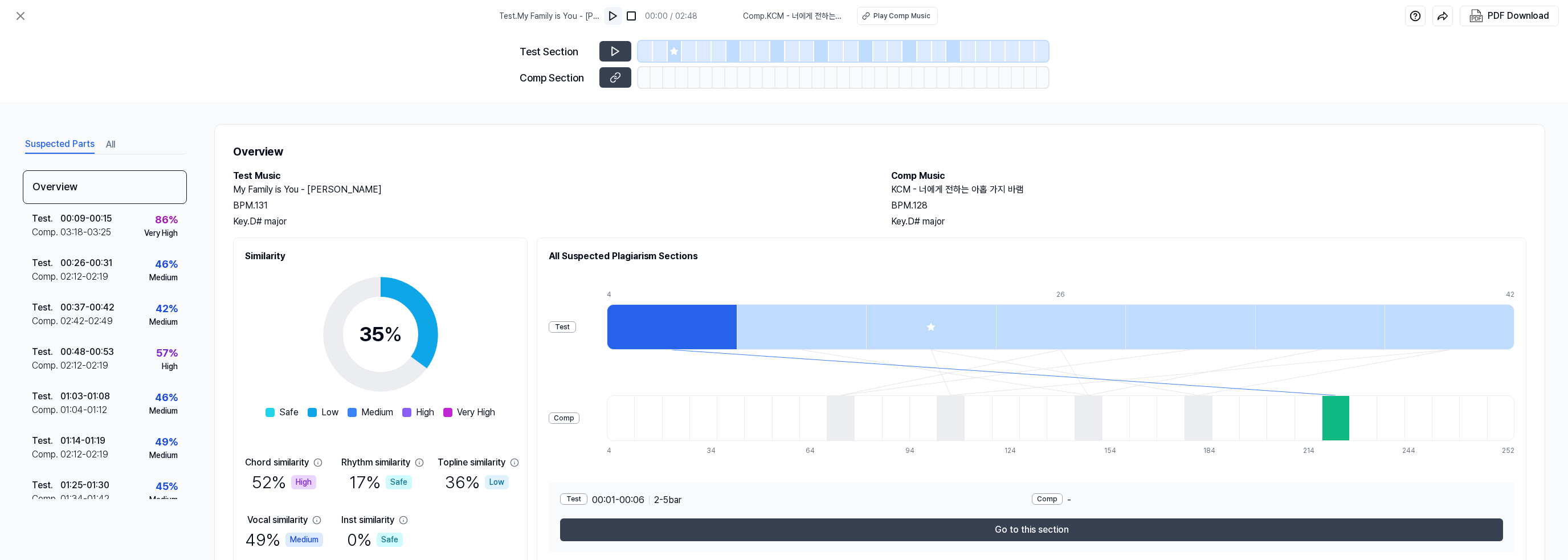
click at [616, 10] on img at bounding box center [612, 15] width 11 height 11
click at [637, 14] on img at bounding box center [631, 15] width 11 height 11
click at [894, 14] on div "Play Comp Music" at bounding box center [902, 16] width 57 height 10
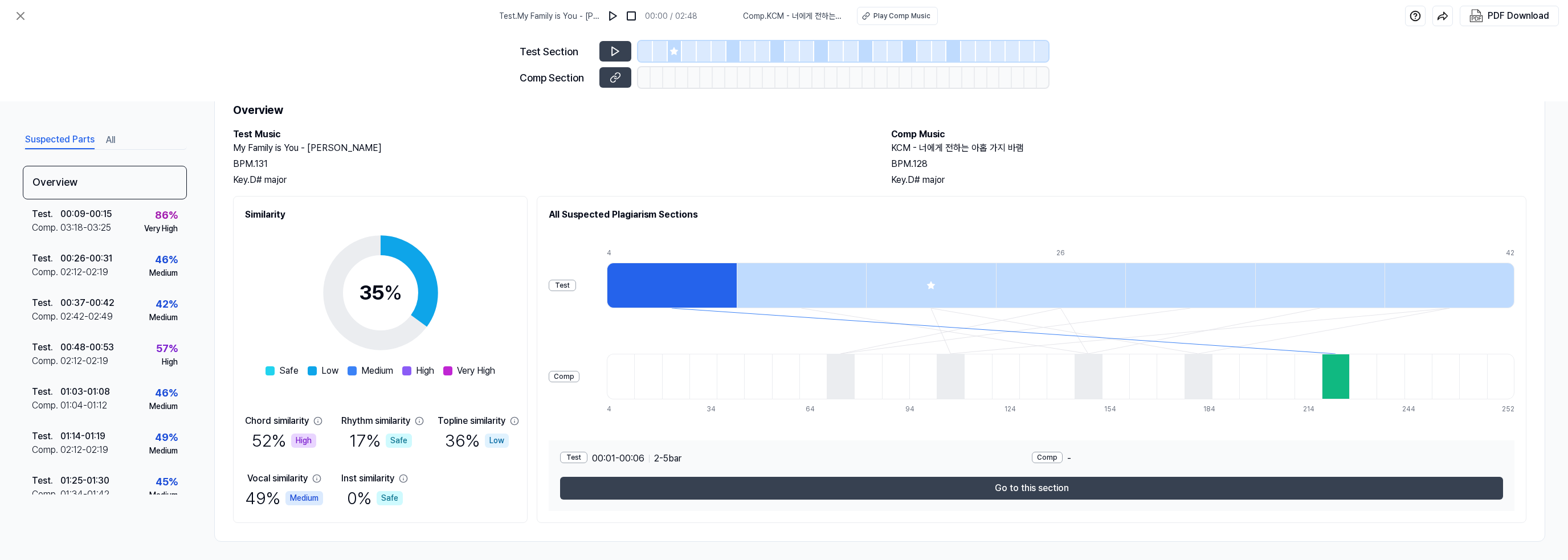
scroll to position [46, 0]
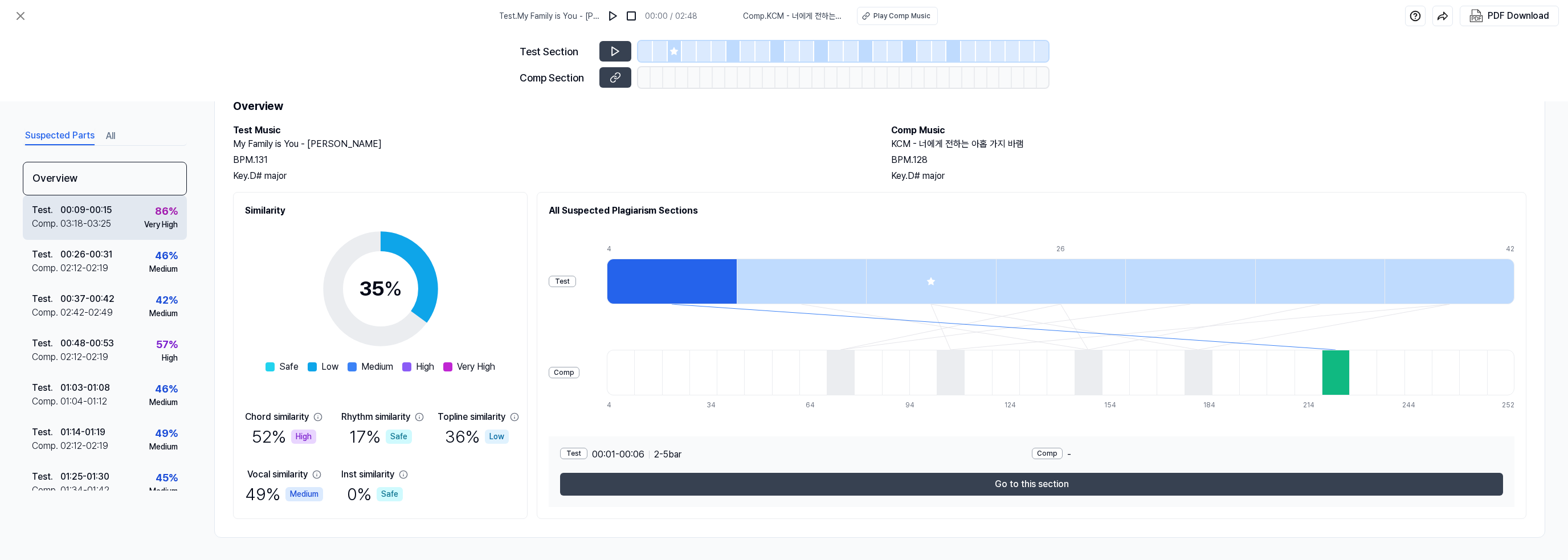
click at [105, 218] on div "03:18 - 03:25" at bounding box center [85, 224] width 51 height 14
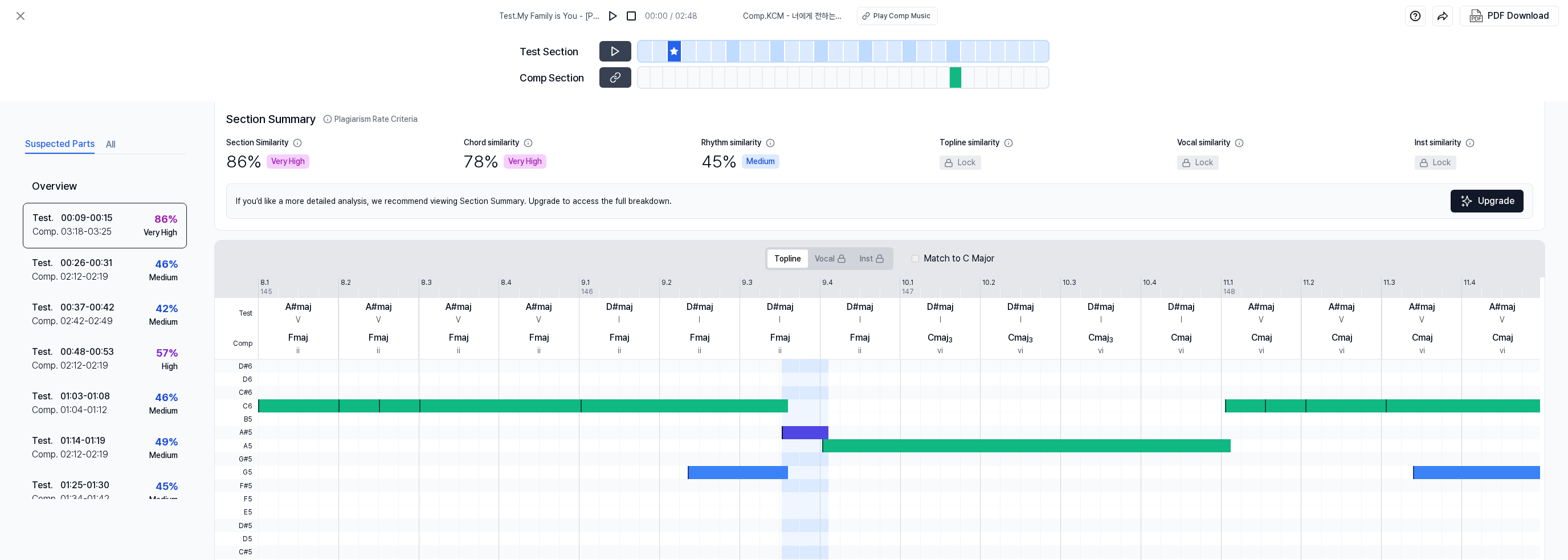
scroll to position [49, 0]
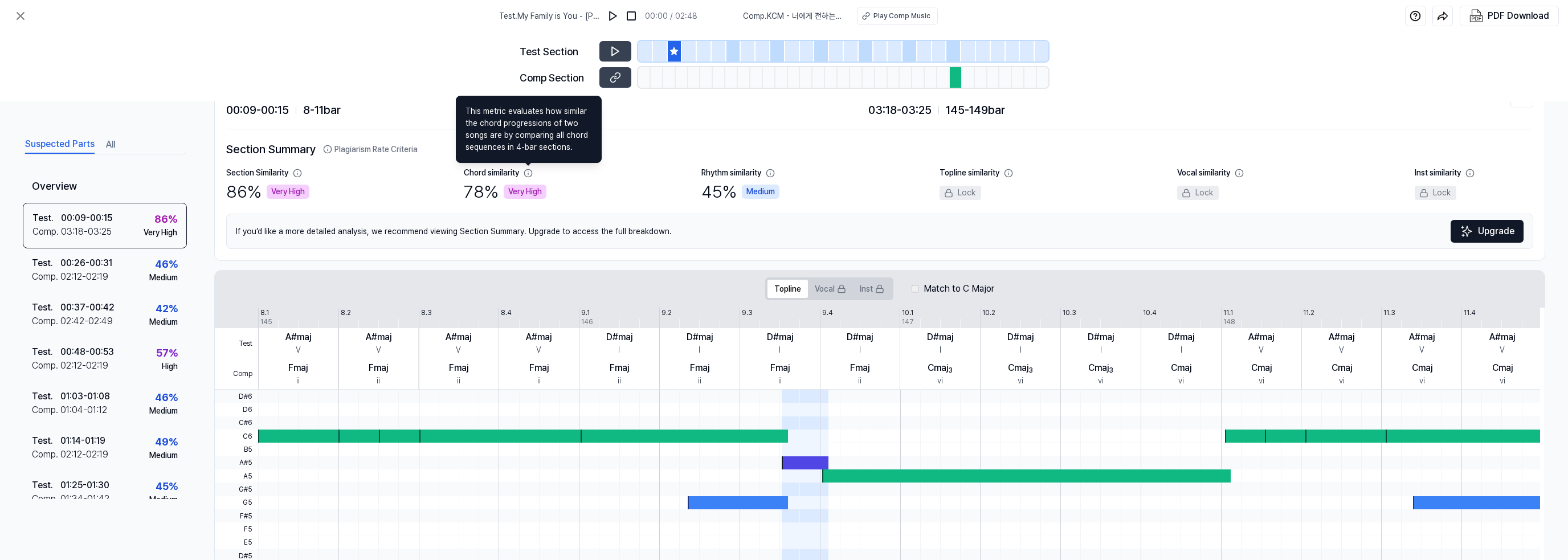
click at [528, 170] on icon at bounding box center [528, 173] width 9 height 9
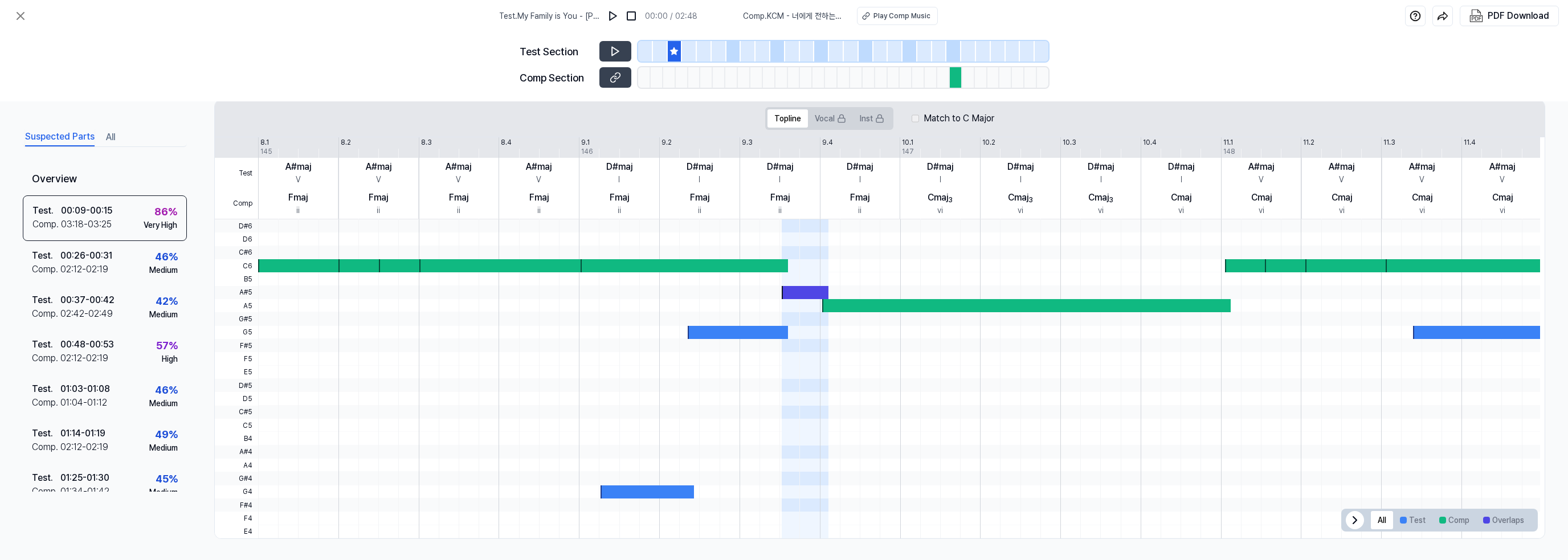
scroll to position [220, 0]
click at [1415, 512] on button "Test" at bounding box center [1413, 519] width 39 height 18
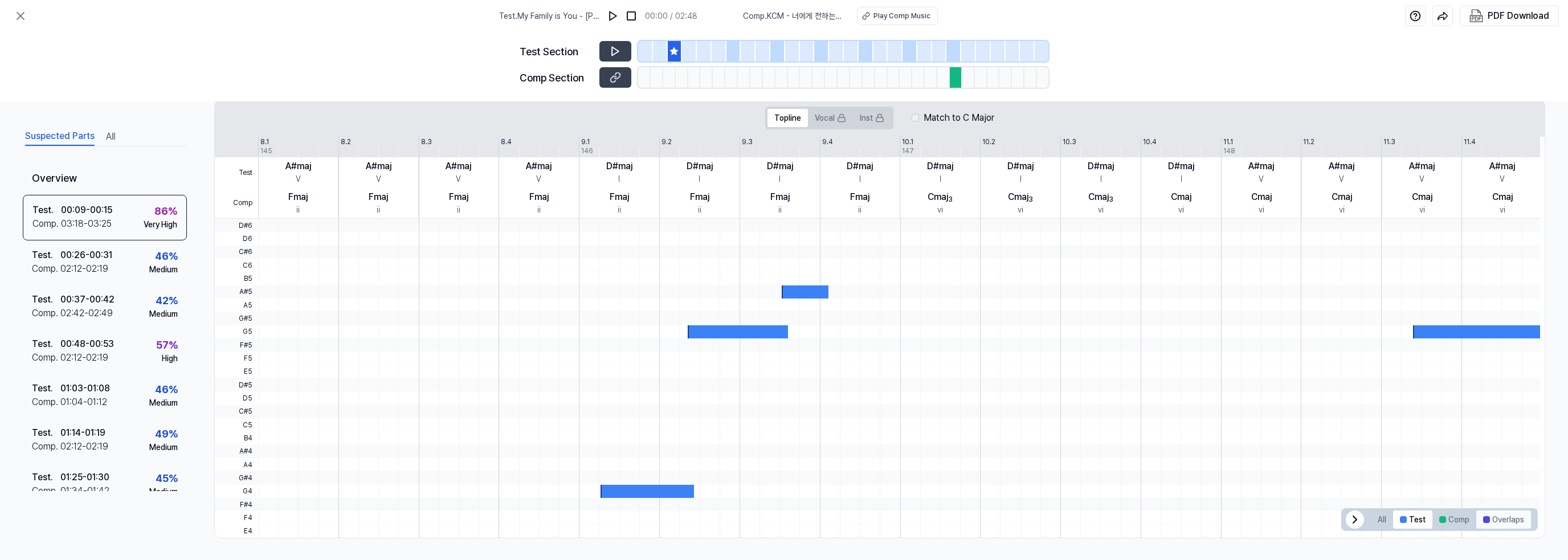
click at [1484, 512] on button "Overlaps" at bounding box center [1504, 519] width 55 height 18
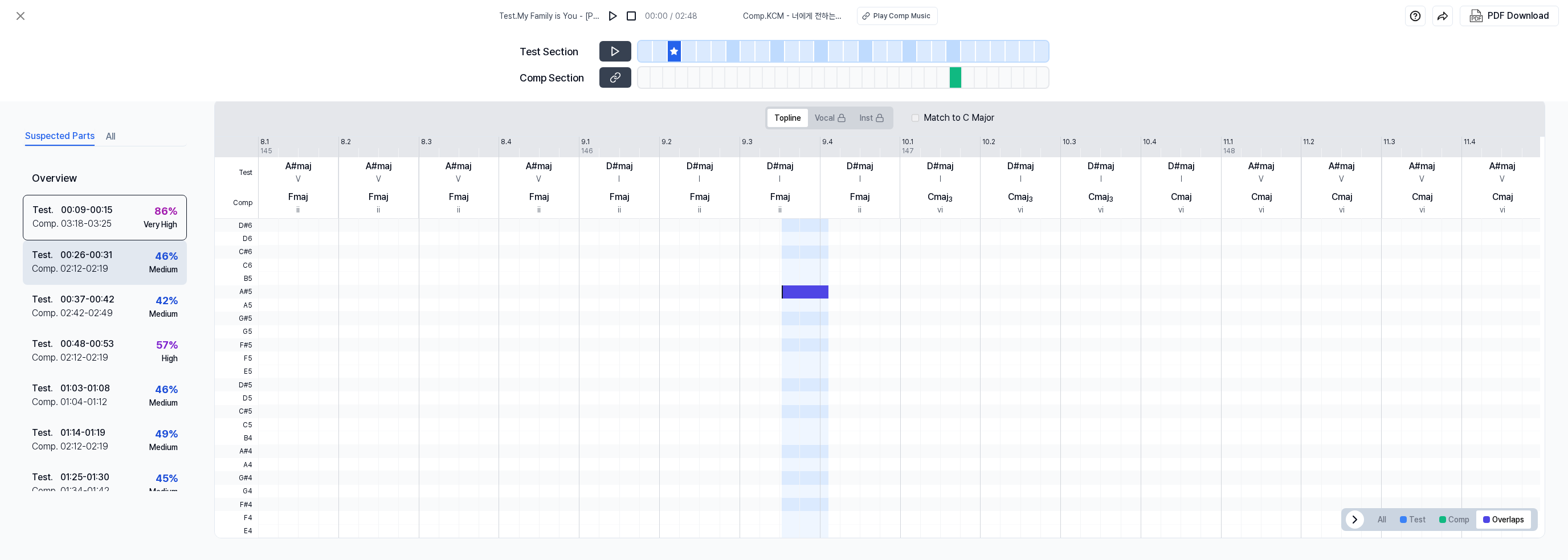
click at [116, 273] on div "Test . 00:26 - 00:31 Comp . 02:12 - 02:19 46 % Medium" at bounding box center [105, 262] width 164 height 44
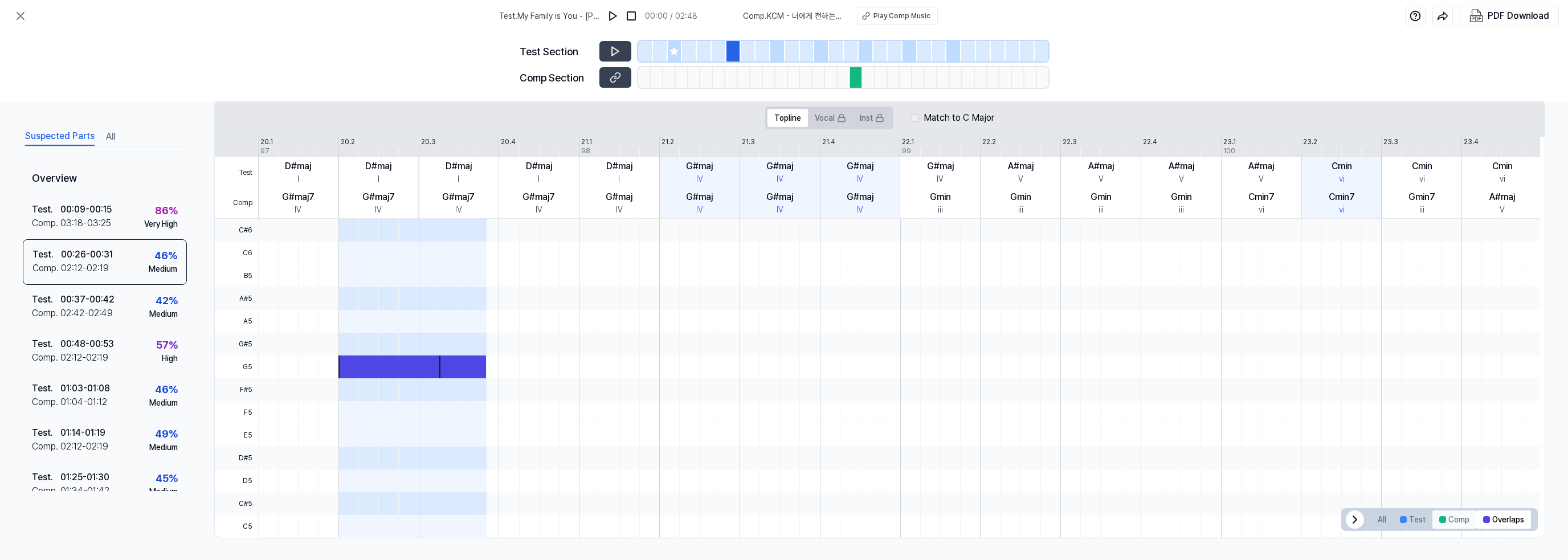
click at [1447, 511] on button "Comp" at bounding box center [1455, 519] width 44 height 18
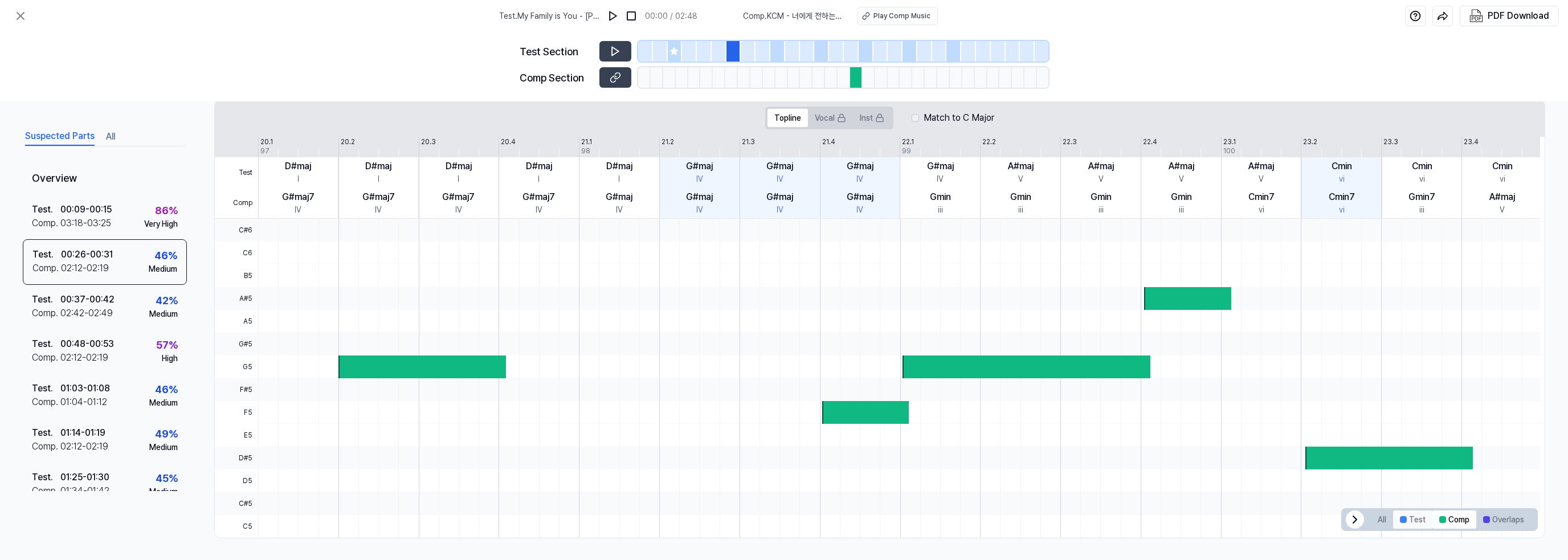
click at [1407, 517] on button "Test" at bounding box center [1413, 519] width 39 height 18
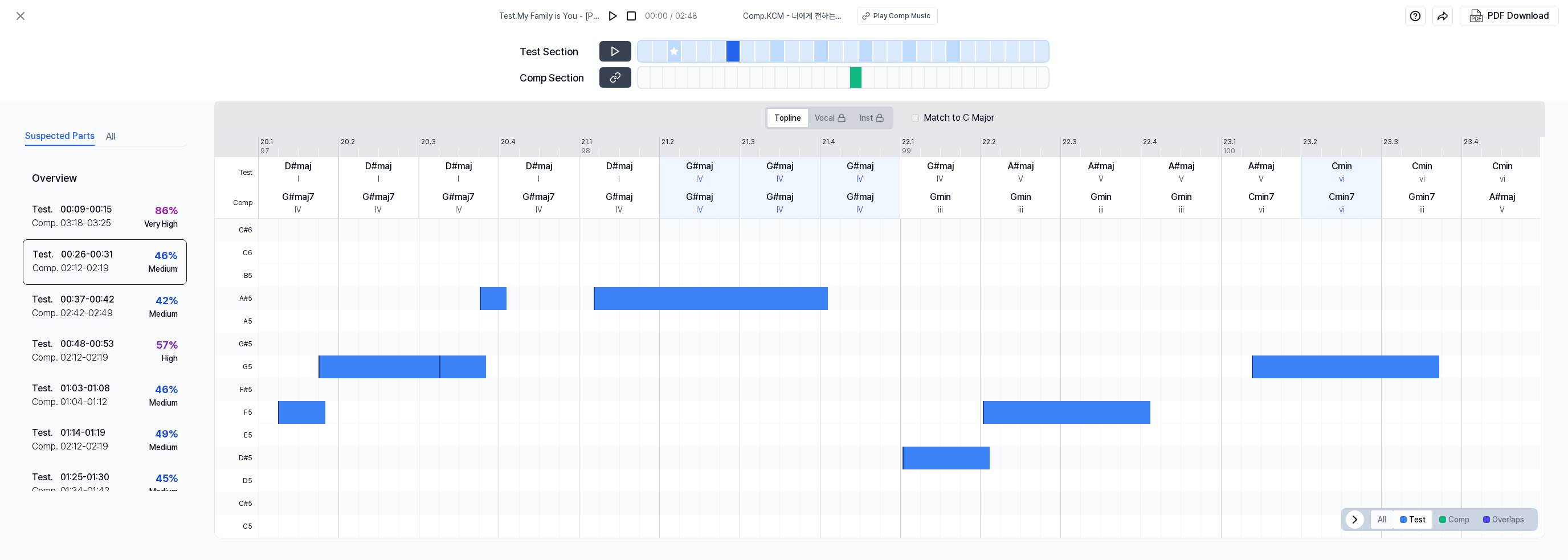
click at [1386, 517] on button "All" at bounding box center [1382, 519] width 22 height 18
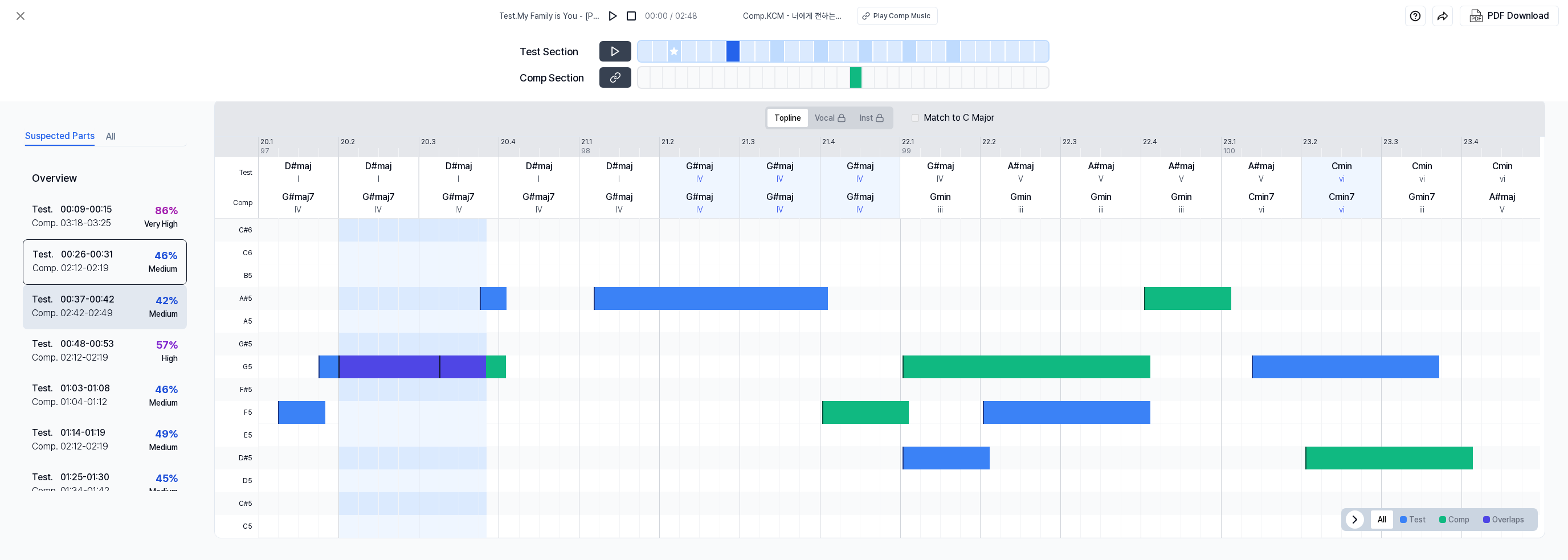
click at [105, 295] on div "00:37 - 00:42" at bounding box center [87, 300] width 54 height 14
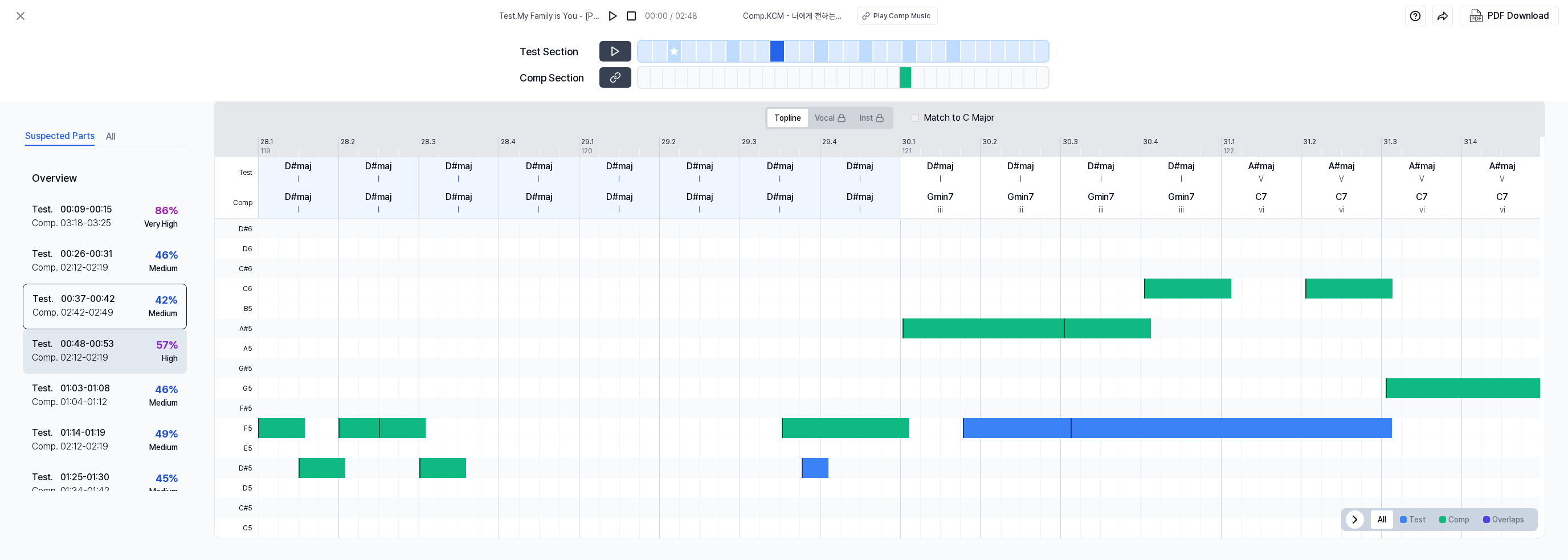
click at [111, 354] on div "Comp . 02:12 - 02:19" at bounding box center [72, 357] width 82 height 14
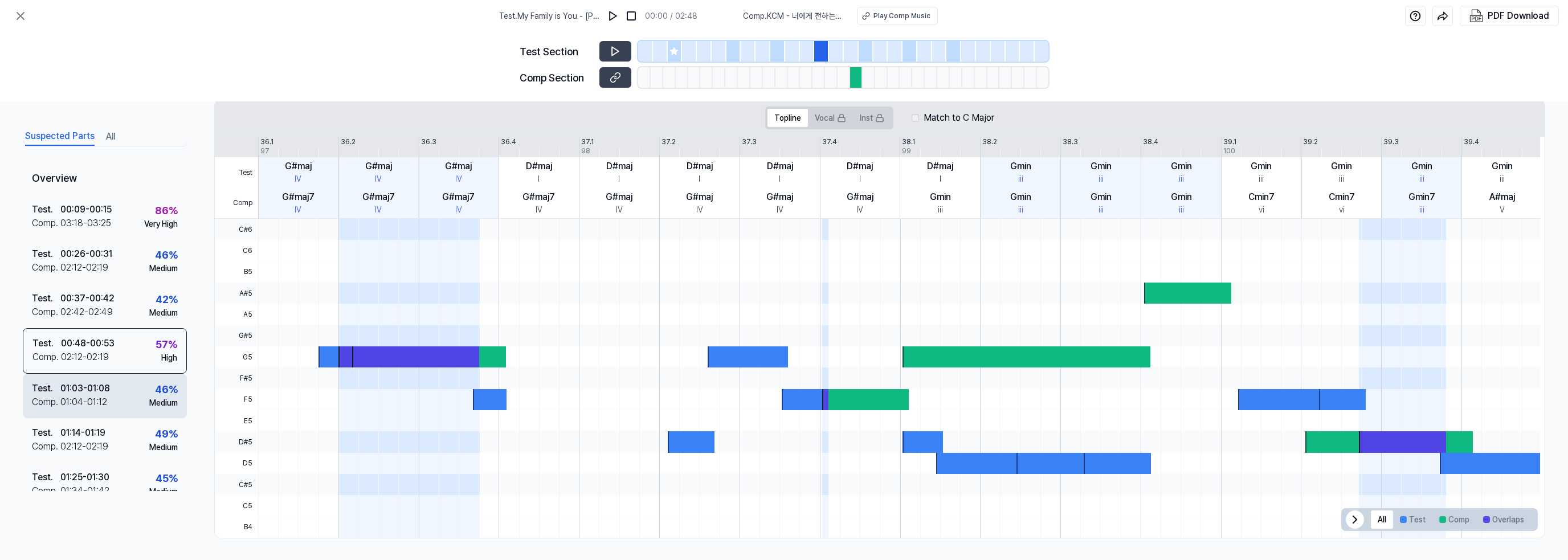
click at [105, 387] on div "01:03 - 01:08" at bounding box center [85, 388] width 49 height 14
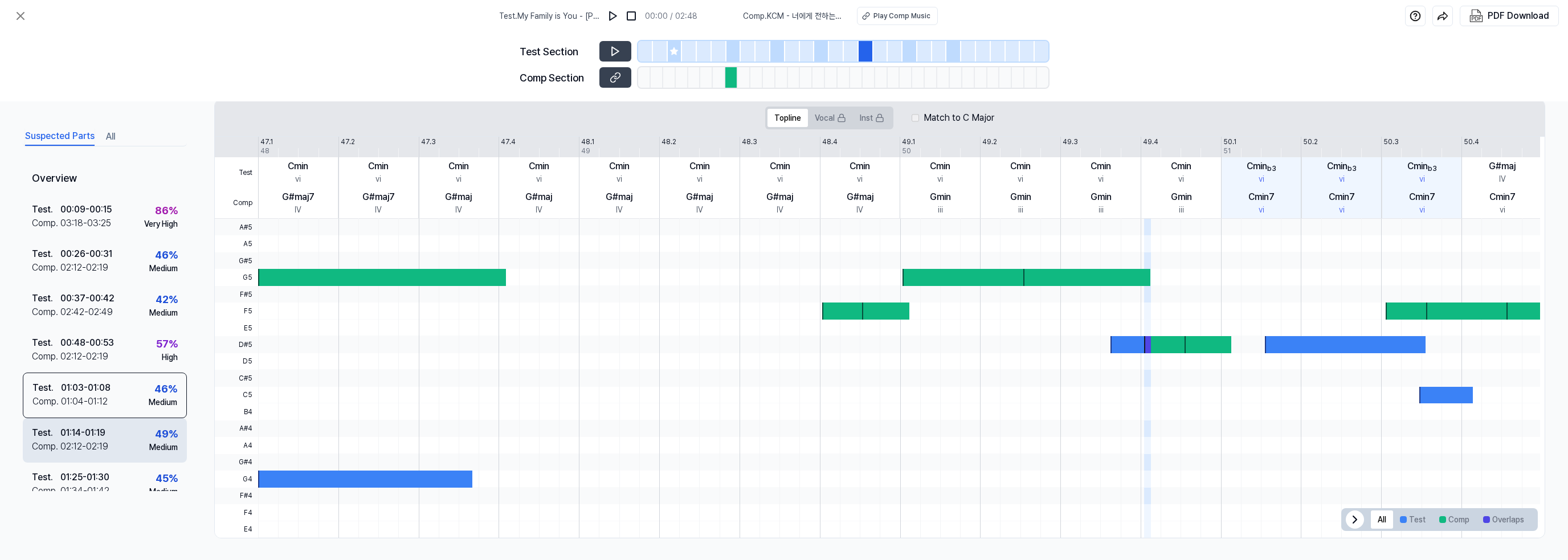
click at [116, 434] on div "Test . 01:14 - 01:19 Comp . 02:12 - 02:19 49 % Medium" at bounding box center [105, 441] width 164 height 44
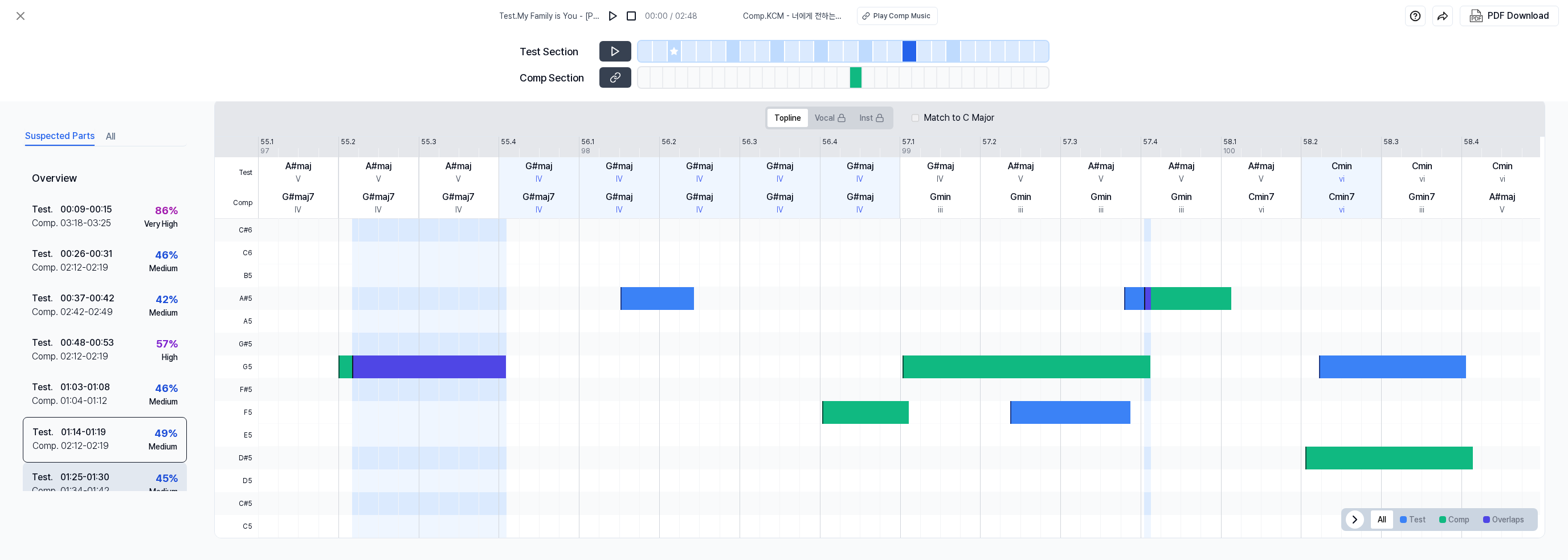
click at [116, 463] on div "Test . 01:25 - 01:30 Comp . 01:34 - 01:42 45 % Medium" at bounding box center [105, 485] width 164 height 44
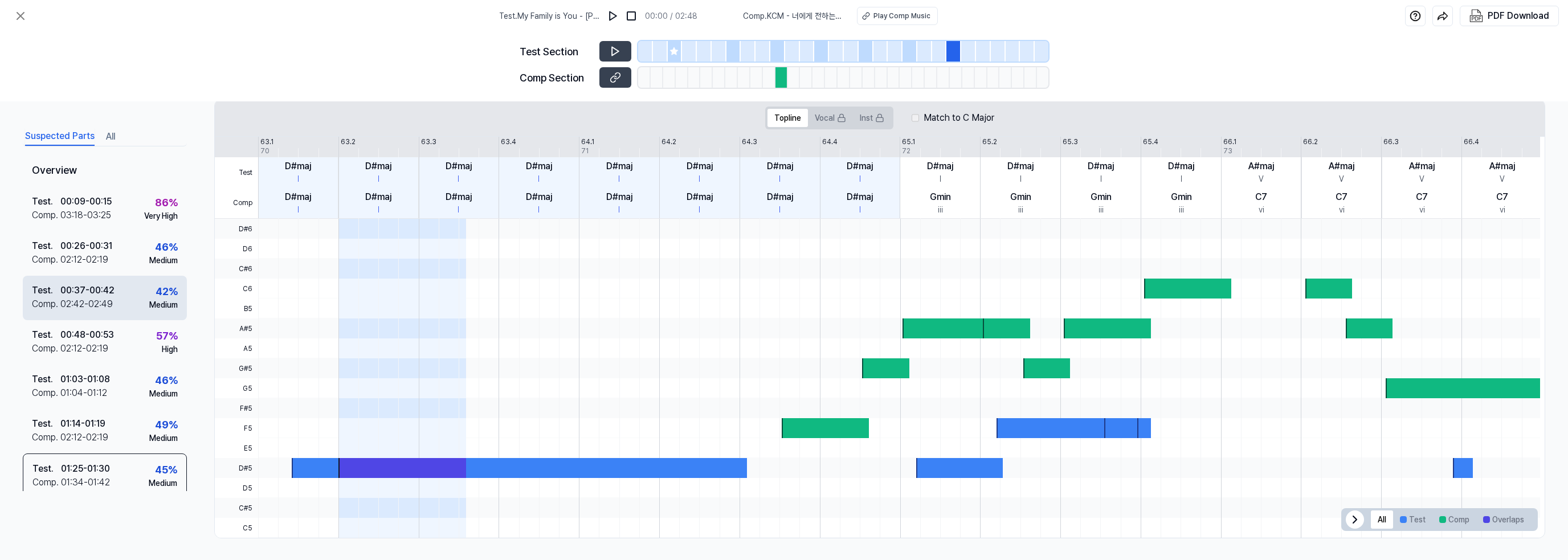
scroll to position [0, 0]
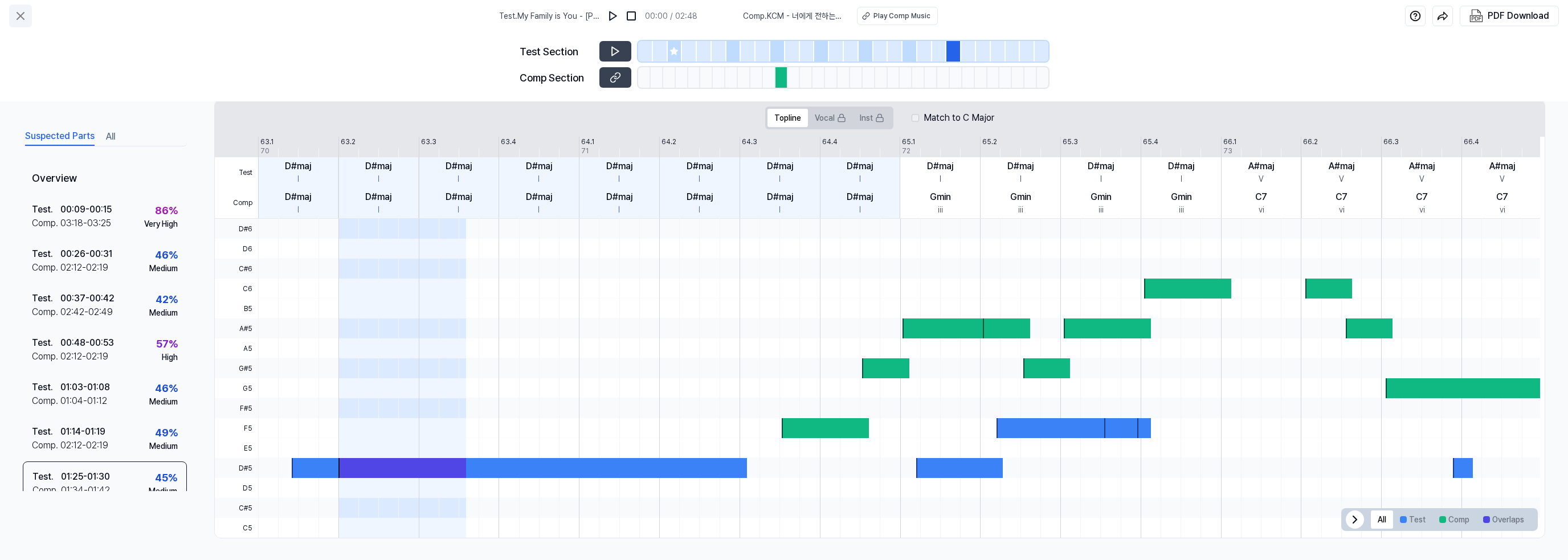
click at [25, 18] on icon at bounding box center [21, 15] width 14 height 14
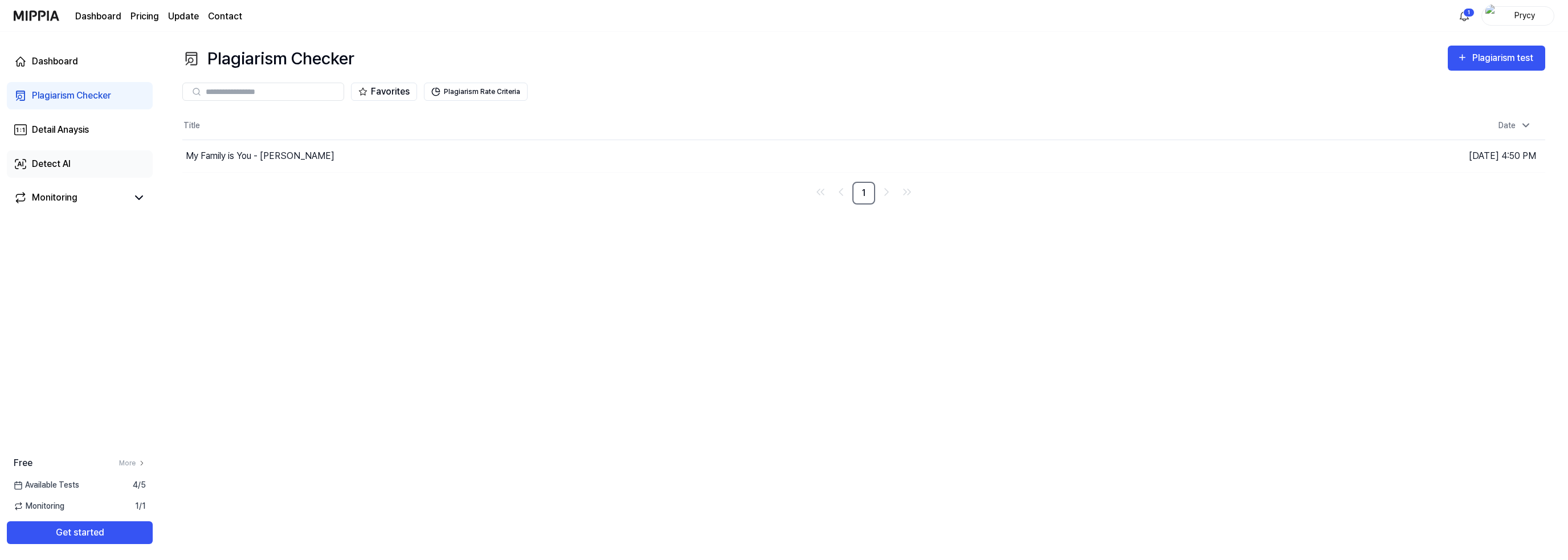
click at [69, 172] on link "Detect AI" at bounding box center [80, 164] width 146 height 27
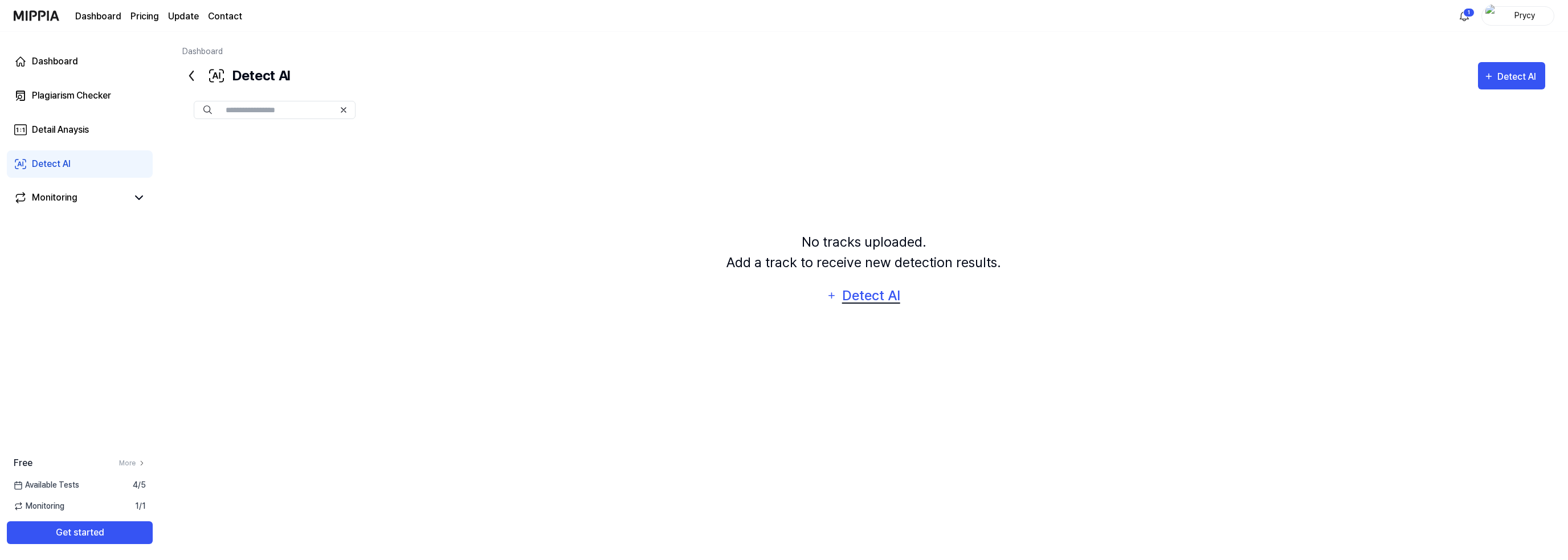
click at [846, 293] on div "Detect AI" at bounding box center [871, 295] width 61 height 21
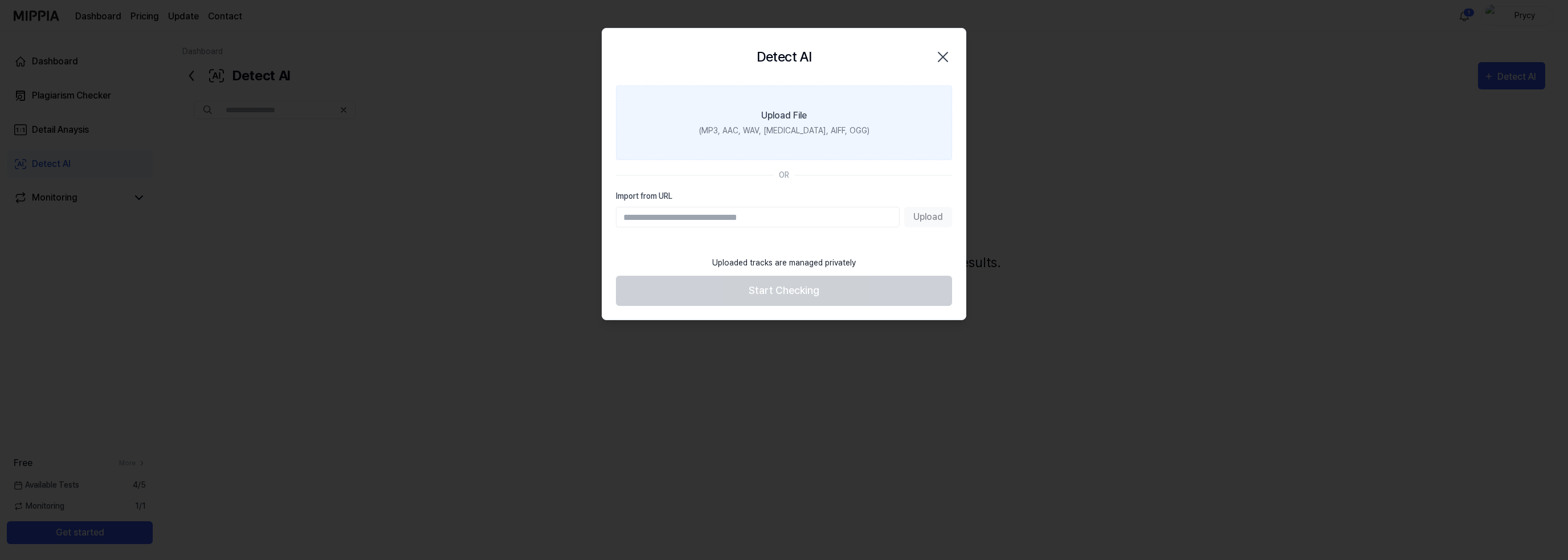
click at [821, 123] on label "Upload File (MP3, AAC, WAV, [MEDICAL_DATA], AIFF, OGG)" at bounding box center [784, 122] width 336 height 74
click at [0, 0] on input "Upload File (MP3, AAC, WAV, [MEDICAL_DATA], AIFF, OGG)" at bounding box center [0, 0] width 0 height 0
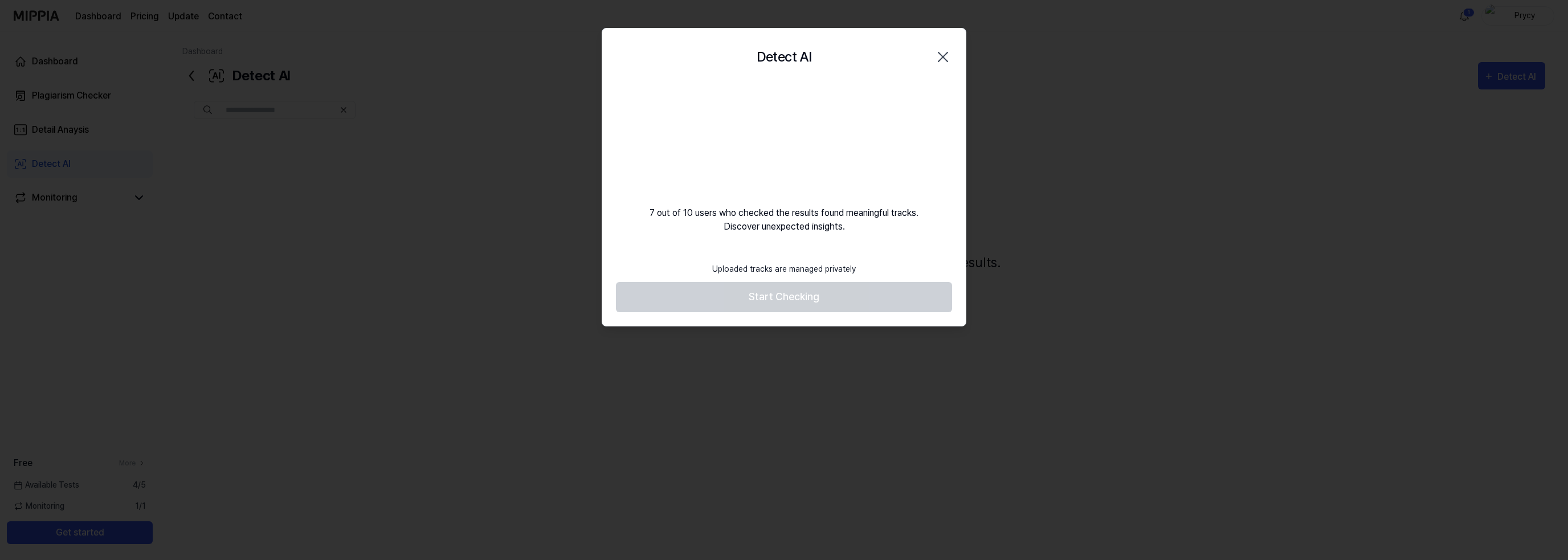
drag, startPoint x: 650, startPoint y: 214, endPoint x: 857, endPoint y: 229, distance: 207.5
click at [857, 229] on div "7 out of 10 users who checked the results found meaningful tracks. Discover une…" at bounding box center [783, 159] width 363 height 148
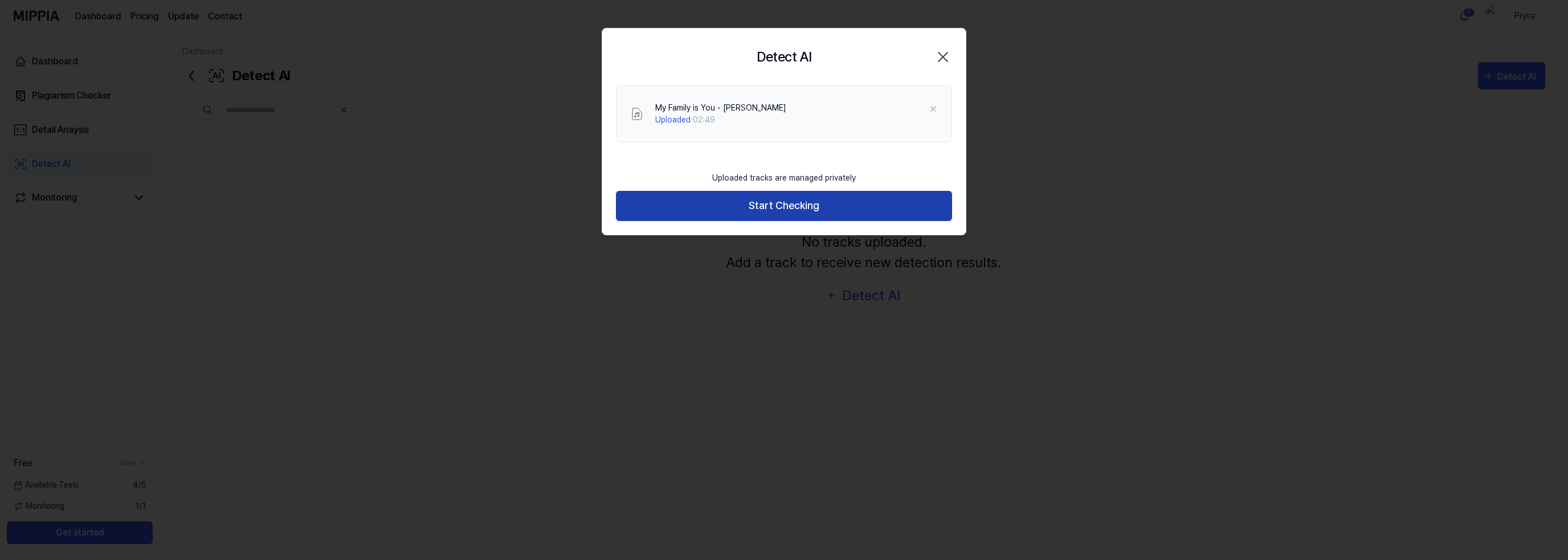
click at [771, 216] on button "Start Checking" at bounding box center [784, 206] width 336 height 30
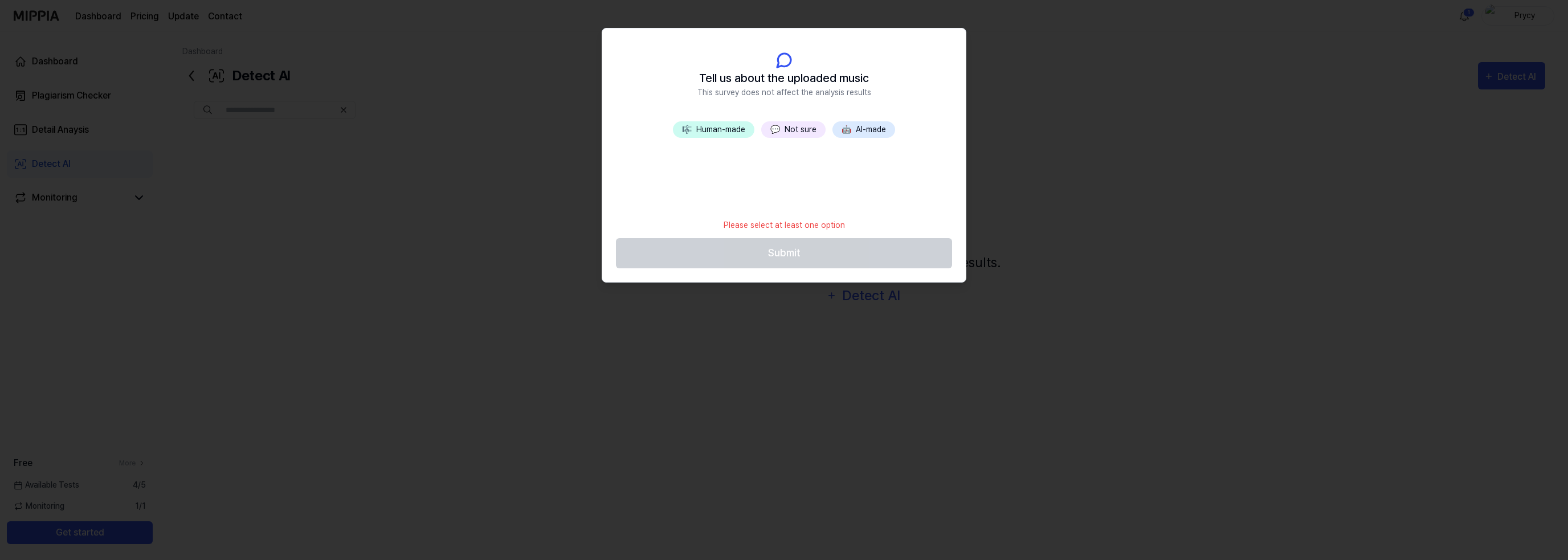
drag, startPoint x: 702, startPoint y: 91, endPoint x: 913, endPoint y: 93, distance: 211.0
click at [913, 93] on header "Tell us about the uploaded music This survey does not affect the analysis resul…" at bounding box center [783, 75] width 363 height 93
click at [787, 126] on button "💬 Not sure" at bounding box center [793, 130] width 64 height 16
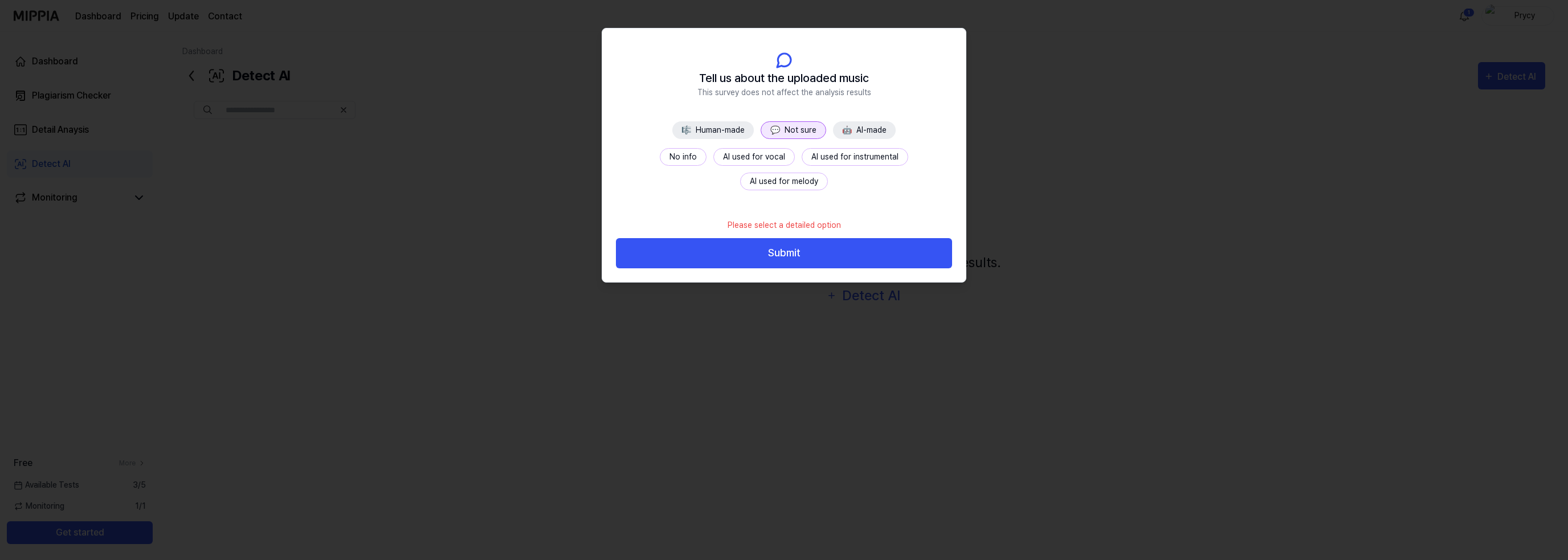
click at [660, 162] on button "No info" at bounding box center [683, 157] width 46 height 18
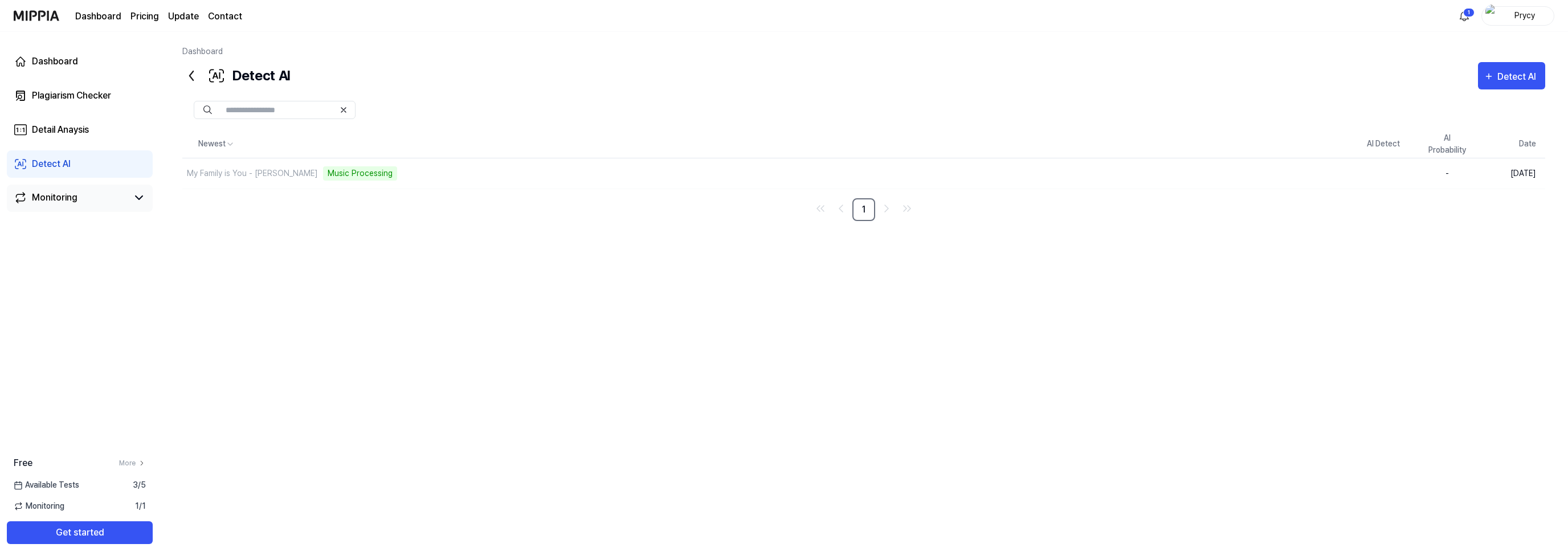
click at [54, 199] on div "Monitoring" at bounding box center [55, 197] width 46 height 14
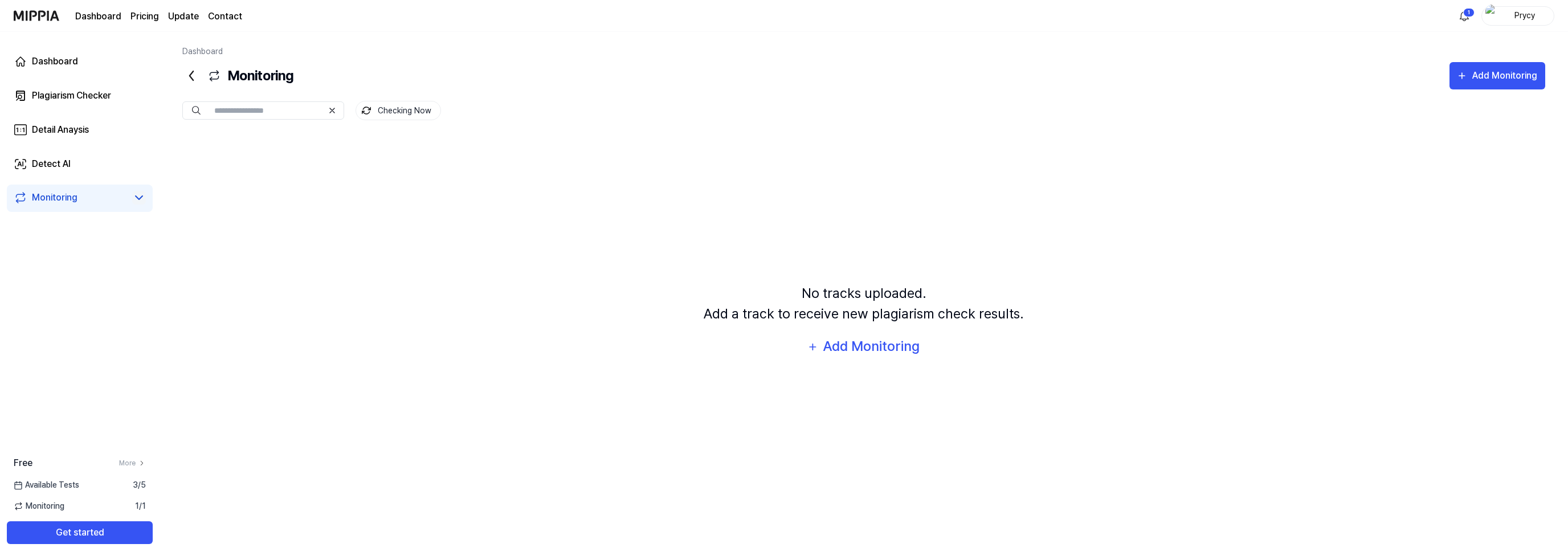
click at [139, 199] on icon at bounding box center [139, 197] width 7 height 4
click at [139, 199] on icon at bounding box center [139, 197] width 14 height 14
click at [106, 10] on link "Dashboard" at bounding box center [98, 16] width 46 height 14
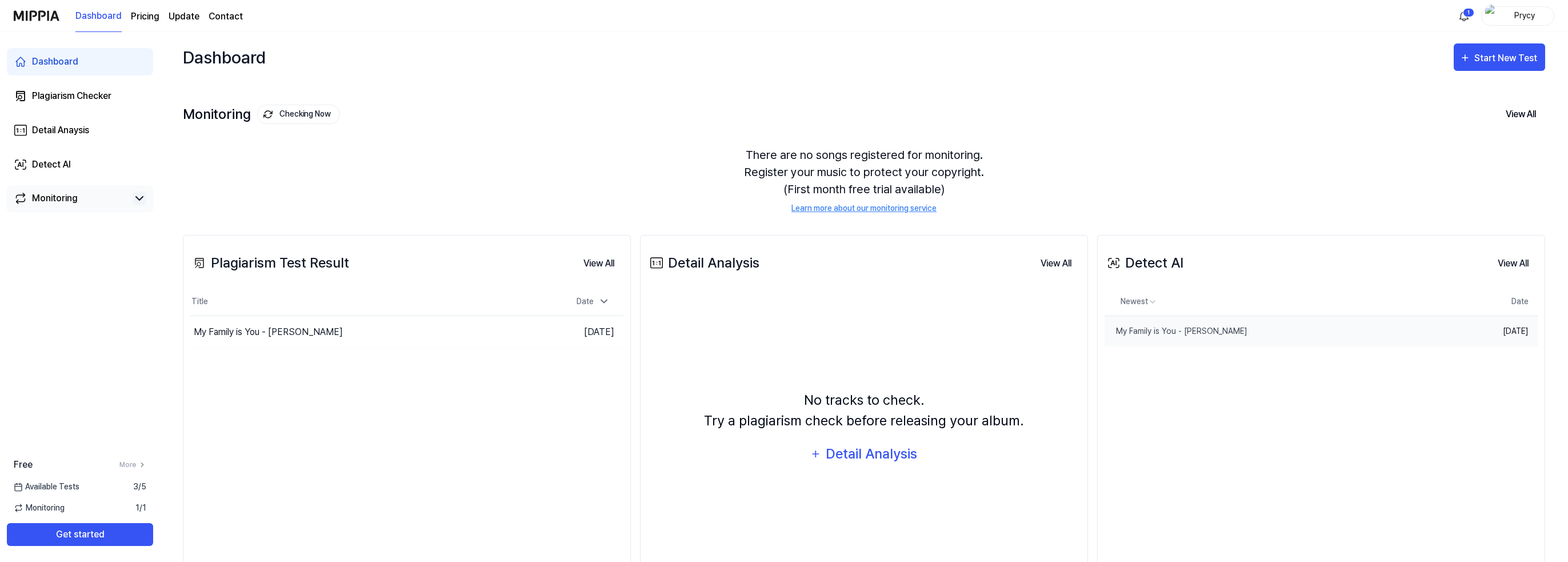
click at [1495, 329] on td "[DATE]" at bounding box center [1504, 331] width 67 height 31
click at [1166, 325] on div "My Family is You - [PERSON_NAME]" at bounding box center [1176, 331] width 143 height 12
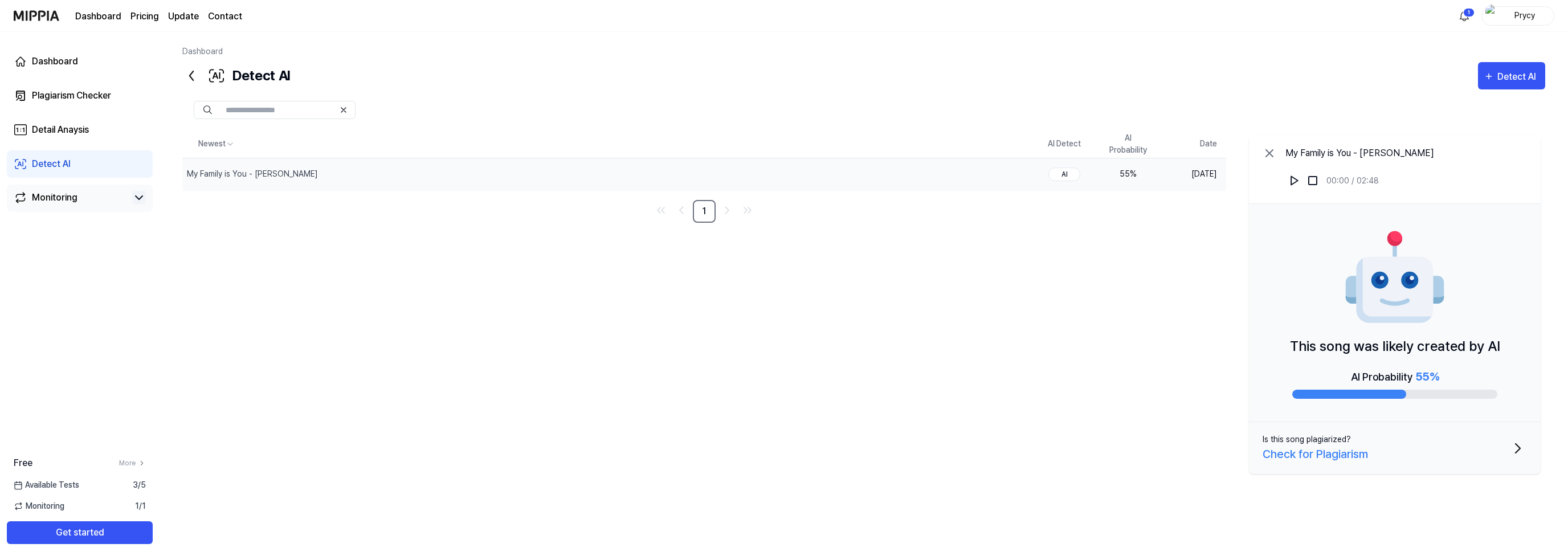
drag, startPoint x: 1300, startPoint y: 341, endPoint x: 1459, endPoint y: 349, distance: 159.2
click at [1459, 349] on p "This song was likely created by AI" at bounding box center [1395, 346] width 210 height 21
click at [1299, 182] on img at bounding box center [1294, 180] width 11 height 11
click at [1316, 179] on img at bounding box center [1312, 180] width 11 height 11
